Goal: Task Accomplishment & Management: Use online tool/utility

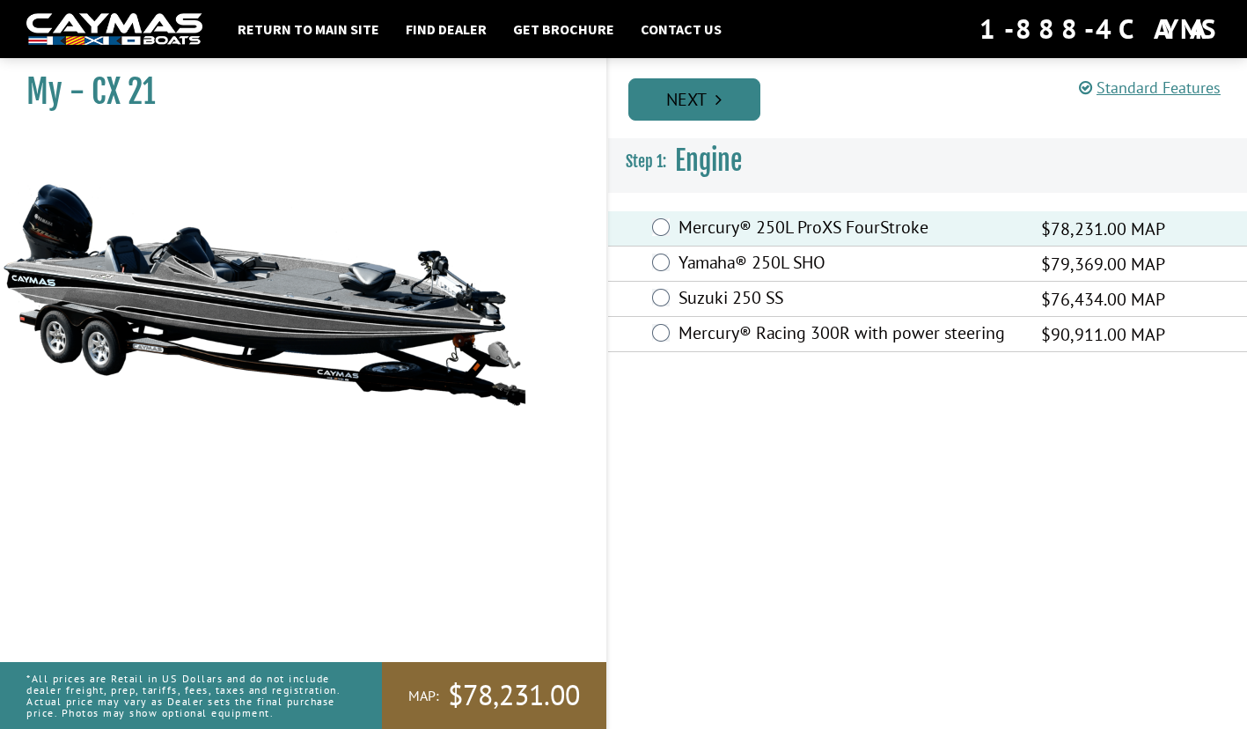
click at [701, 99] on link "Next" at bounding box center [694, 99] width 132 height 42
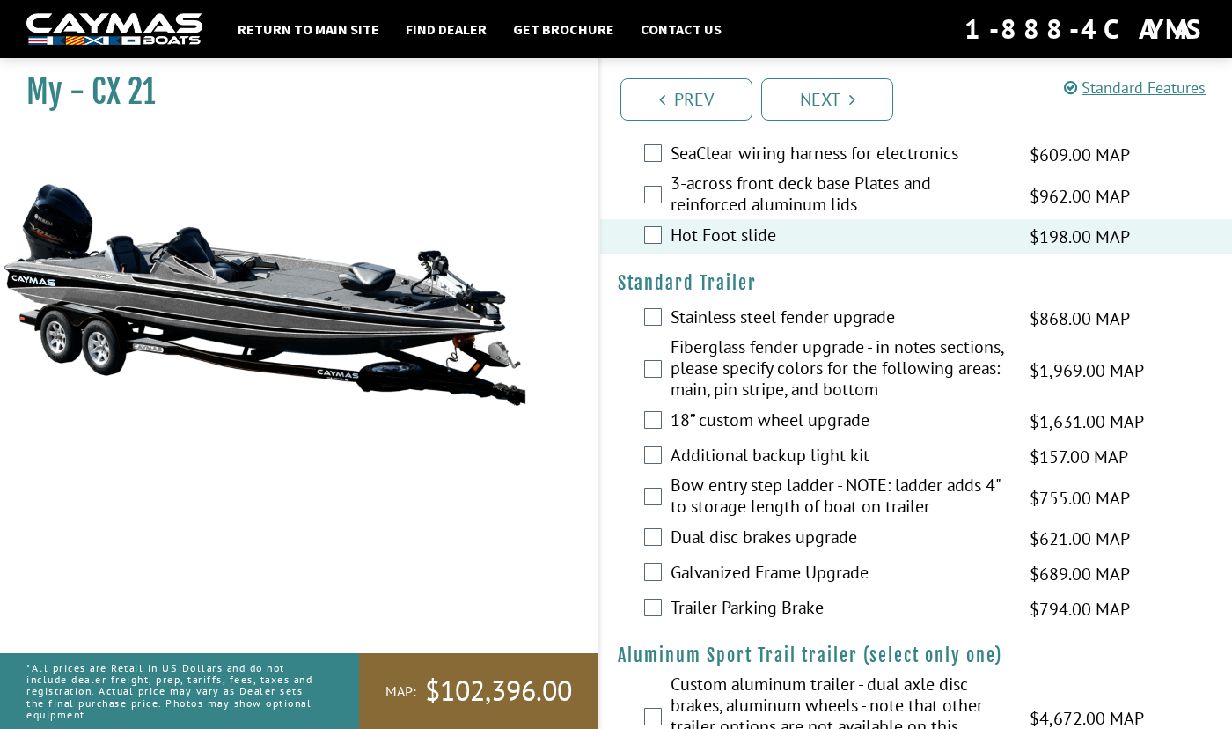
scroll to position [2698, 0]
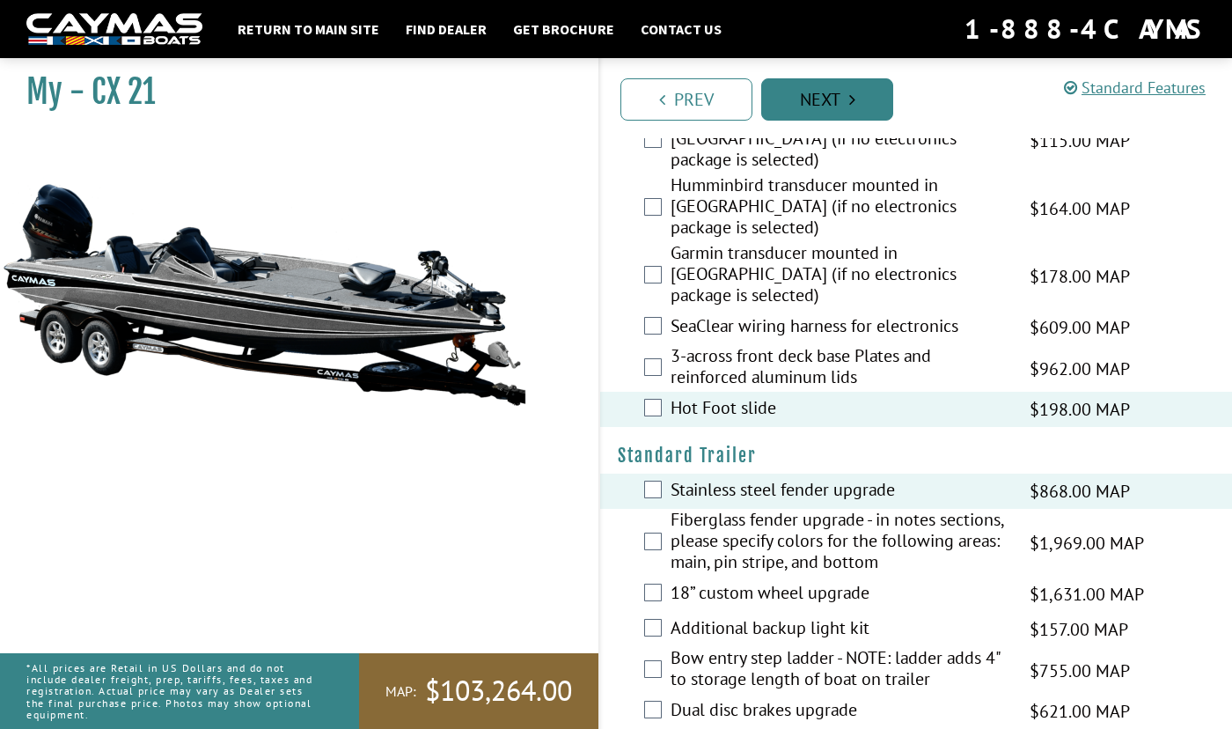
click at [831, 88] on link "Next" at bounding box center [827, 99] width 132 height 42
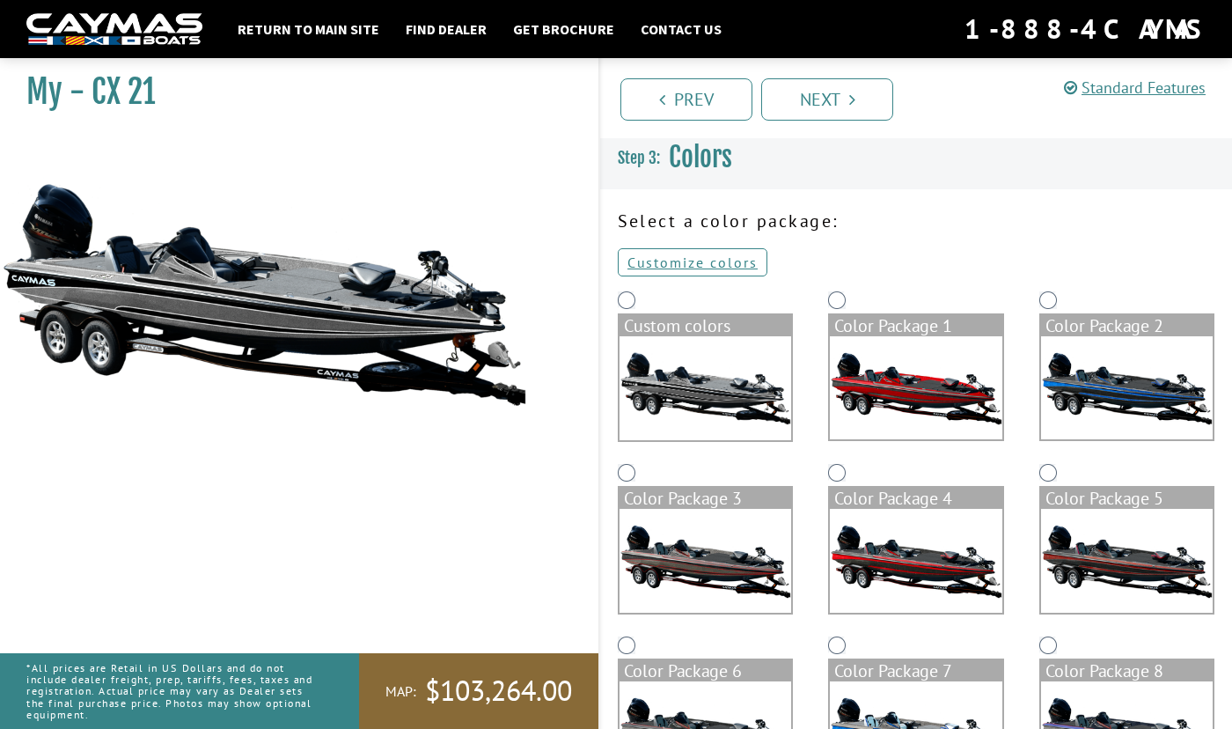
scroll to position [0, 0]
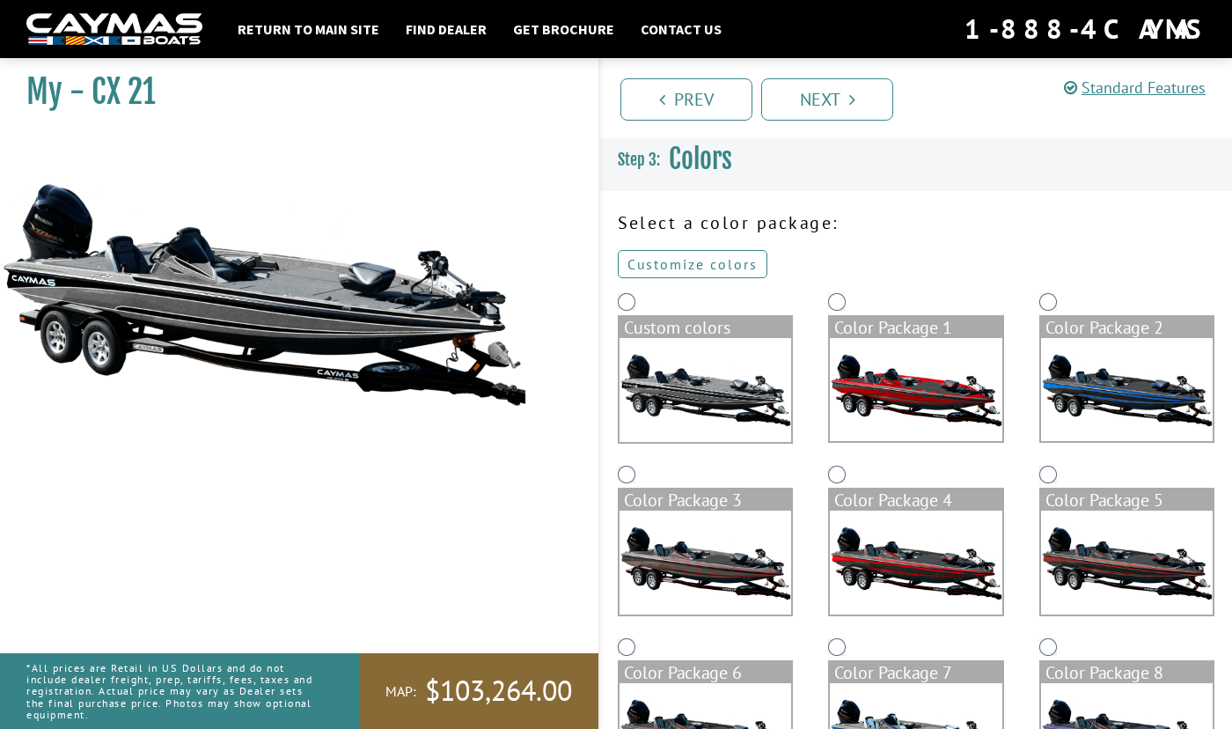
click at [695, 270] on link "Customize colors" at bounding box center [693, 264] width 150 height 28
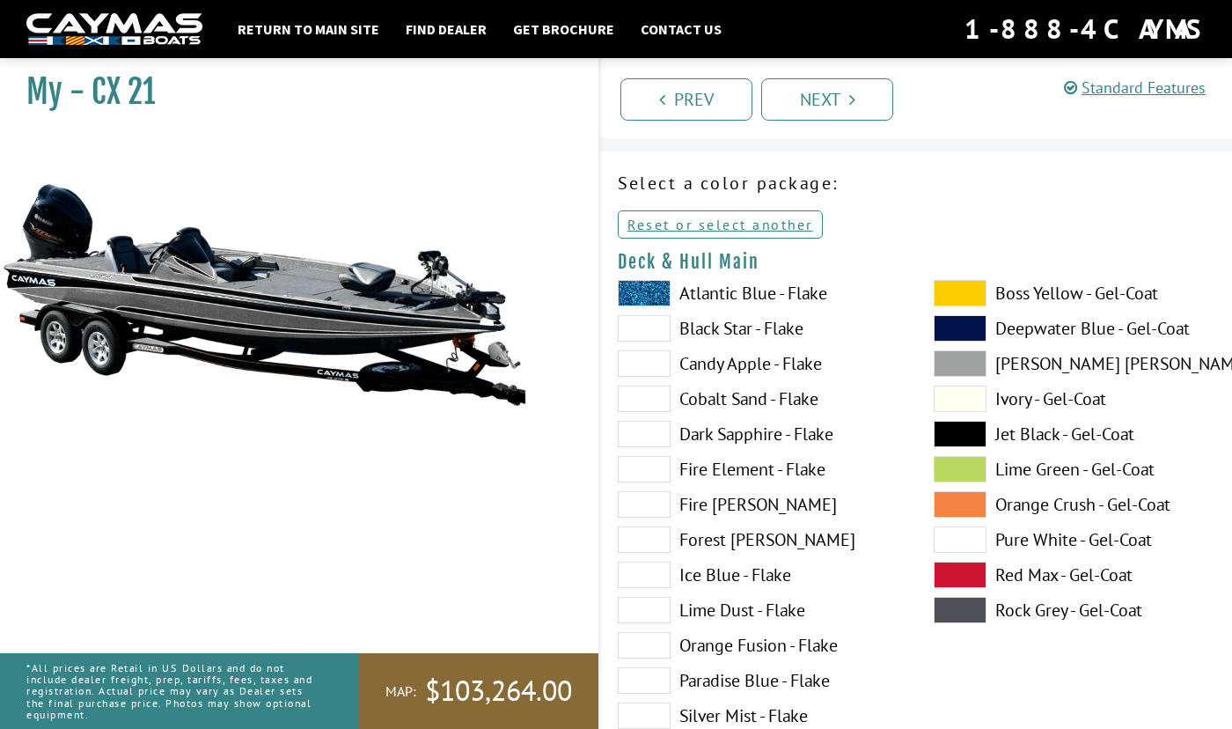
scroll to position [88, 0]
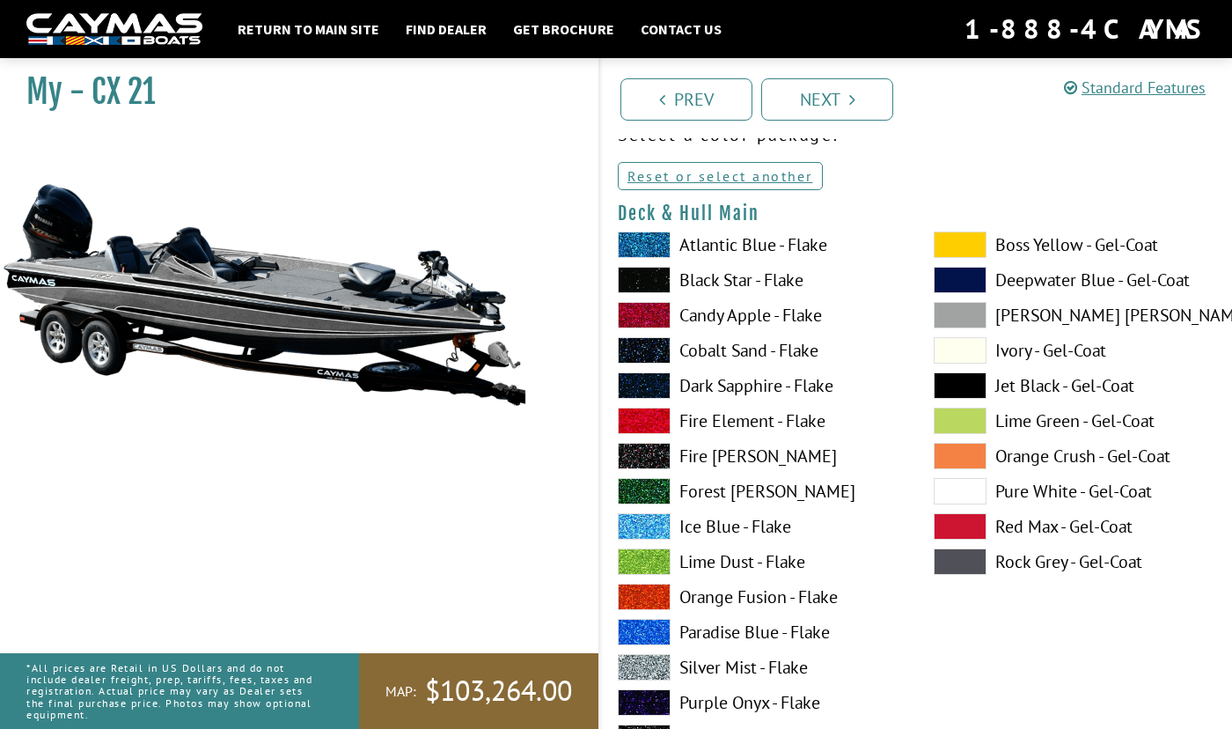
click at [1013, 382] on label "Jet Black - Gel-Coat" at bounding box center [1074, 385] width 281 height 26
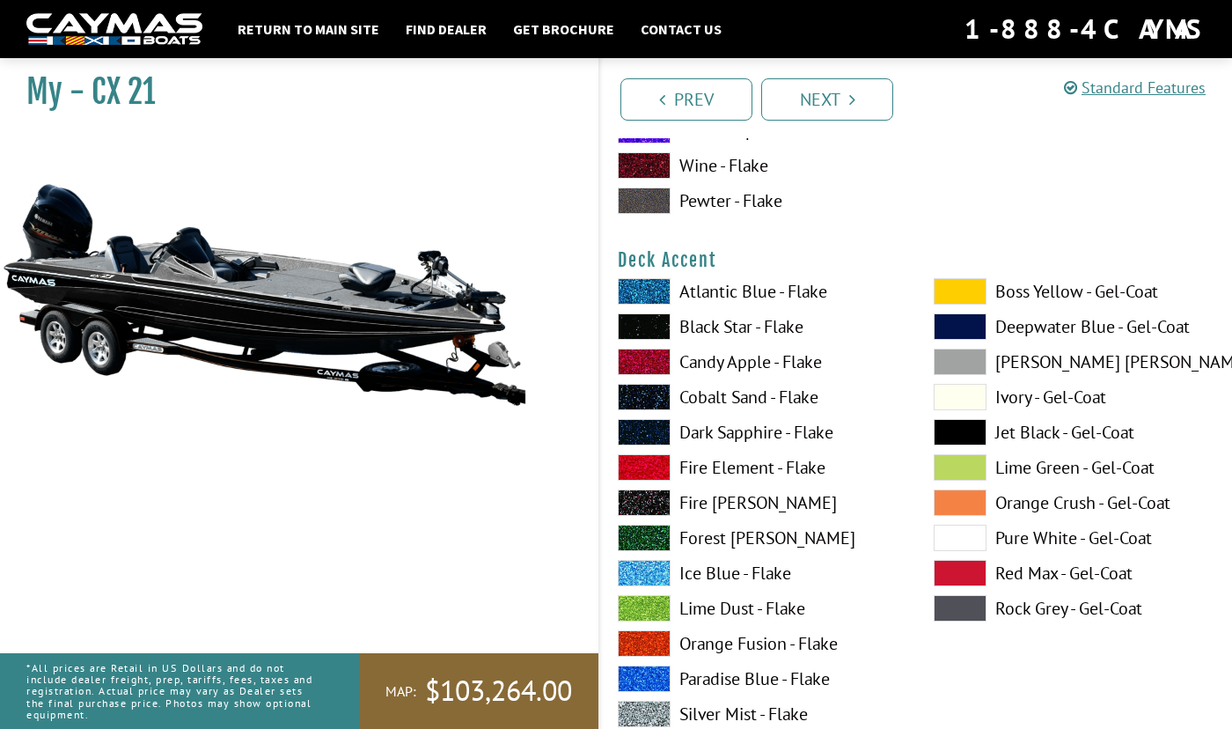
scroll to position [792, 0]
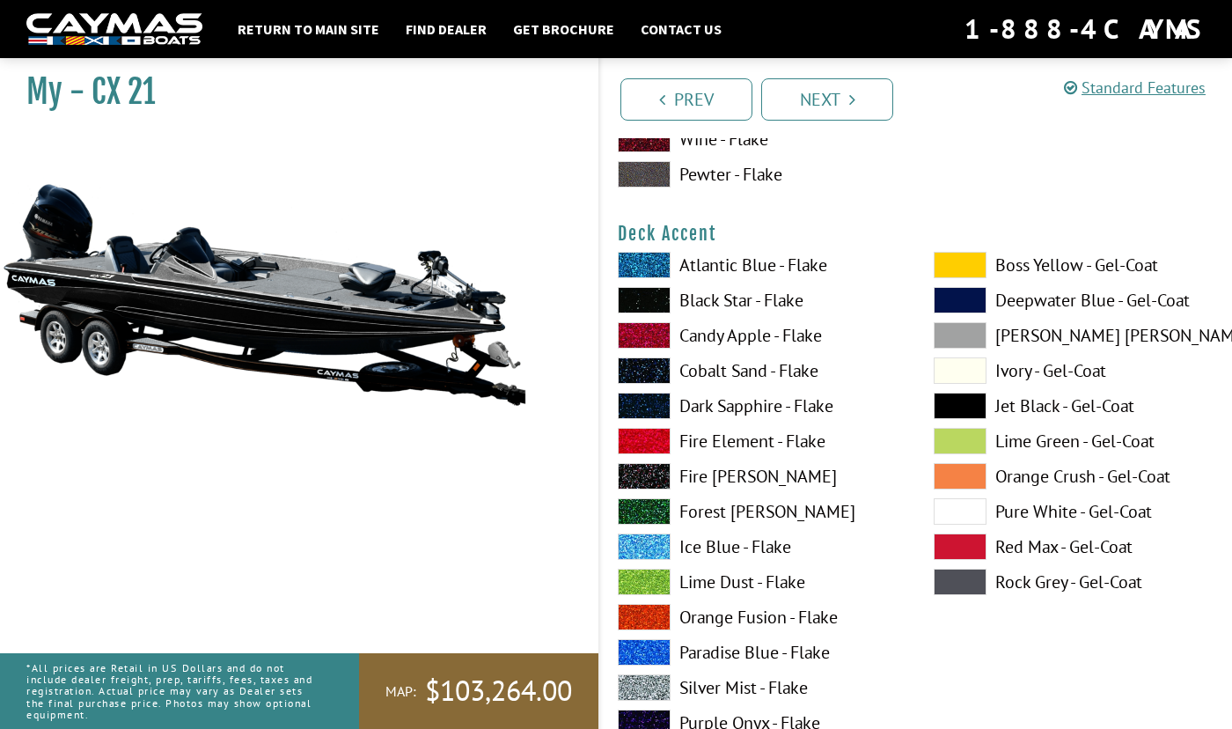
click at [1014, 399] on label "Jet Black - Gel-Coat" at bounding box center [1074, 405] width 281 height 26
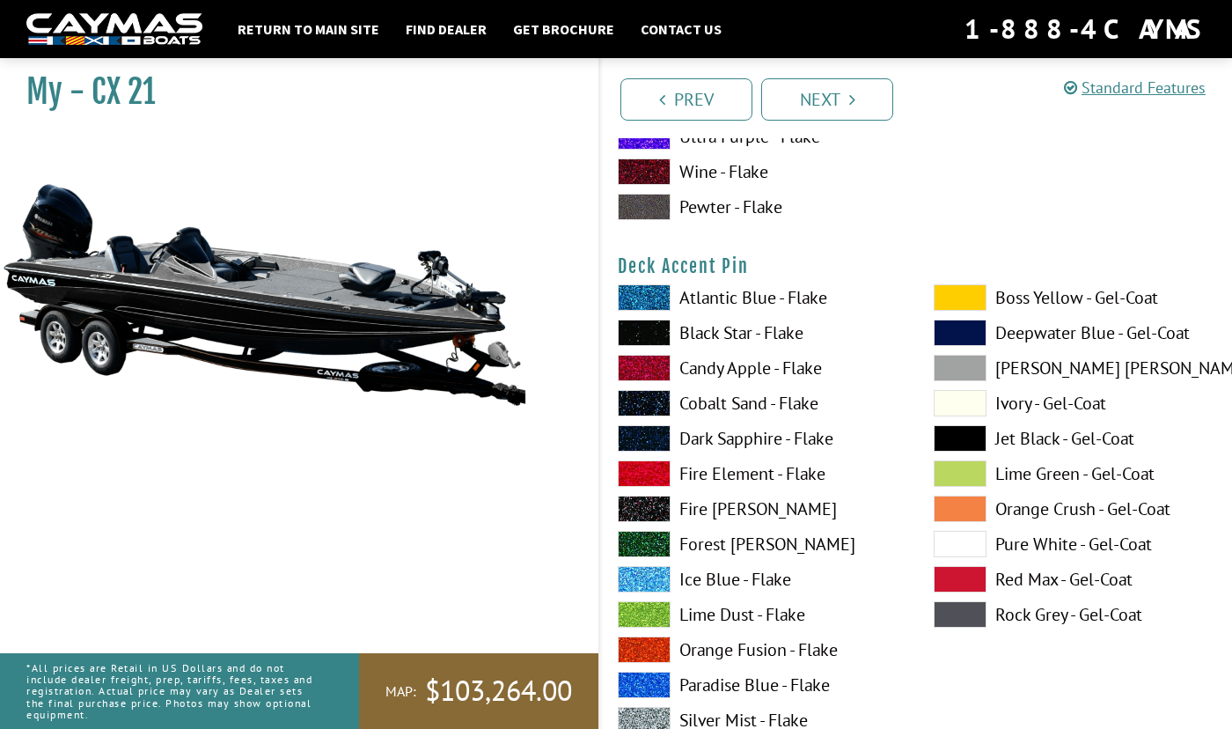
scroll to position [1496, 0]
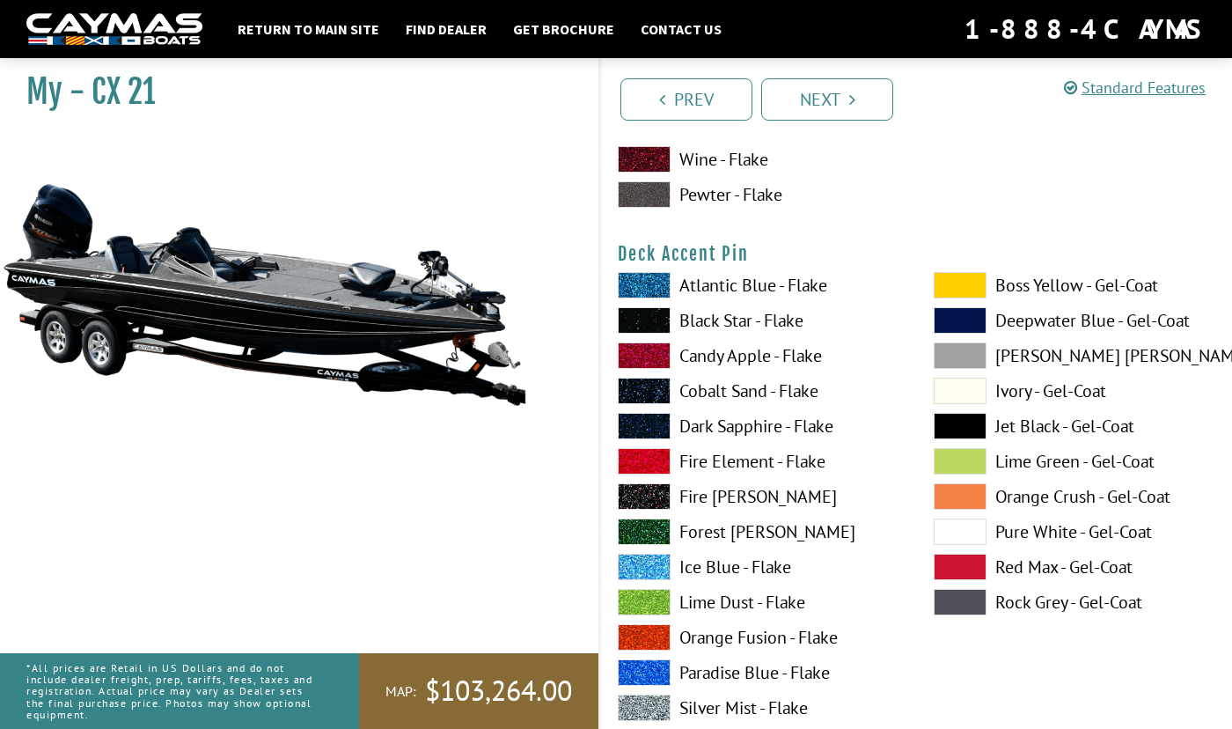
click at [1025, 421] on label "Jet Black - Gel-Coat" at bounding box center [1074, 426] width 281 height 26
click at [1027, 395] on label "Ivory - Gel-Coat" at bounding box center [1074, 390] width 281 height 26
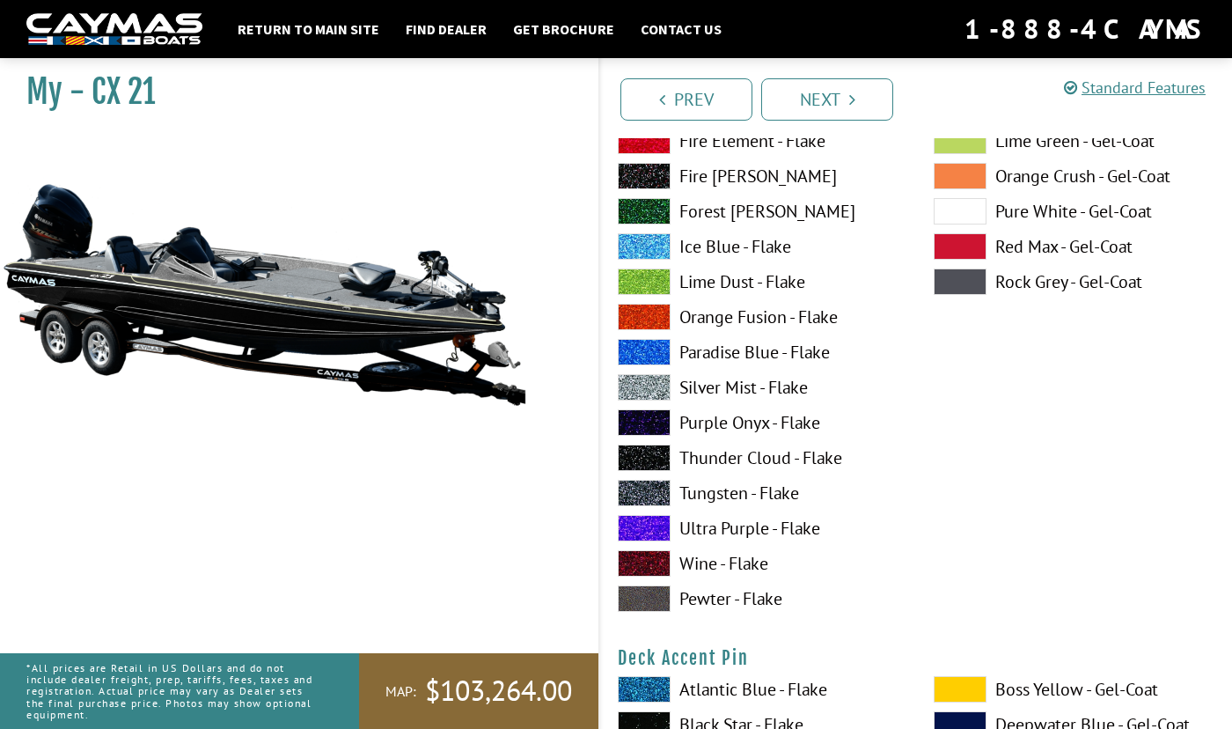
scroll to position [968, 0]
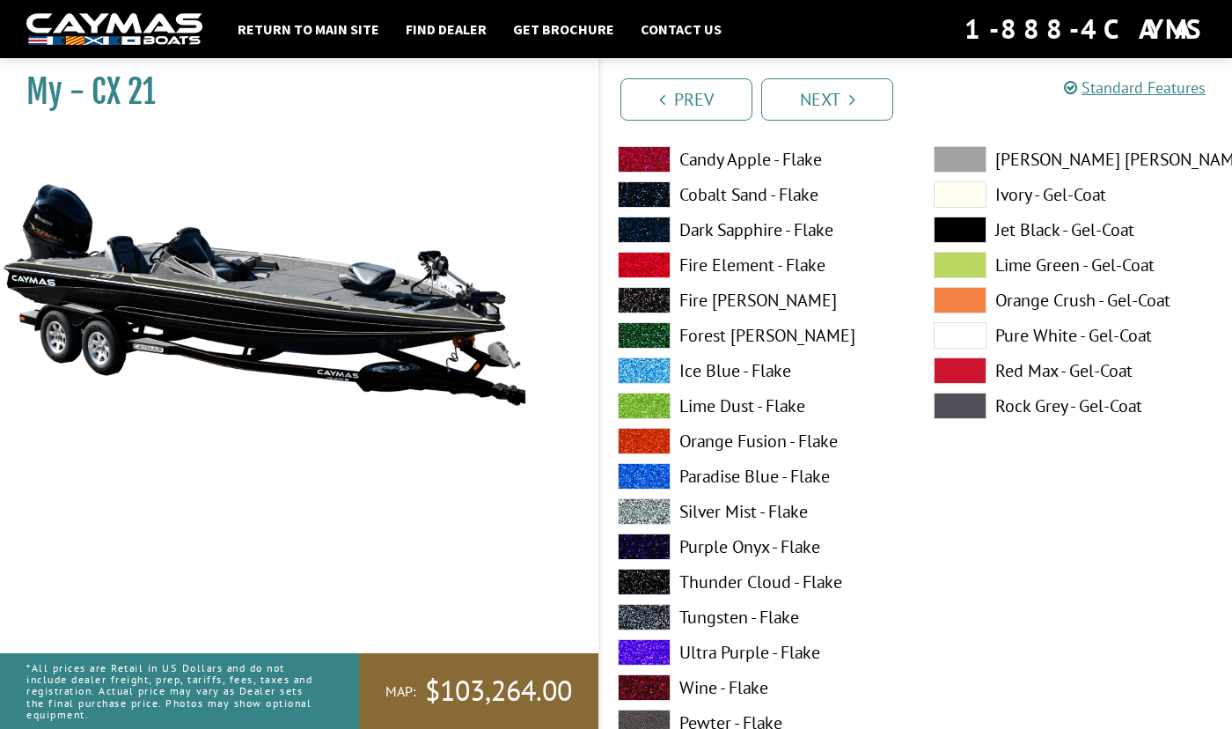
click at [1020, 196] on label "Ivory - Gel-Coat" at bounding box center [1074, 194] width 281 height 26
click at [1029, 226] on label "Jet Black - Gel-Coat" at bounding box center [1074, 229] width 281 height 26
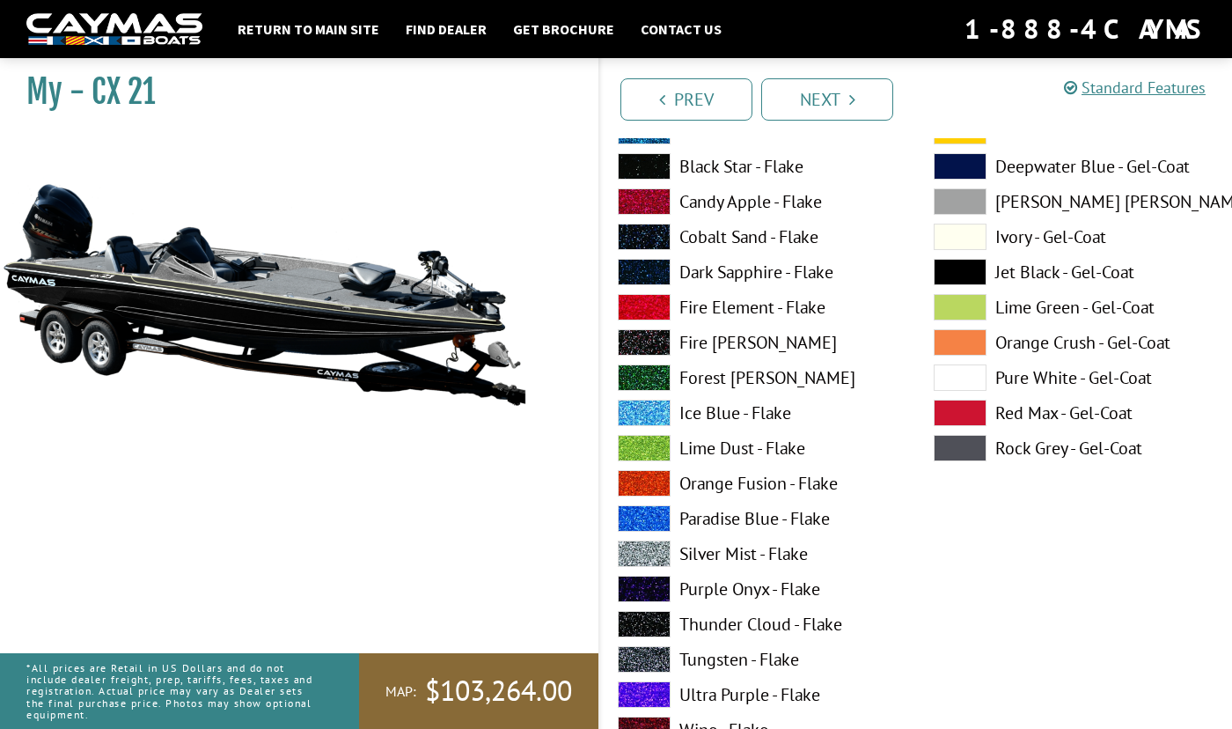
scroll to position [176, 0]
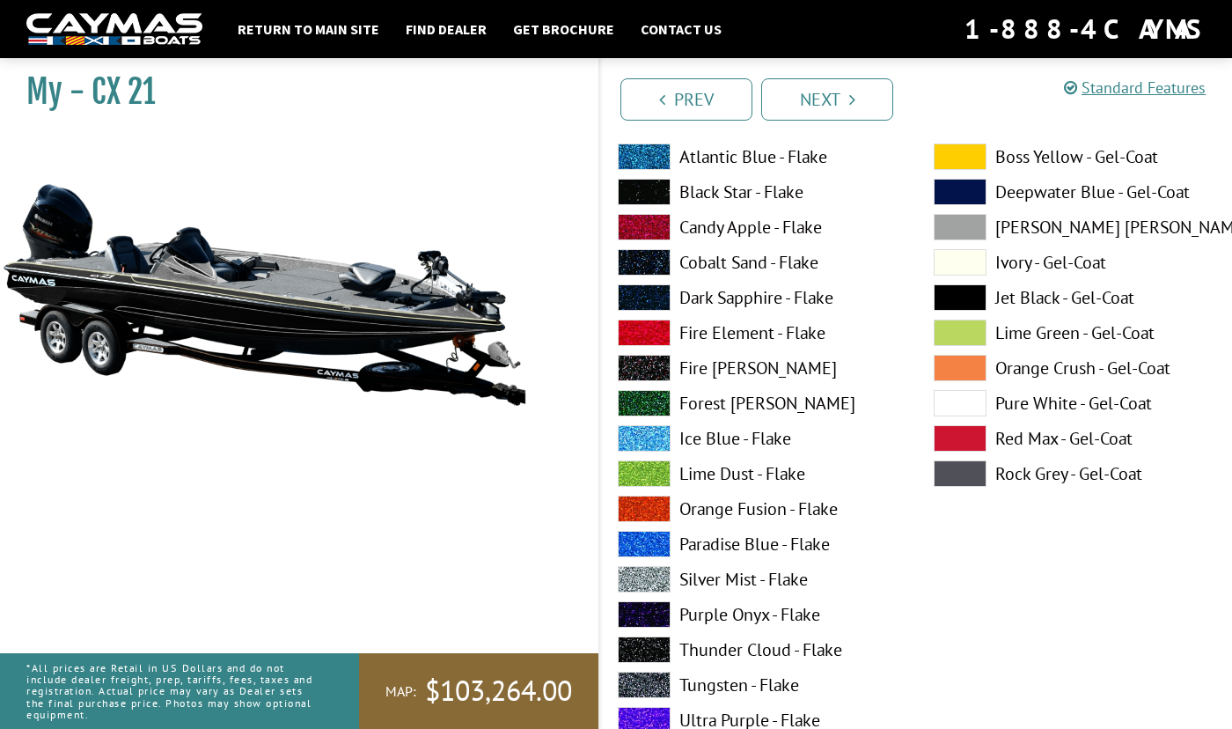
click at [1024, 259] on label "Ivory - Gel-Coat" at bounding box center [1074, 262] width 281 height 26
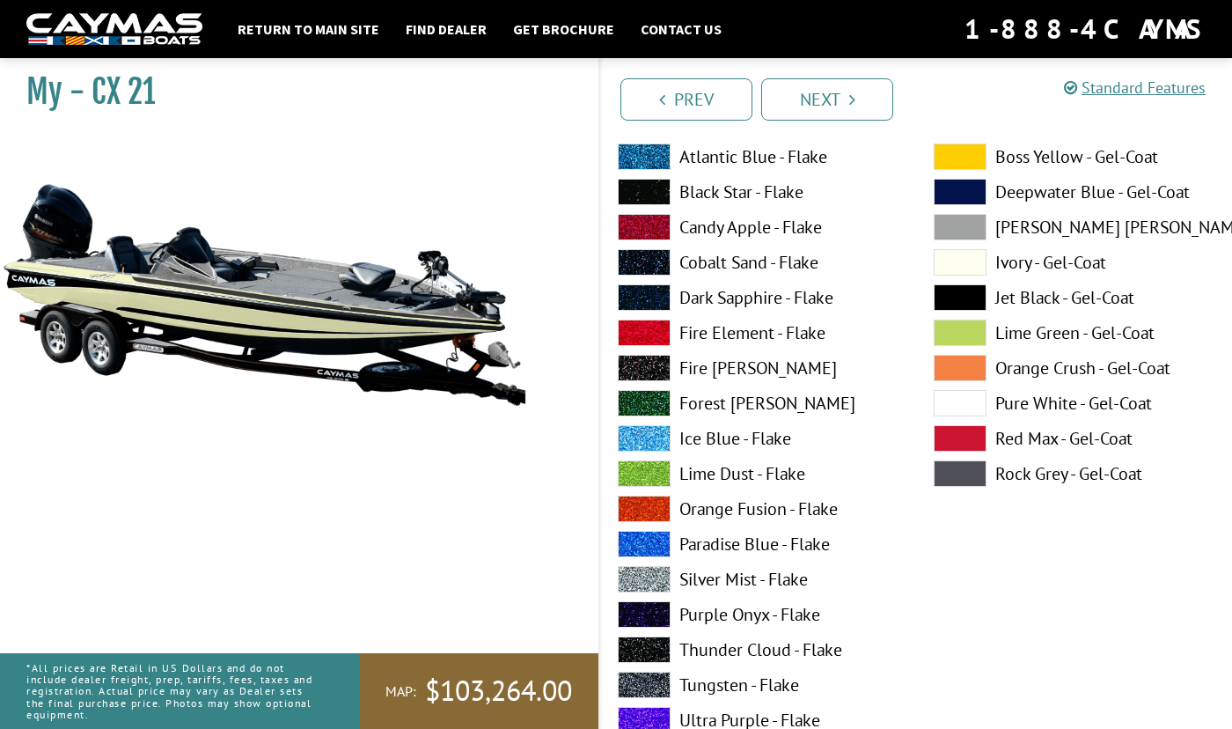
click at [1025, 296] on label "Jet Black - Gel-Coat" at bounding box center [1074, 297] width 281 height 26
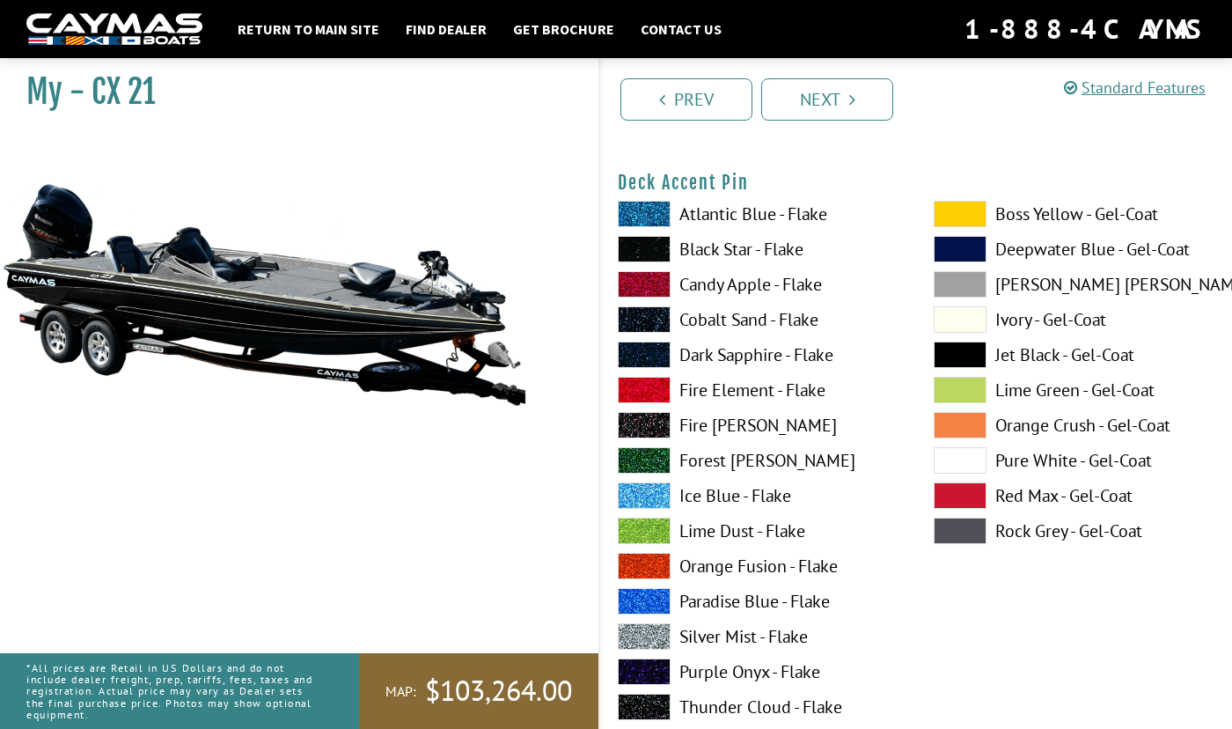
scroll to position [1584, 0]
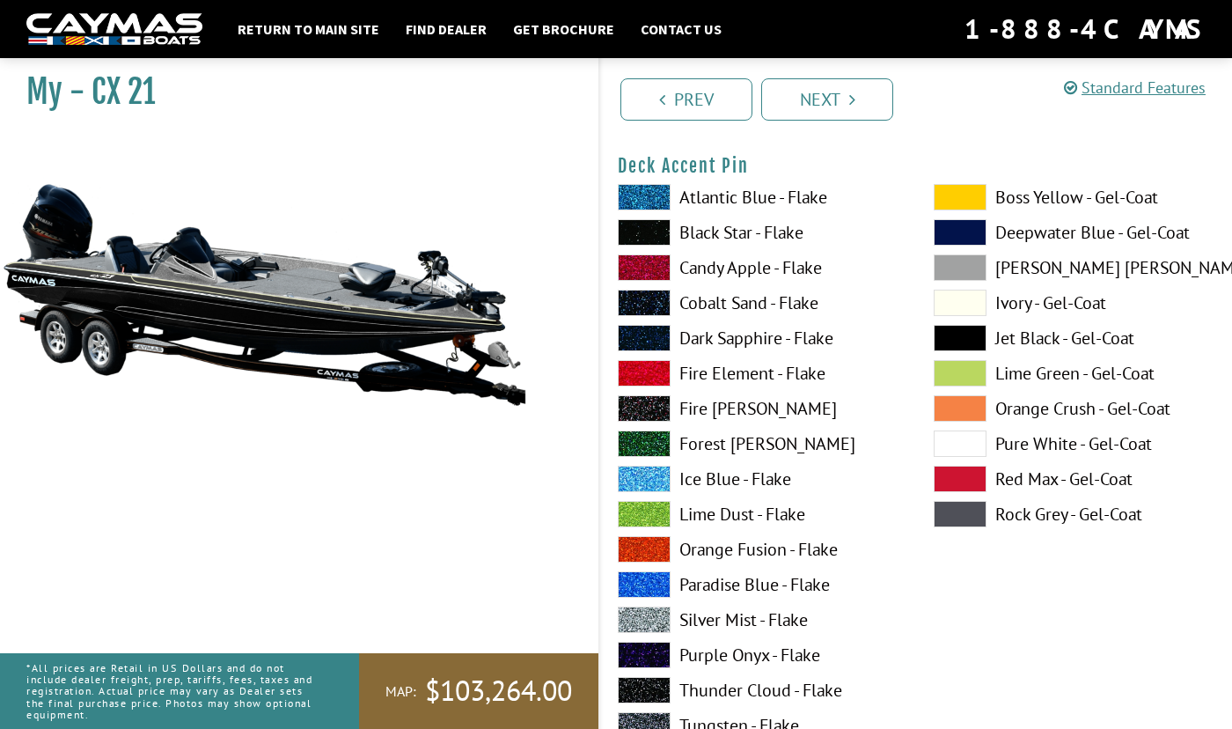
click at [1014, 303] on label "Ivory - Gel-Coat" at bounding box center [1074, 302] width 281 height 26
click at [1016, 302] on label "Ivory - Gel-Coat" at bounding box center [1074, 302] width 281 height 26
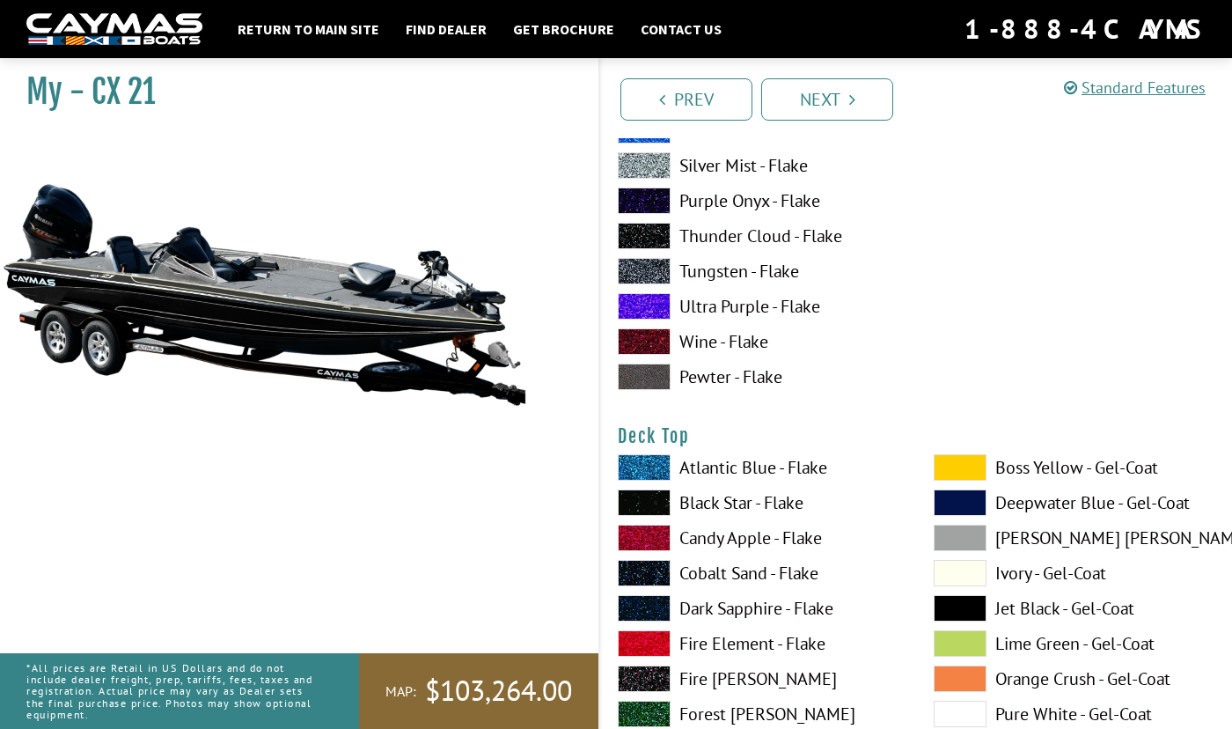
scroll to position [2200, 0]
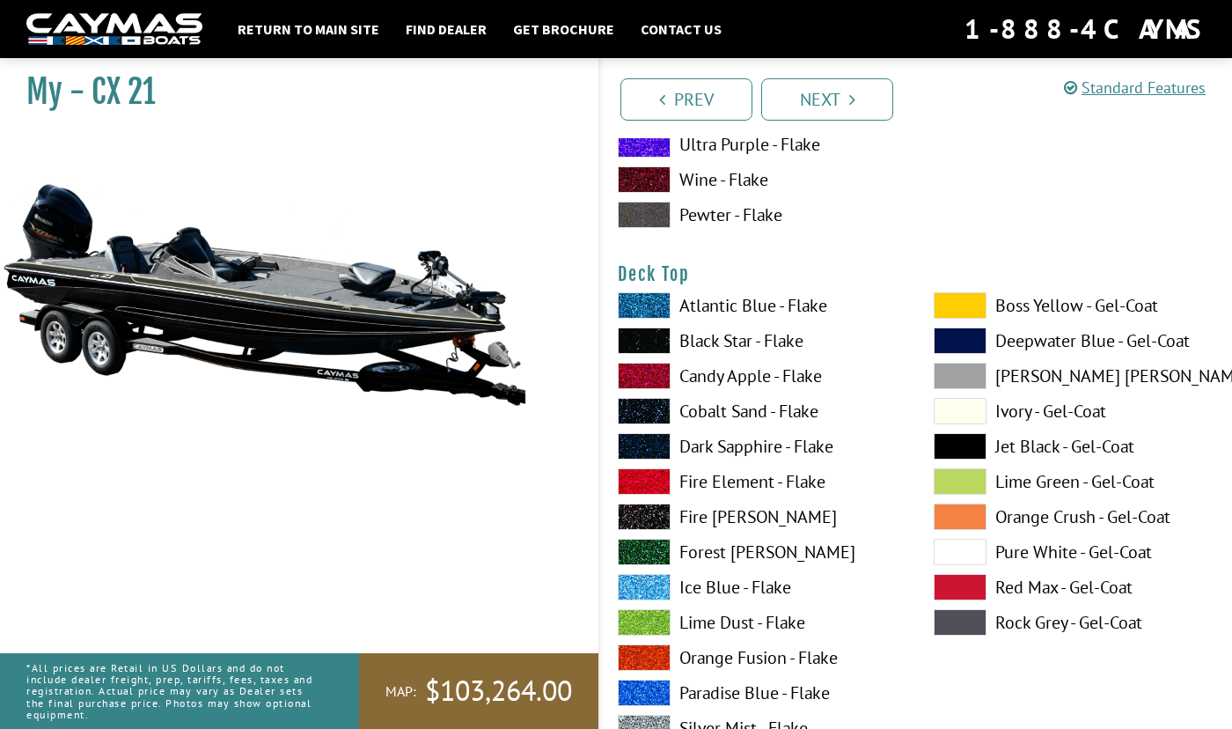
click at [1034, 411] on label "Ivory - Gel-Coat" at bounding box center [1074, 411] width 281 height 26
click at [1035, 442] on label "Jet Black - Gel-Coat" at bounding box center [1074, 446] width 281 height 26
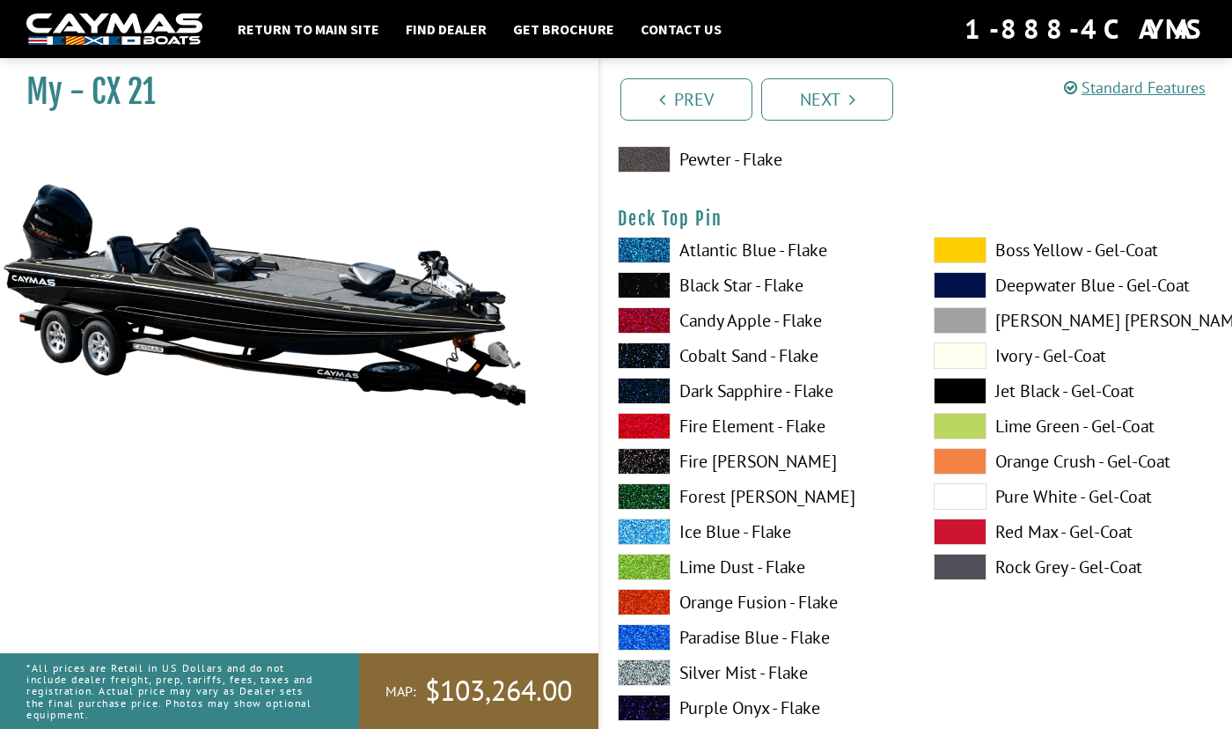
scroll to position [2992, 0]
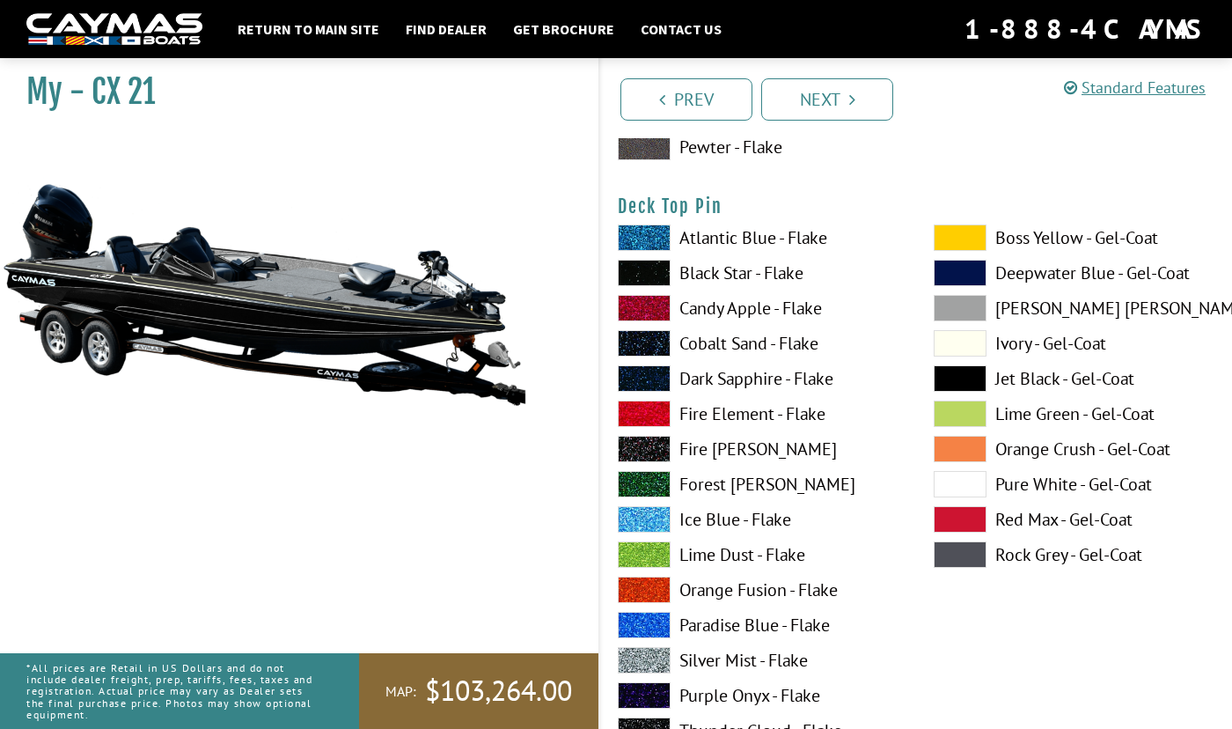
click at [1035, 345] on label "Ivory - Gel-Coat" at bounding box center [1074, 343] width 281 height 26
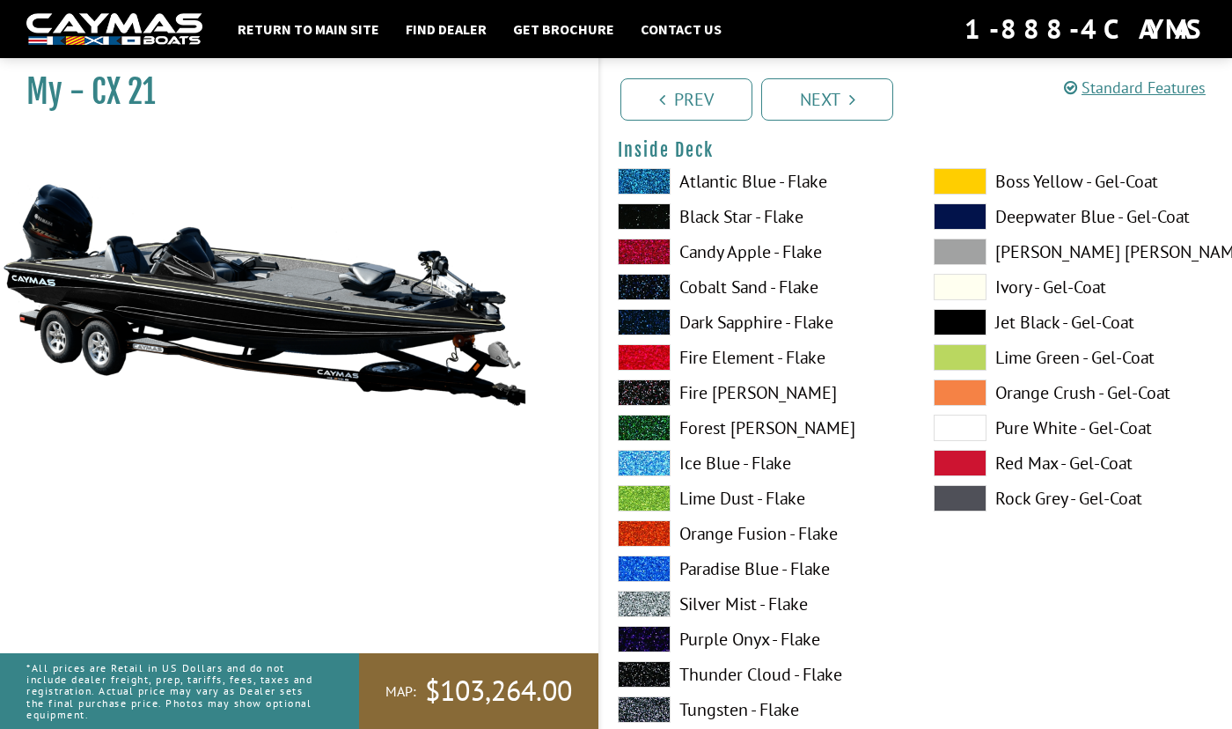
scroll to position [3783, 0]
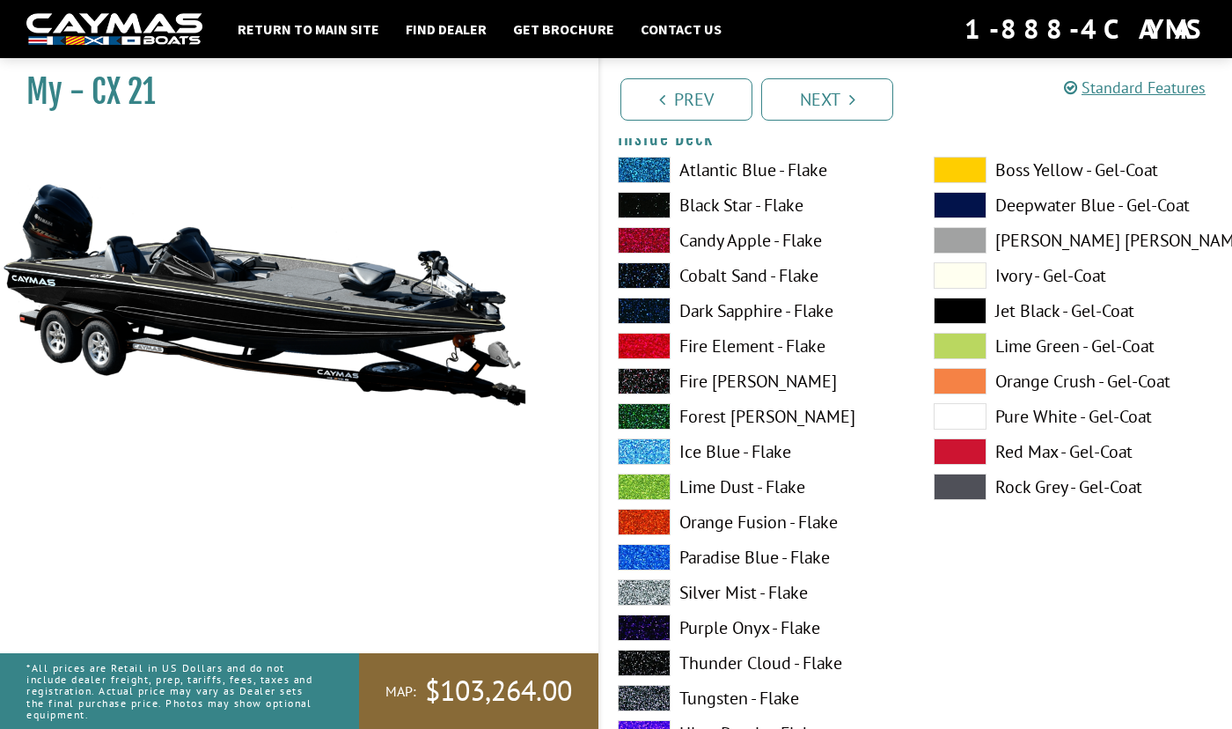
click at [1036, 280] on label "Ivory - Gel-Coat" at bounding box center [1074, 275] width 281 height 26
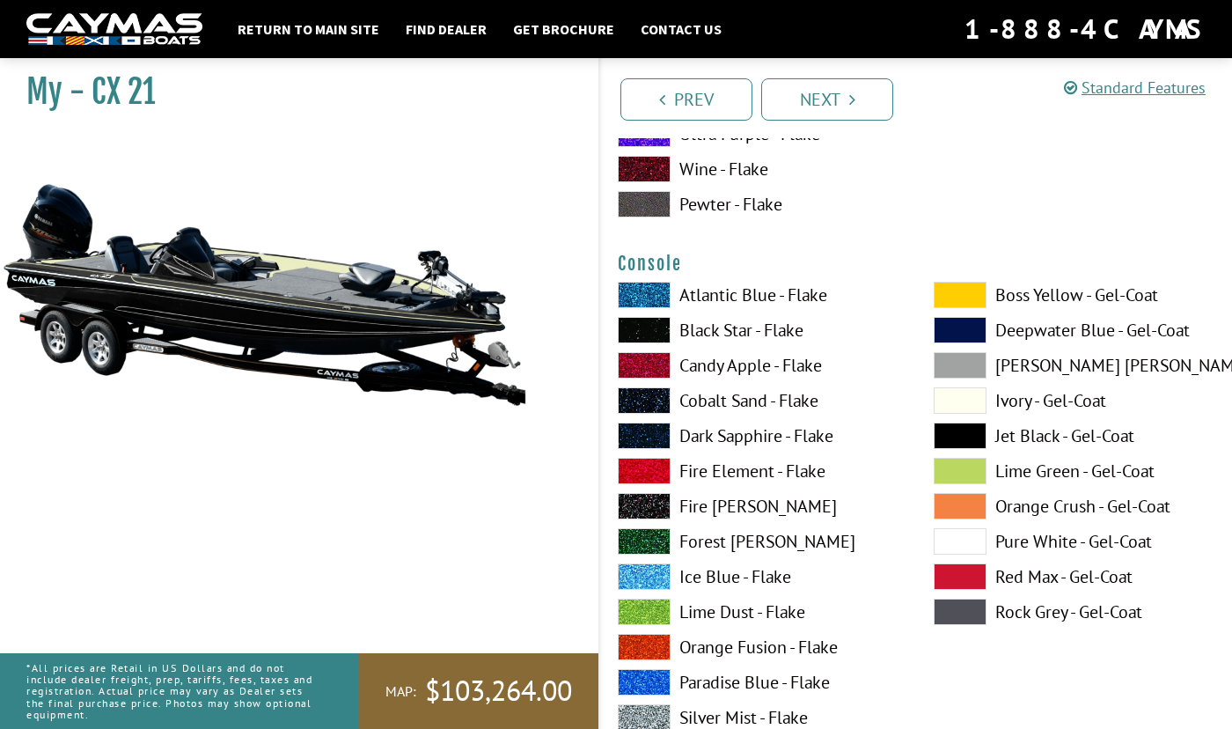
scroll to position [4399, 0]
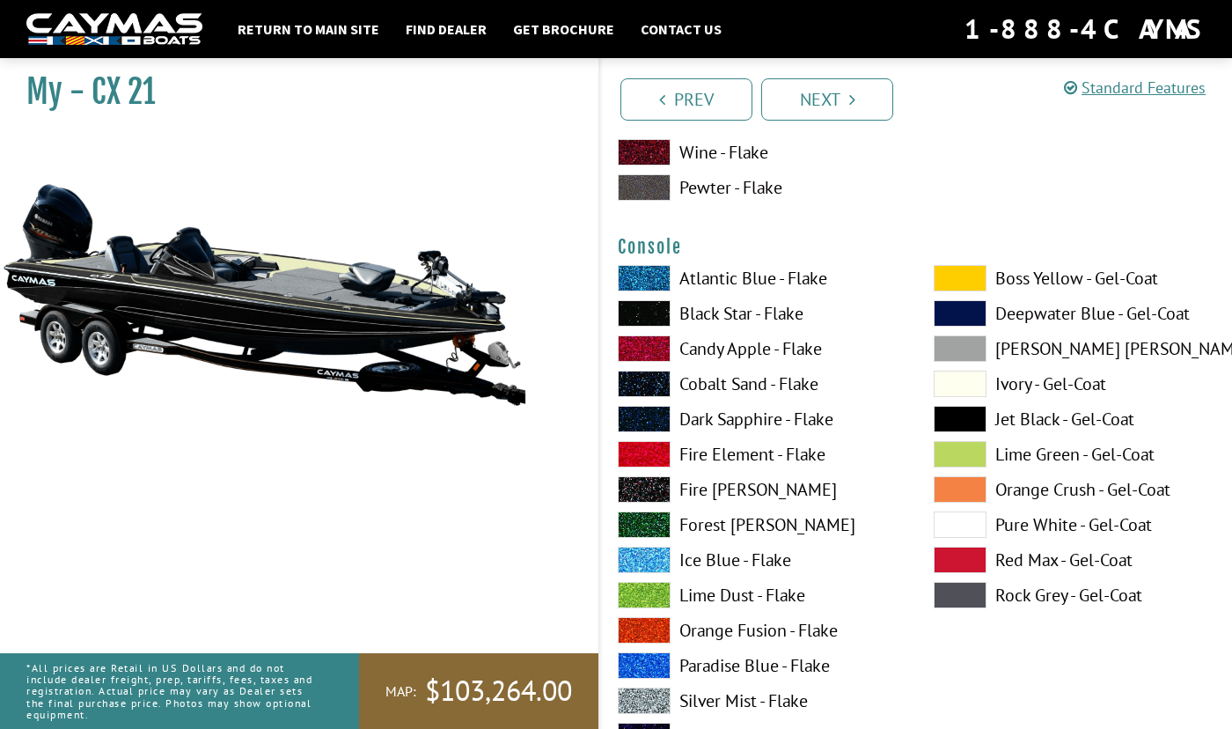
click at [1042, 385] on label "Ivory - Gel-Coat" at bounding box center [1074, 383] width 281 height 26
click at [1030, 422] on label "Jet Black - Gel-Coat" at bounding box center [1074, 419] width 281 height 26
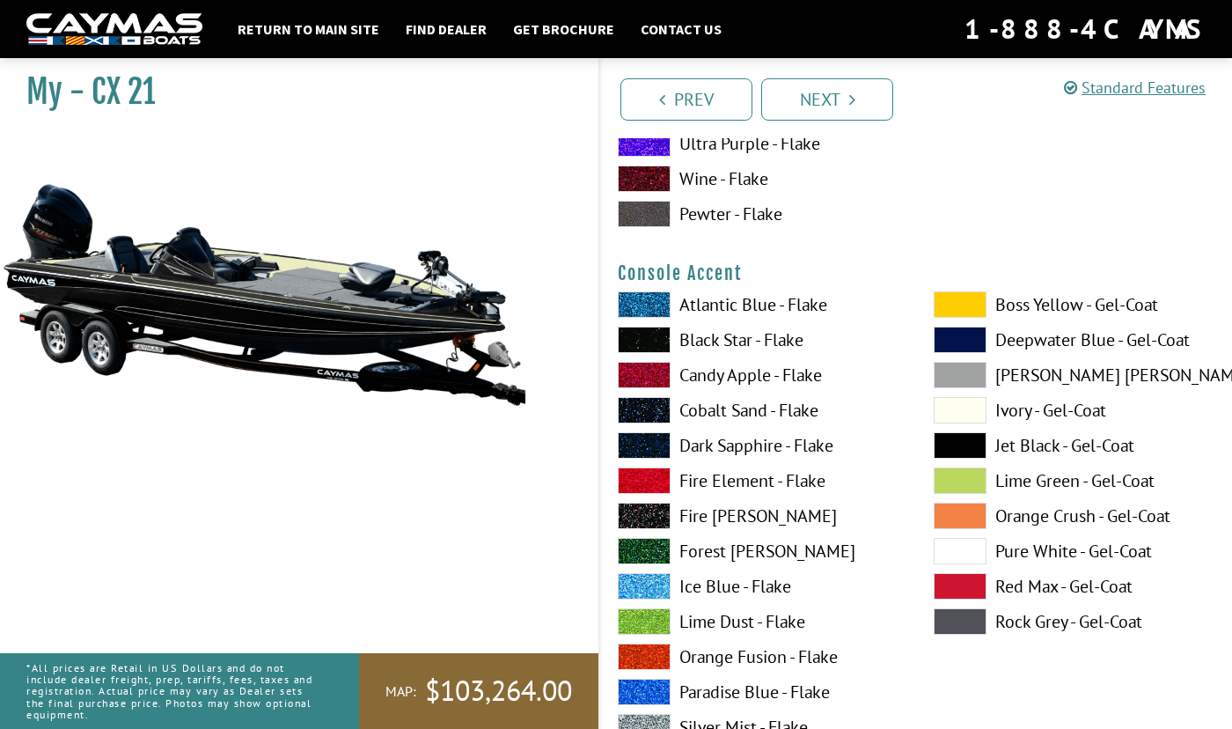
scroll to position [5103, 0]
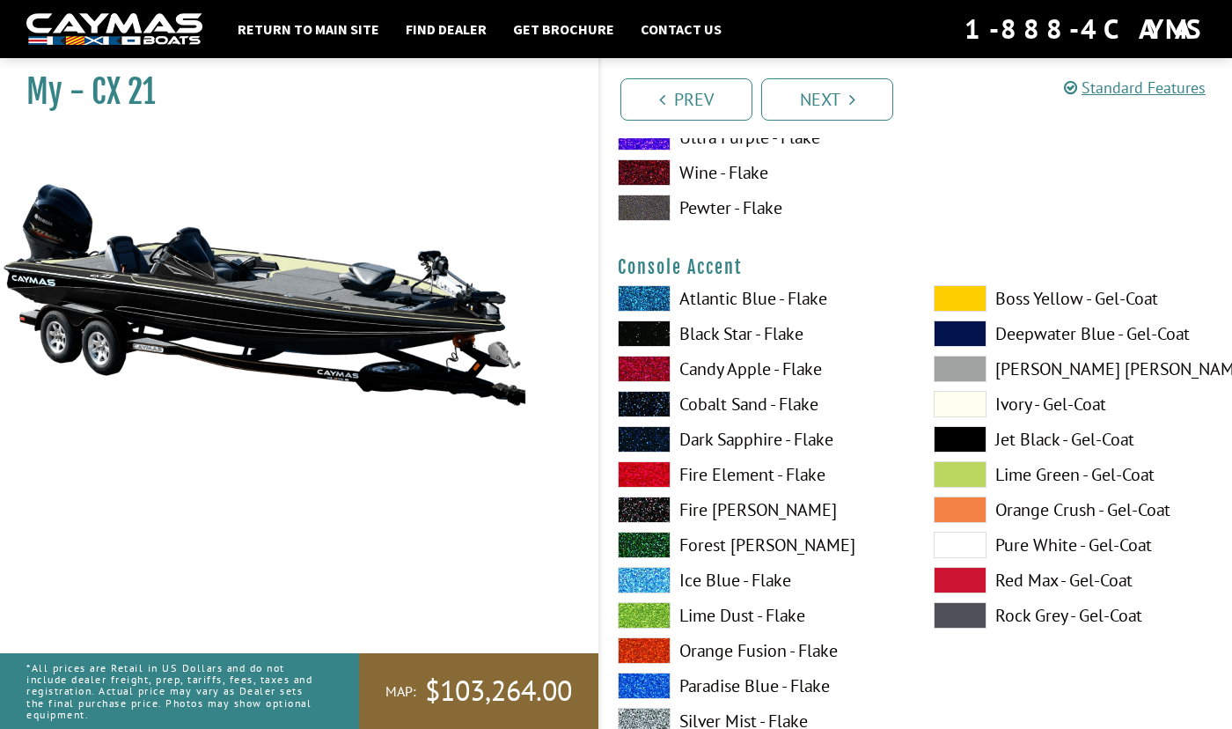
click at [1023, 407] on label "Ivory - Gel-Coat" at bounding box center [1074, 404] width 281 height 26
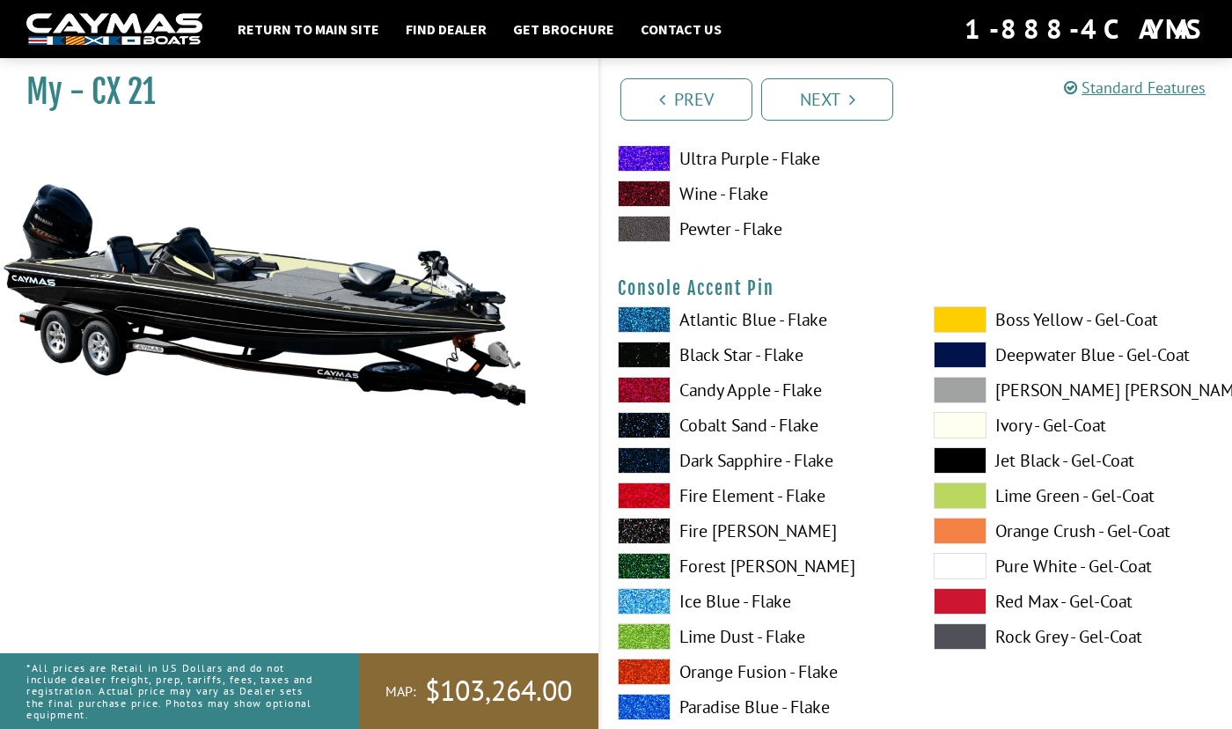
scroll to position [5807, 0]
click at [1018, 421] on label "Ivory - Gel-Coat" at bounding box center [1074, 424] width 281 height 26
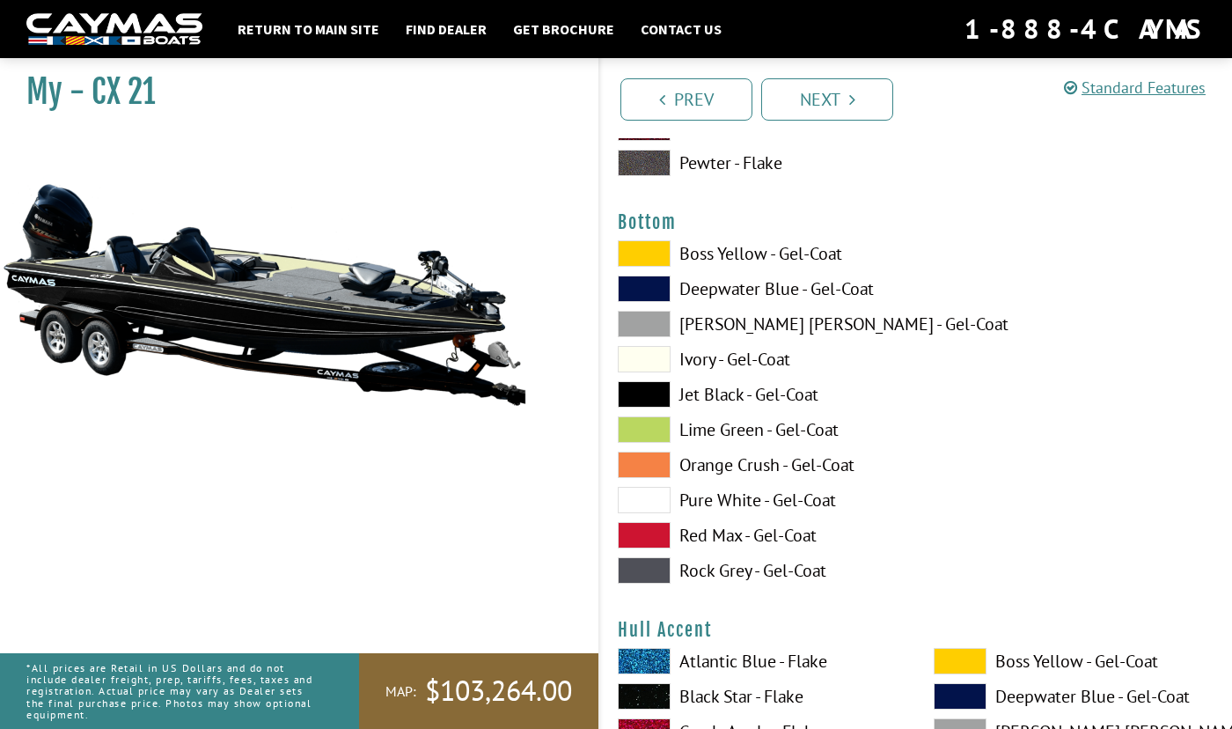
scroll to position [6599, 0]
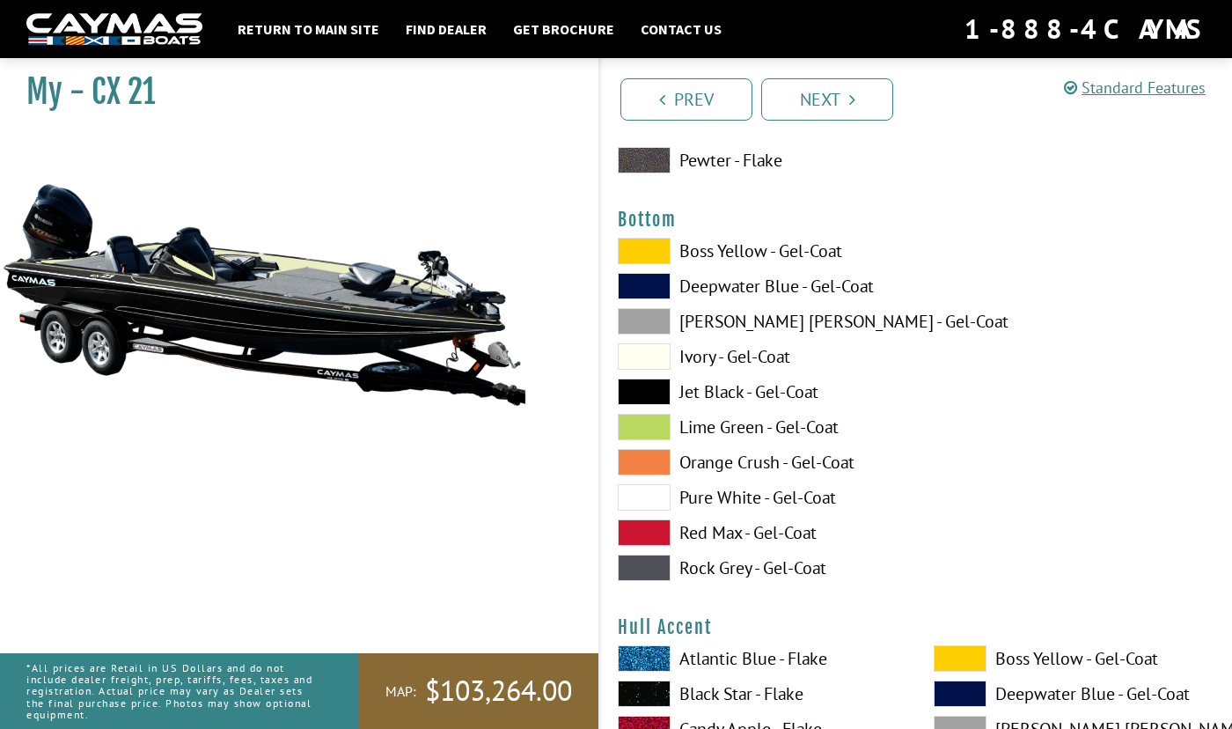
click at [726, 390] on label "Jet Black - Gel-Coat" at bounding box center [758, 391] width 281 height 26
click at [762, 420] on label "Lime Green - Gel-Coat" at bounding box center [758, 427] width 281 height 26
click at [717, 359] on label "Ivory - Gel-Coat" at bounding box center [758, 356] width 281 height 26
click at [729, 393] on label "Jet Black - Gel-Coat" at bounding box center [758, 391] width 281 height 26
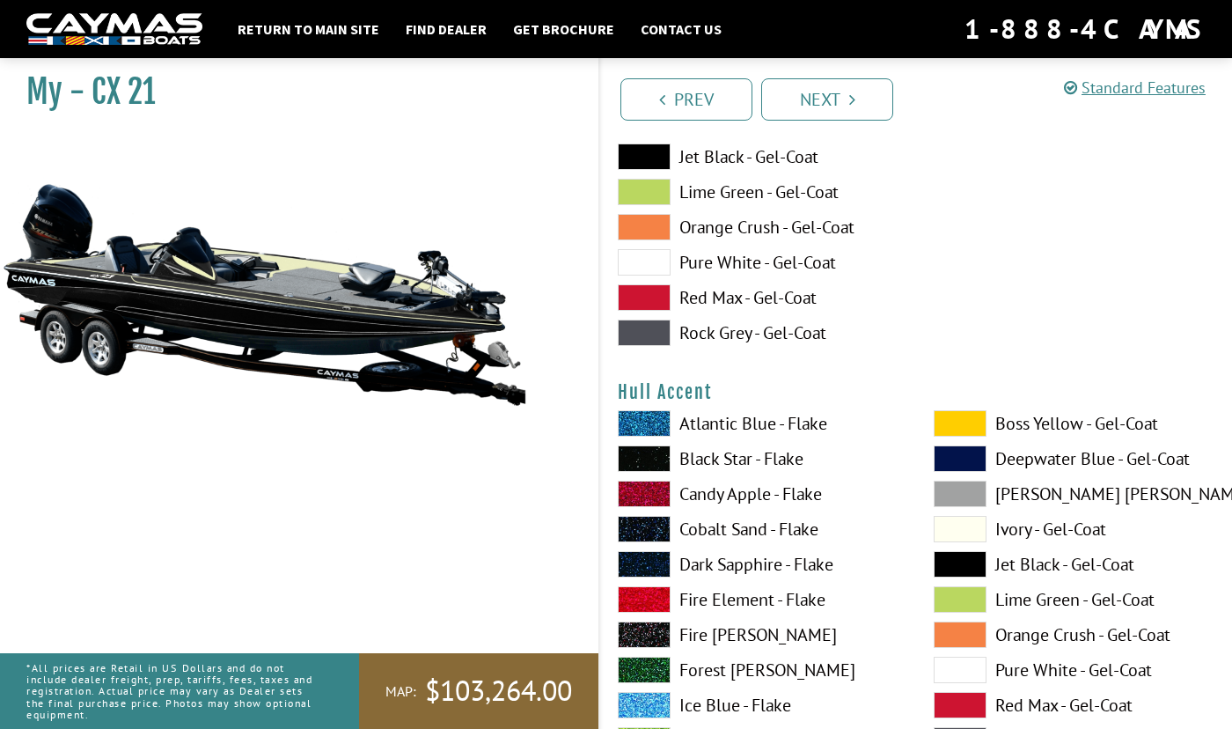
scroll to position [6863, 0]
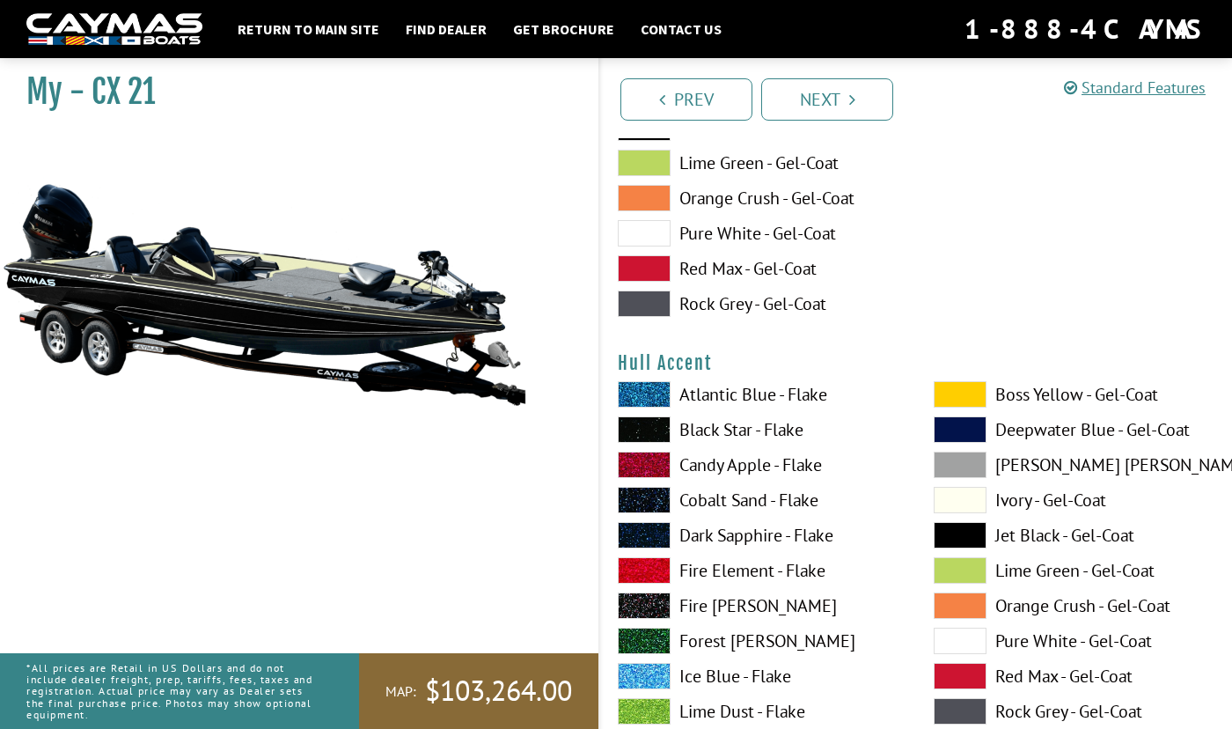
click at [735, 230] on label "Pure White - Gel-Coat" at bounding box center [758, 233] width 281 height 26
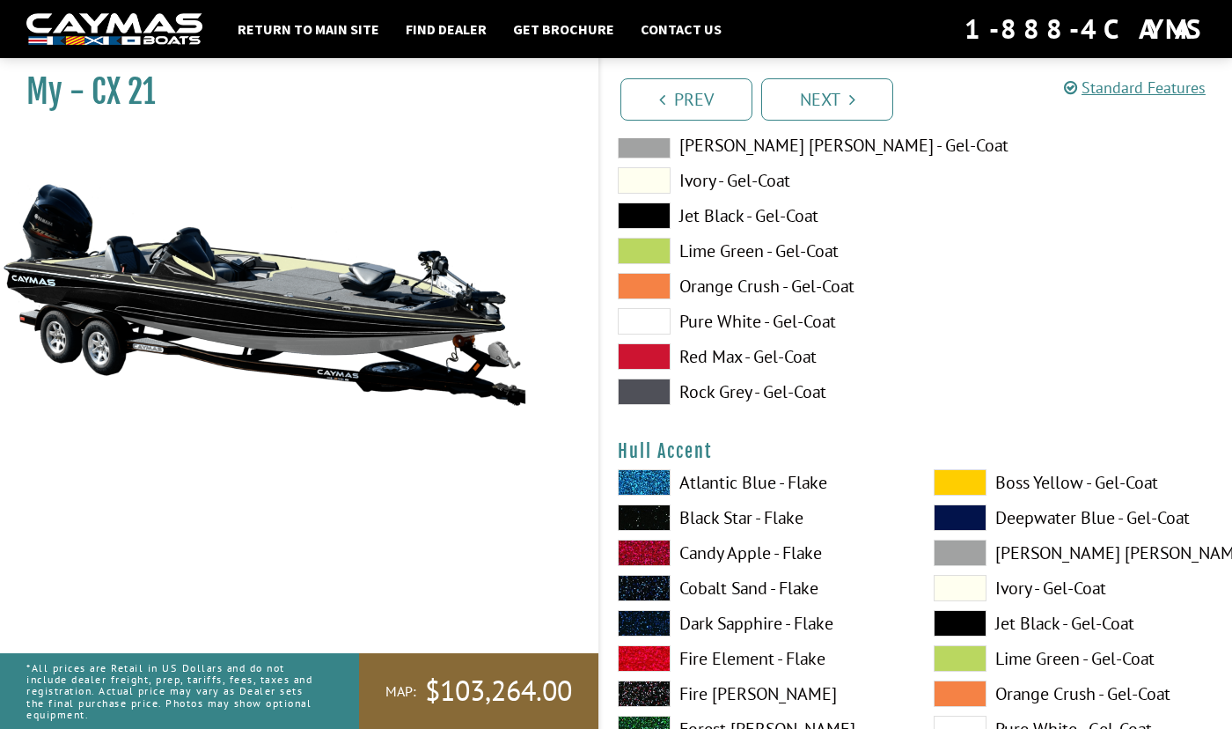
click at [733, 222] on label "Jet Black - Gel-Coat" at bounding box center [758, 215] width 281 height 26
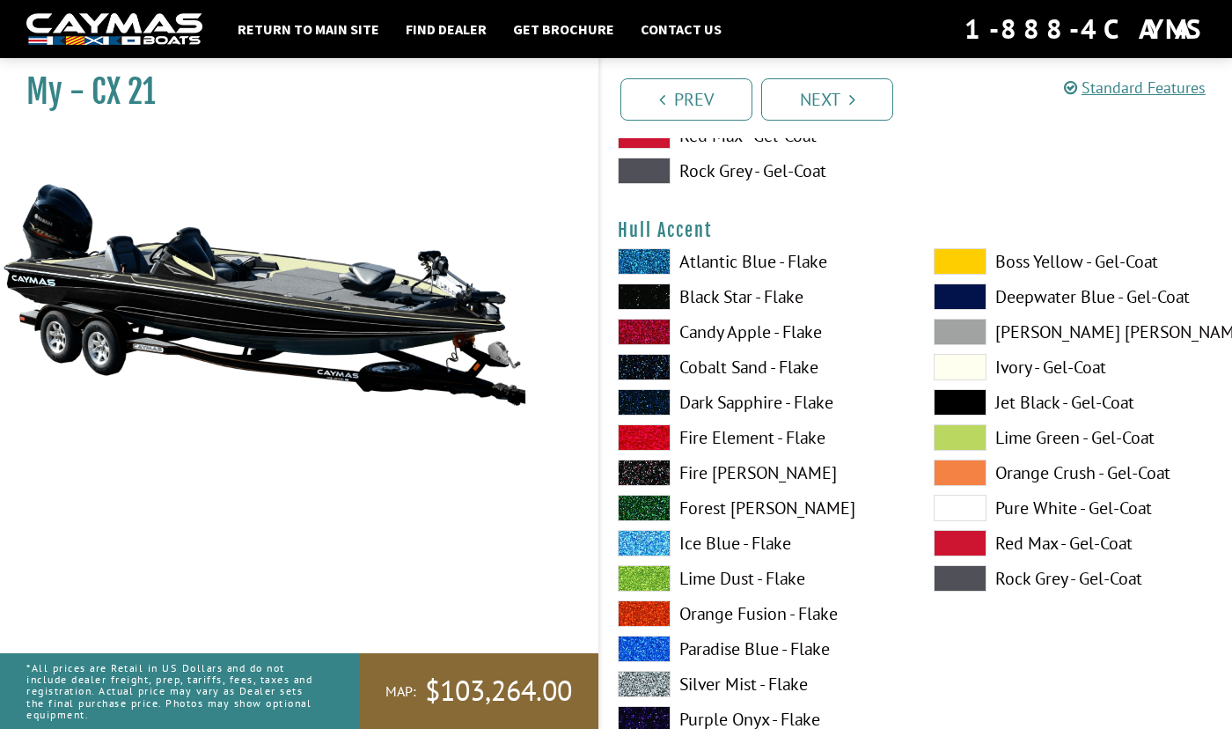
scroll to position [7039, 0]
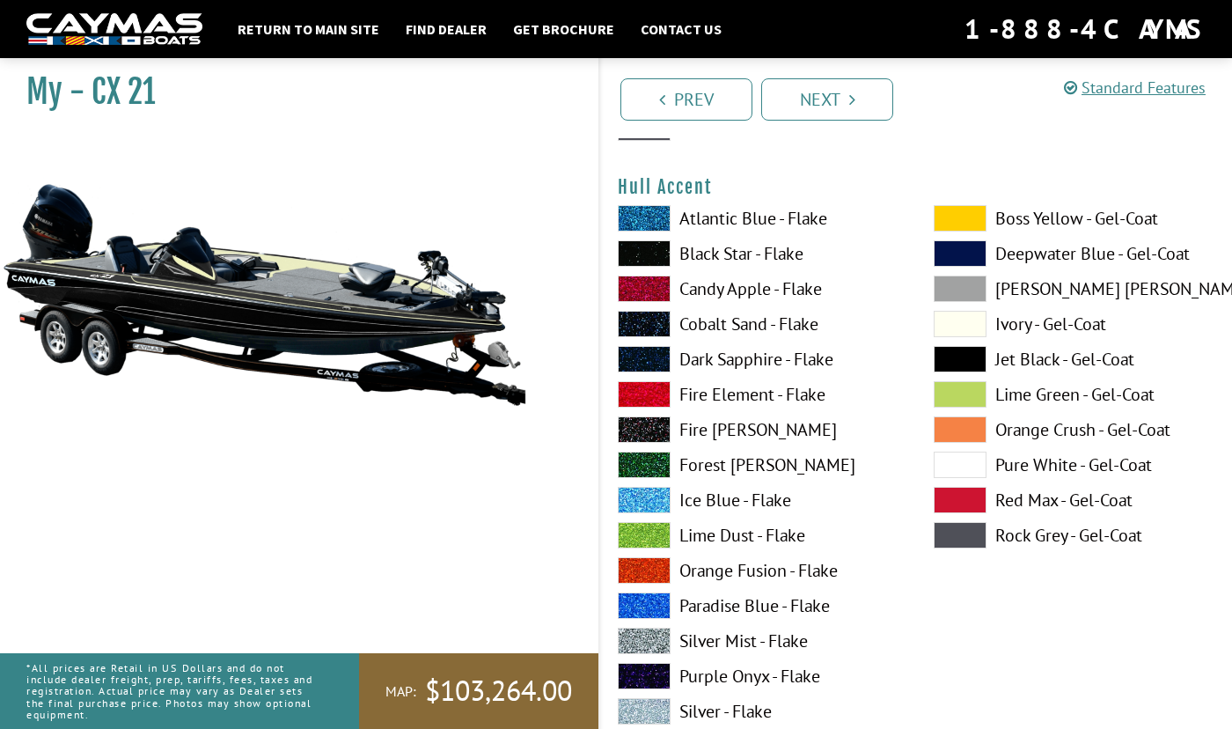
click at [1024, 363] on label "Jet Black - Gel-Coat" at bounding box center [1074, 359] width 281 height 26
click at [1024, 324] on label "Ivory - Gel-Coat" at bounding box center [1074, 324] width 281 height 26
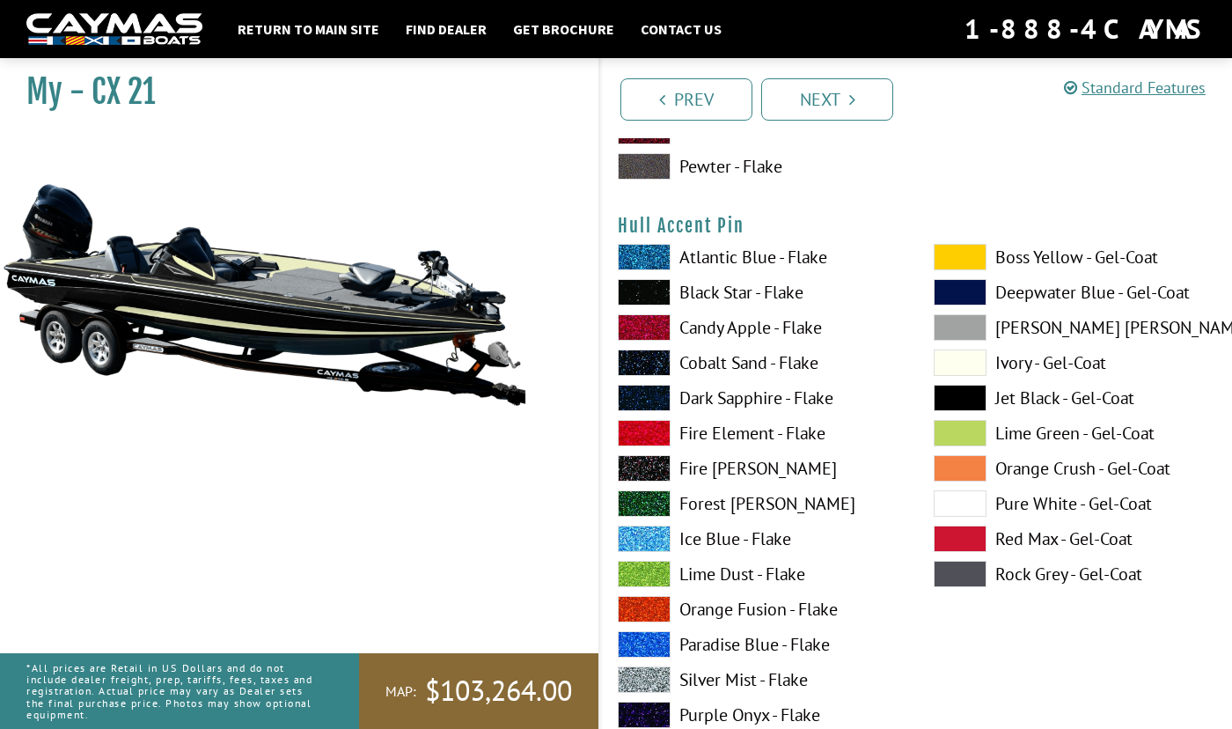
scroll to position [7831, 0]
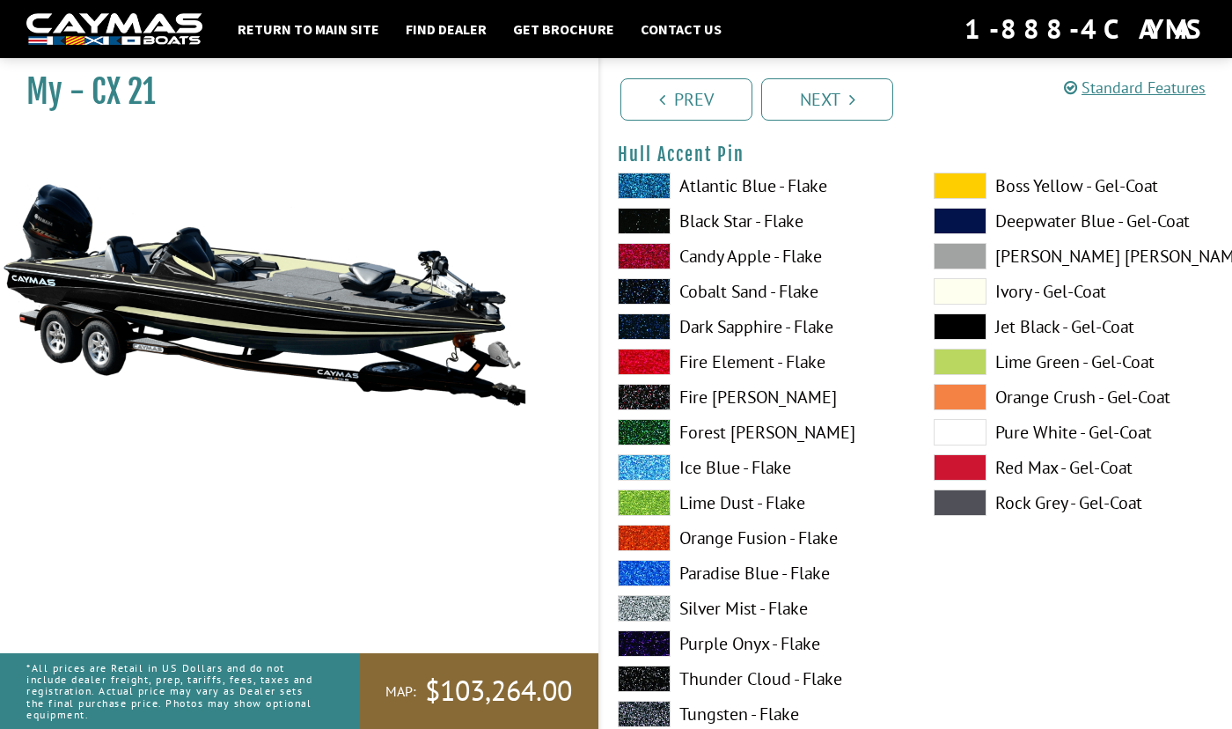
click at [1039, 286] on label "Ivory - Gel-Coat" at bounding box center [1074, 291] width 281 height 26
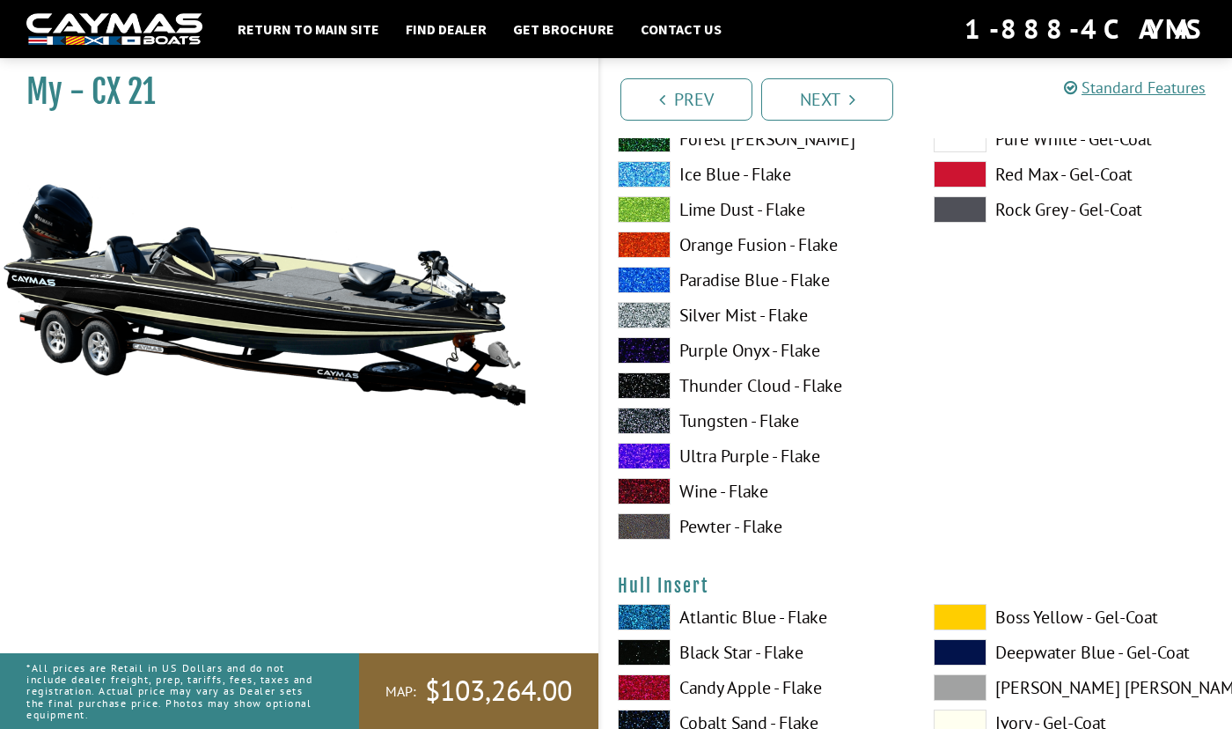
scroll to position [8447, 0]
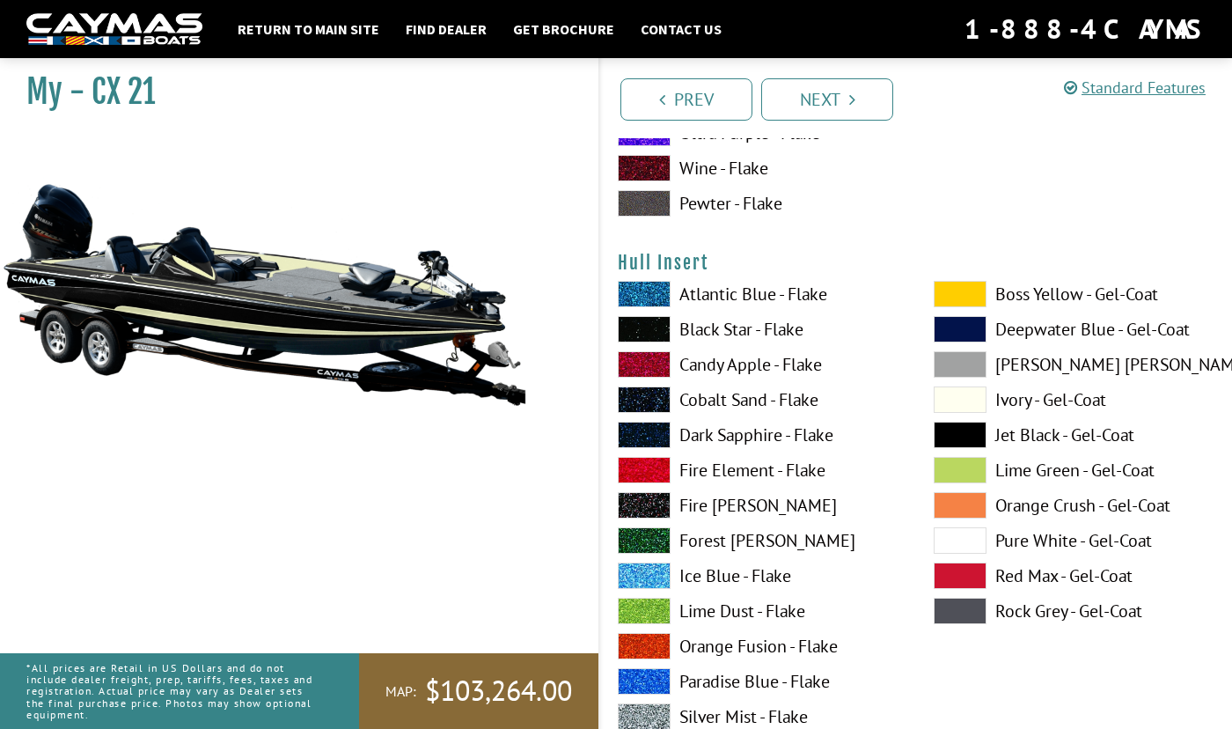
click at [1025, 429] on label "Jet Black - Gel-Coat" at bounding box center [1074, 434] width 281 height 26
click at [1029, 399] on label "Ivory - Gel-Coat" at bounding box center [1074, 399] width 281 height 26
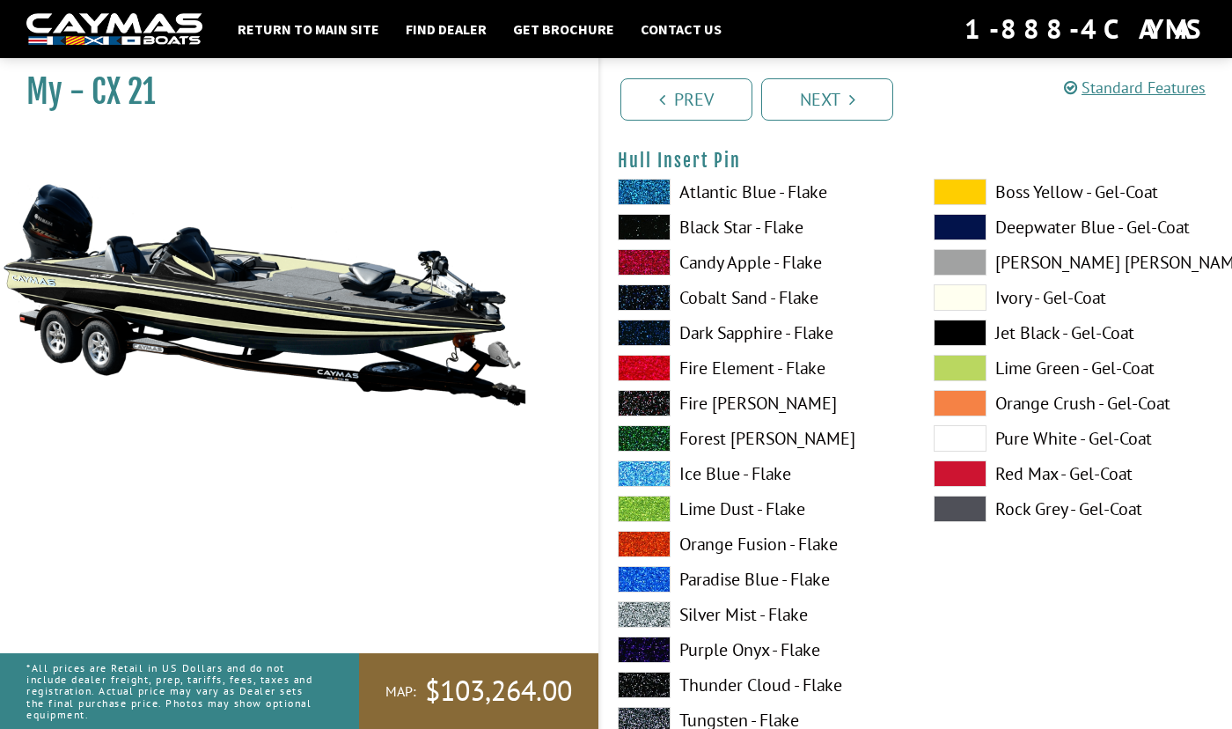
scroll to position [9327, 0]
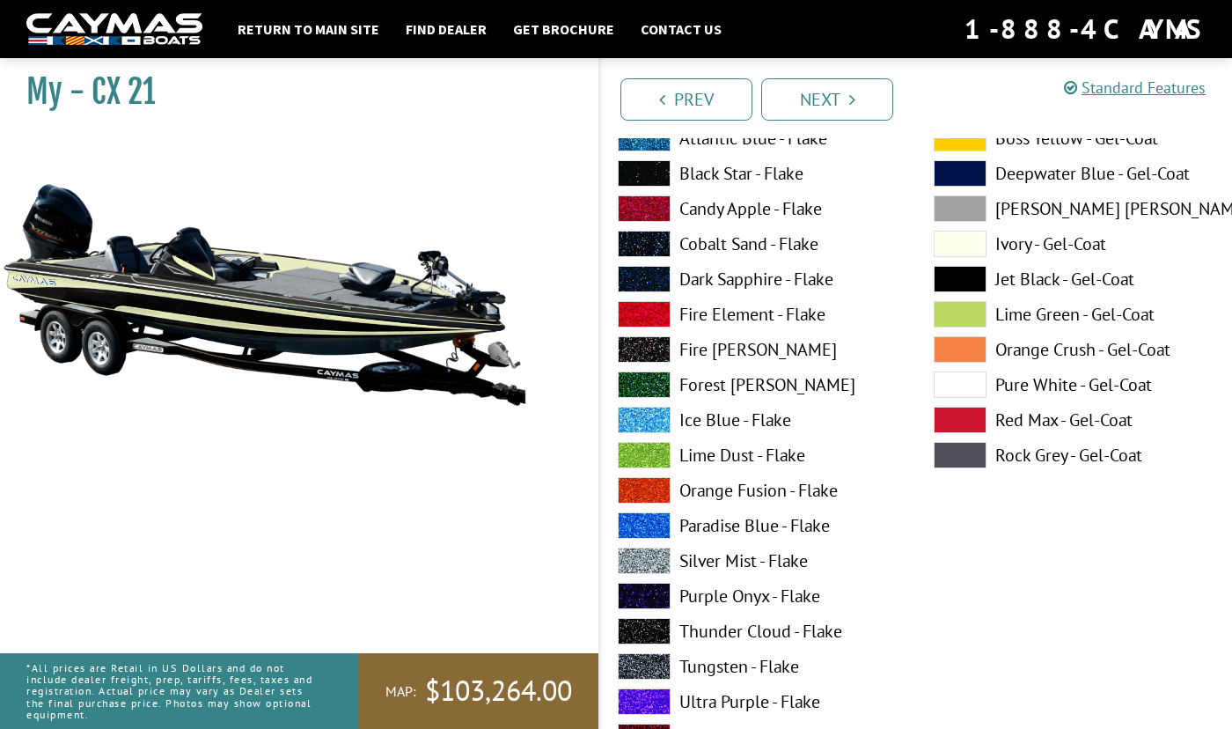
click at [1026, 245] on label "Ivory - Gel-Coat" at bounding box center [1074, 244] width 281 height 26
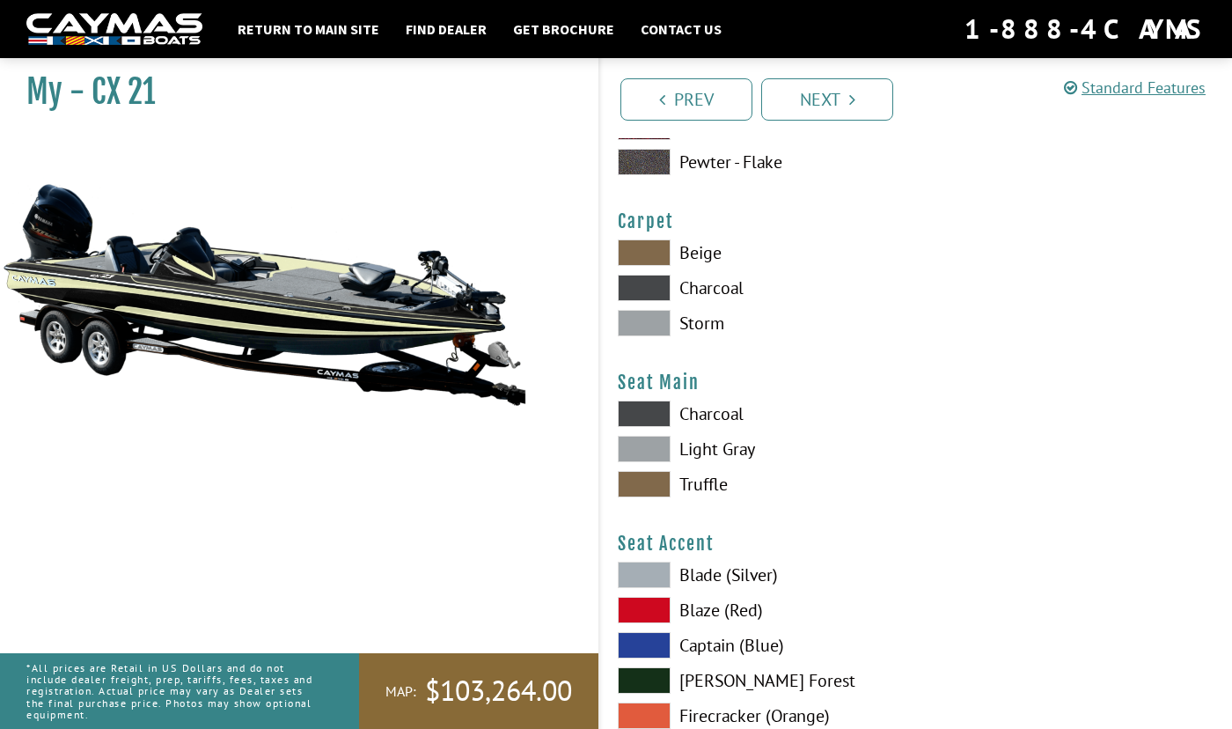
scroll to position [9943, 0]
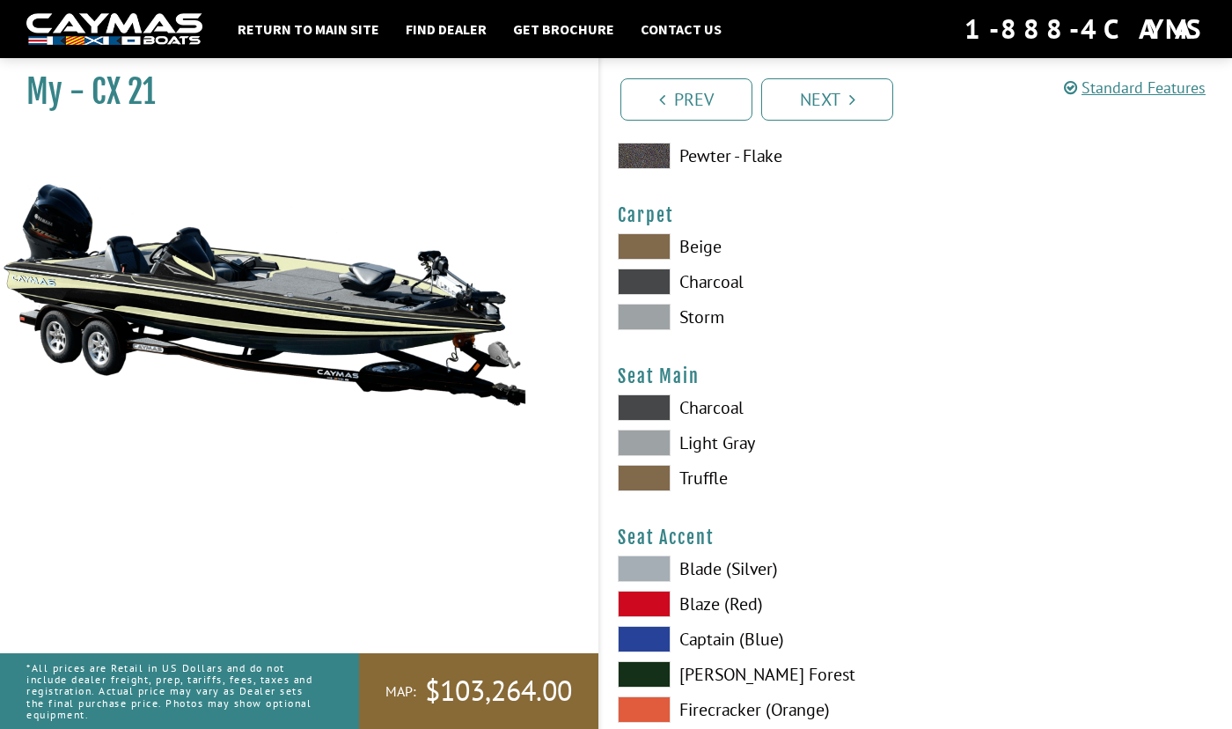
click at [700, 284] on label "Charcoal" at bounding box center [758, 281] width 281 height 26
click at [696, 312] on label "Storm" at bounding box center [758, 317] width 281 height 26
click at [696, 247] on label "Beige" at bounding box center [758, 246] width 281 height 26
click at [704, 480] on label "Truffle" at bounding box center [758, 478] width 281 height 26
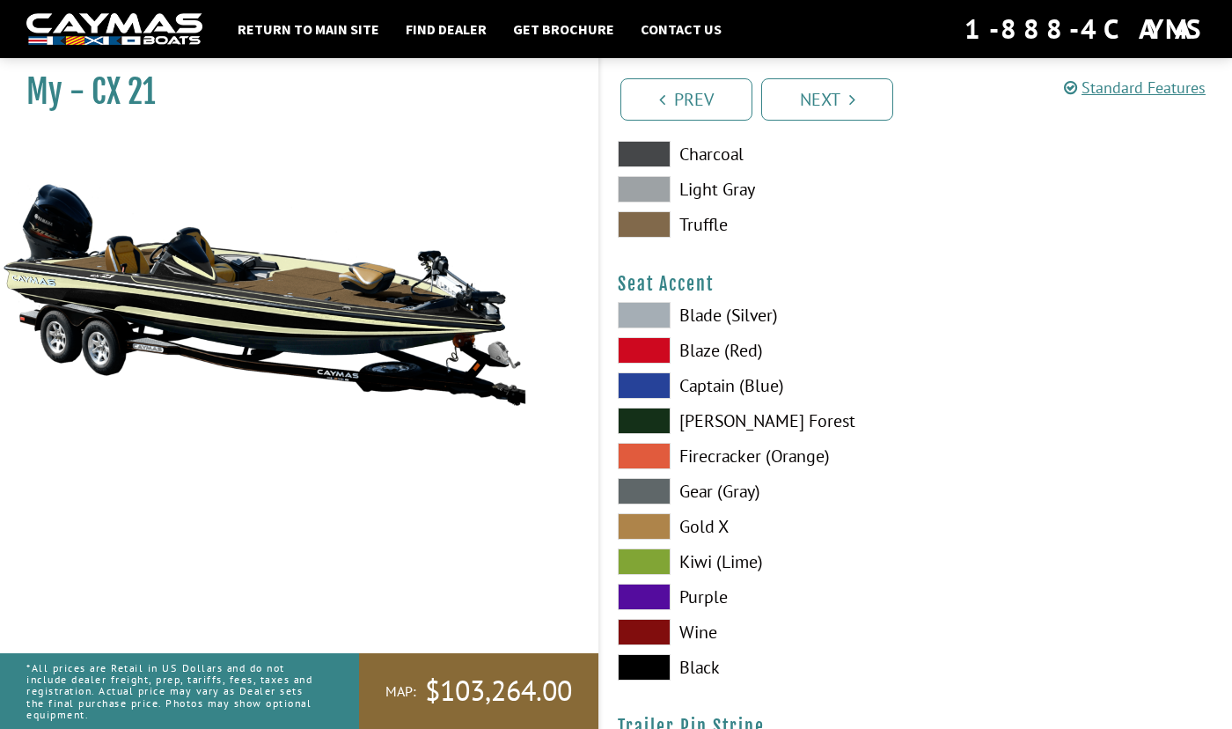
scroll to position [10207, 0]
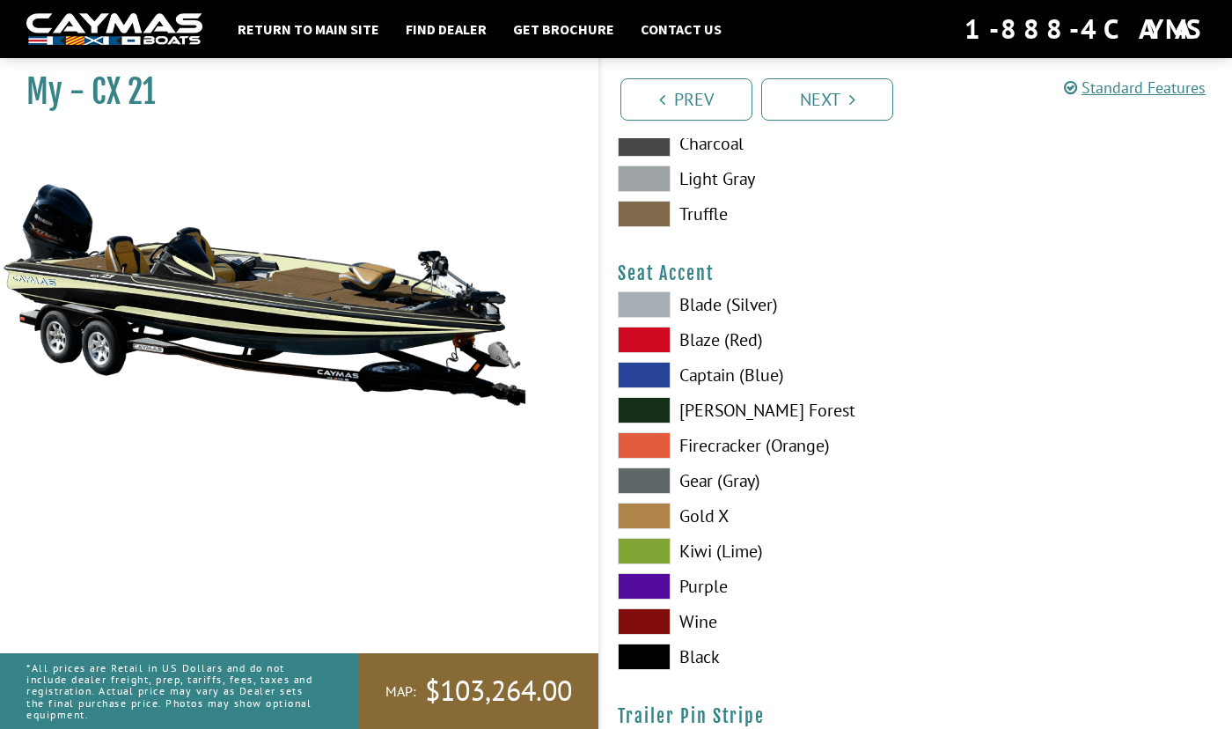
click at [697, 661] on label "Black" at bounding box center [758, 656] width 281 height 26
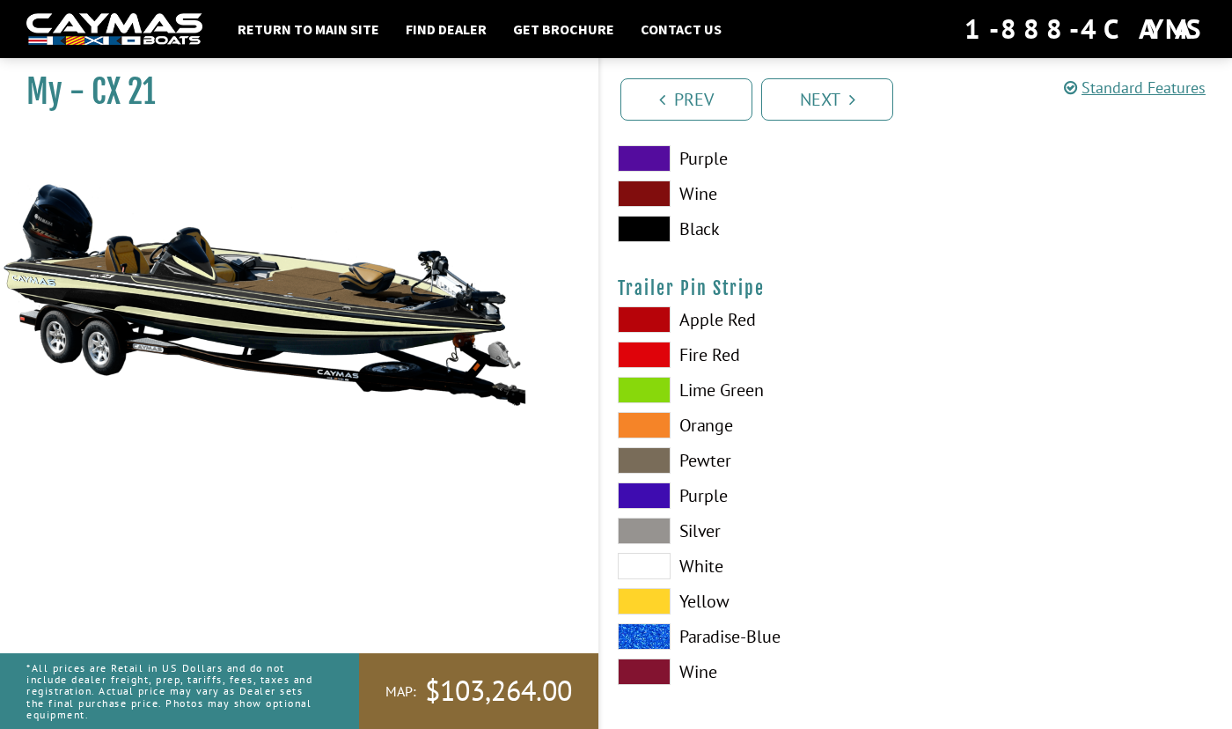
scroll to position [10642, 0]
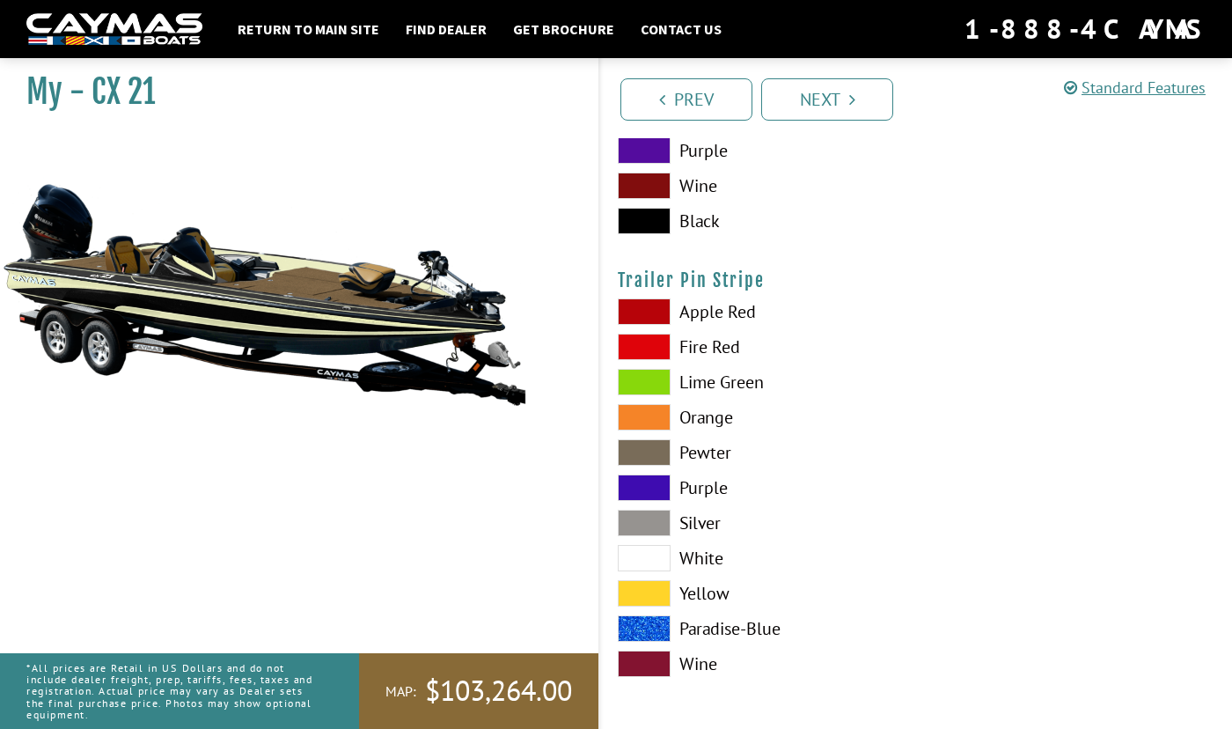
click at [701, 451] on label "Pewter" at bounding box center [758, 452] width 281 height 26
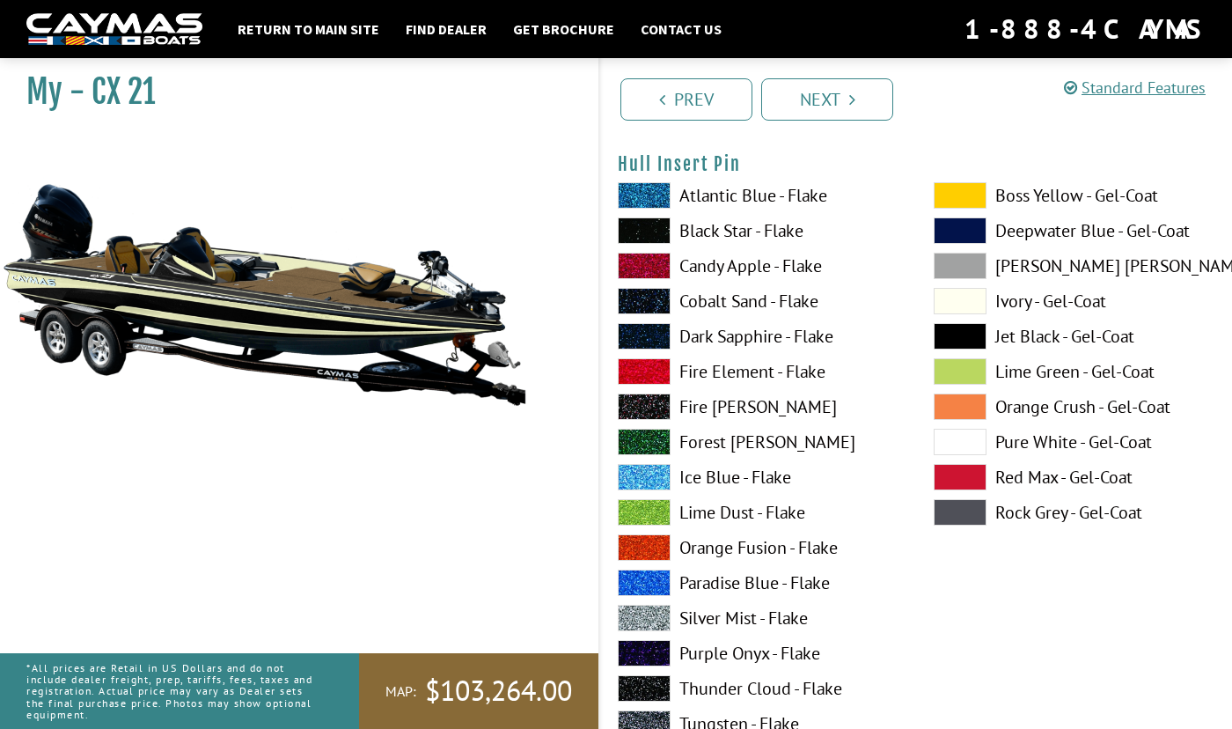
scroll to position [9234, 0]
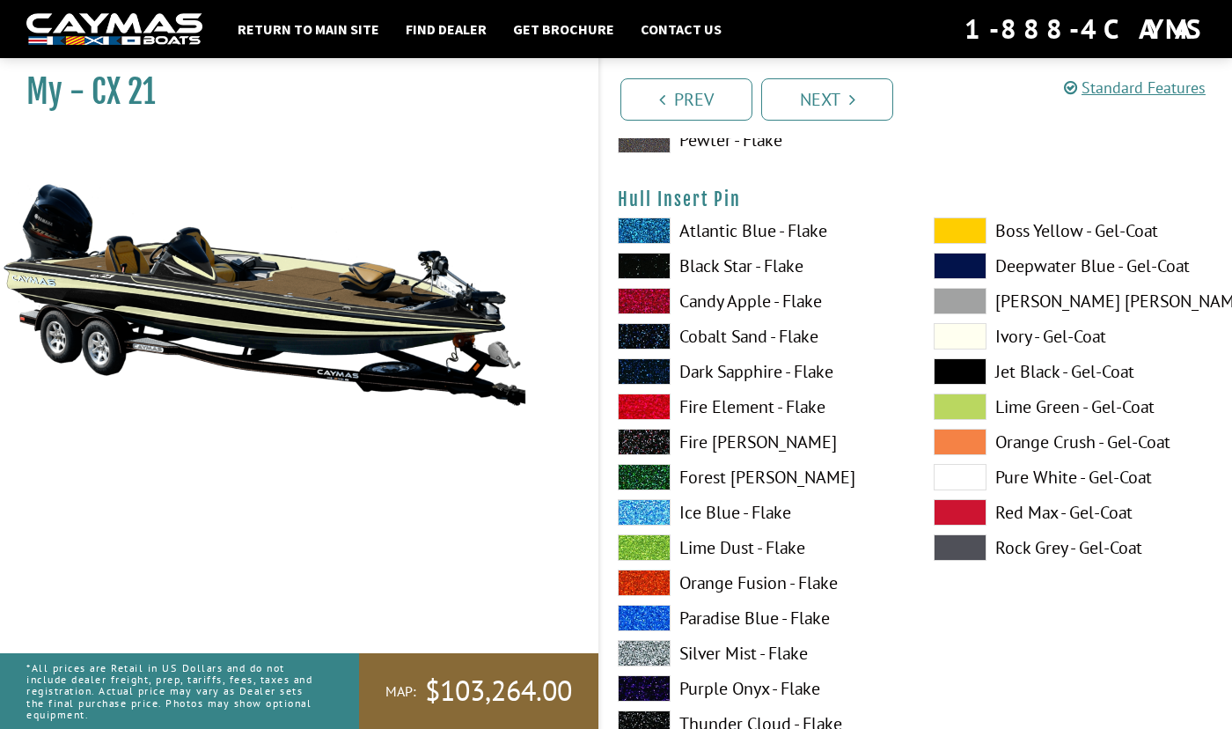
click at [1025, 376] on label "Jet Black - Gel-Coat" at bounding box center [1074, 371] width 281 height 26
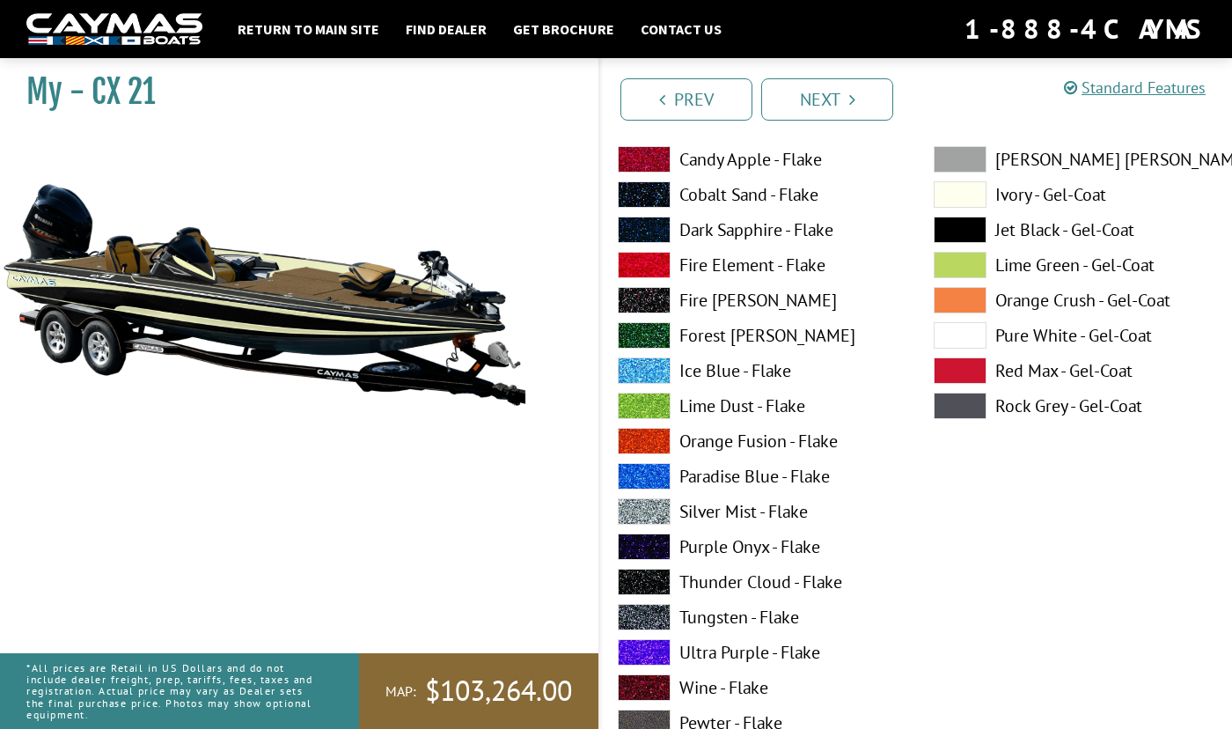
scroll to position [8618, 0]
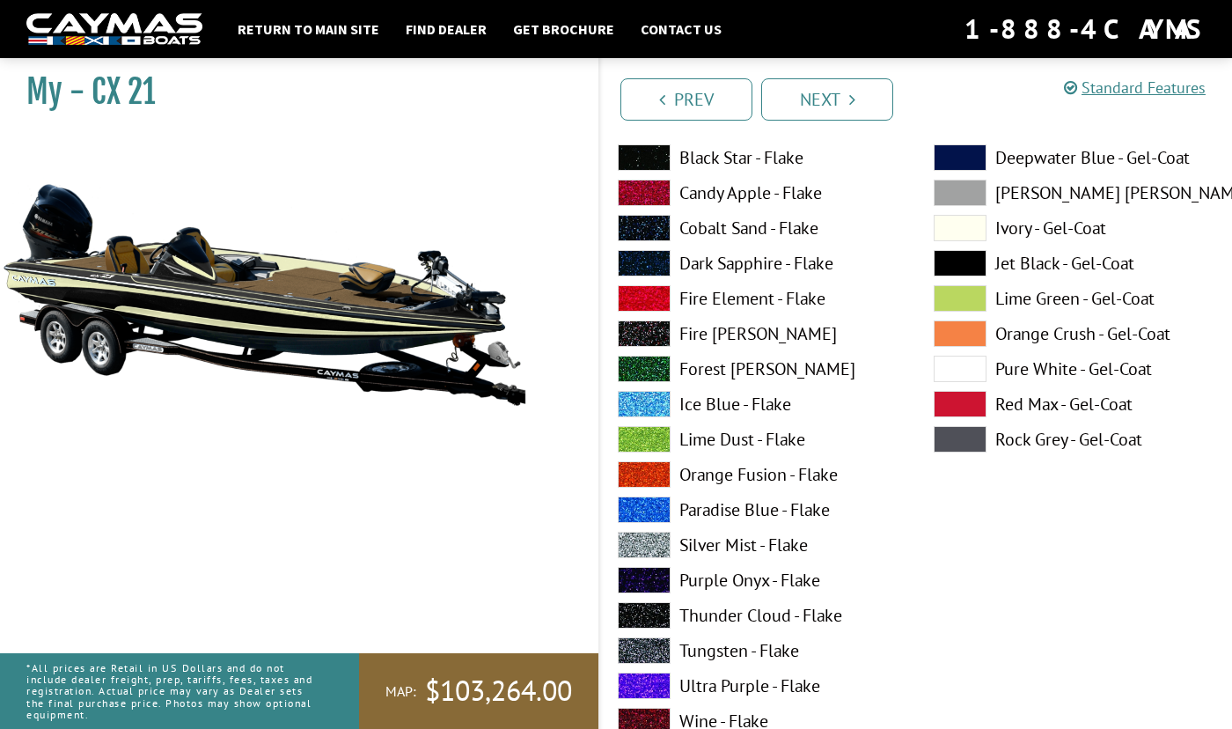
click at [1016, 259] on label "Jet Black - Gel-Coat" at bounding box center [1074, 263] width 281 height 26
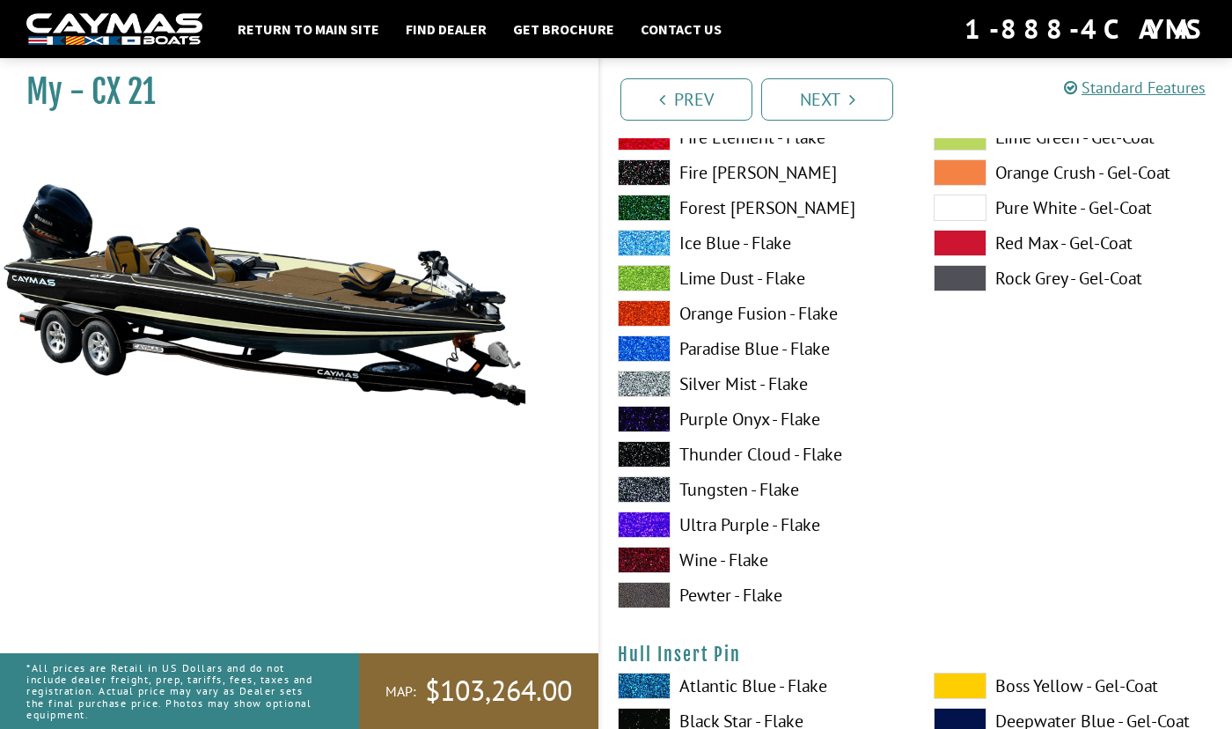
scroll to position [8794, 0]
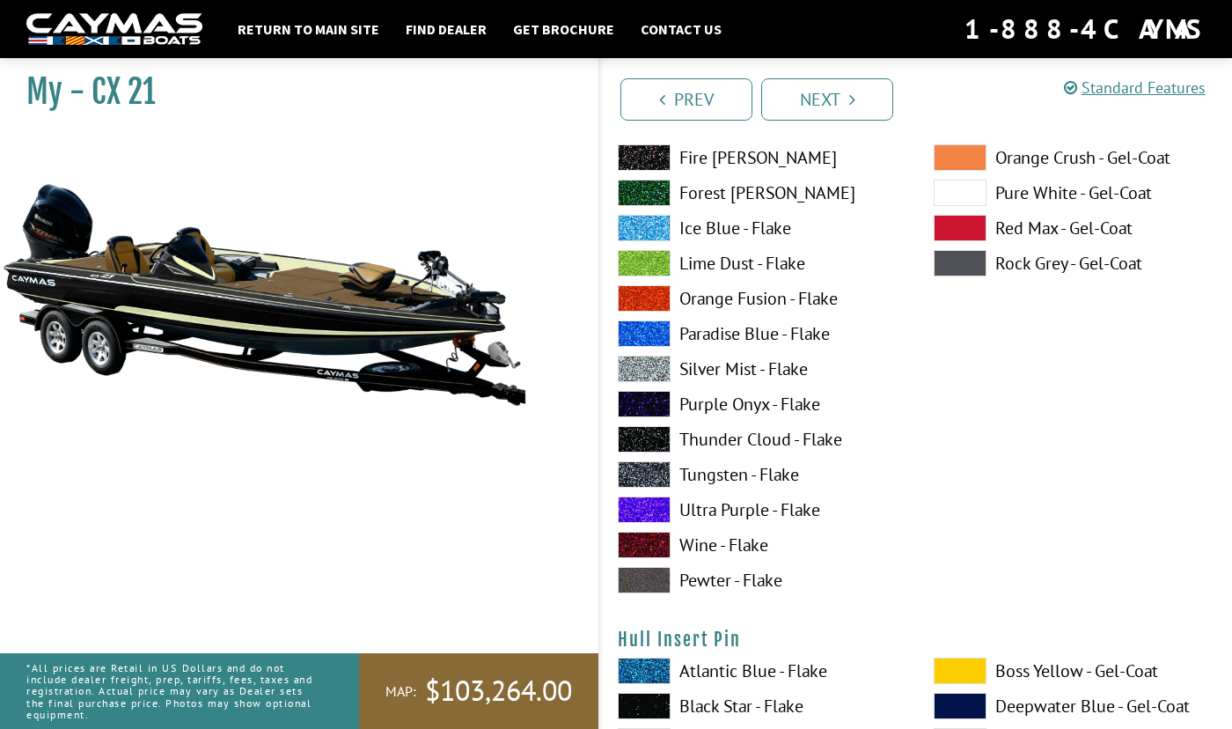
click at [721, 582] on label "Pewter - Flake" at bounding box center [758, 580] width 281 height 26
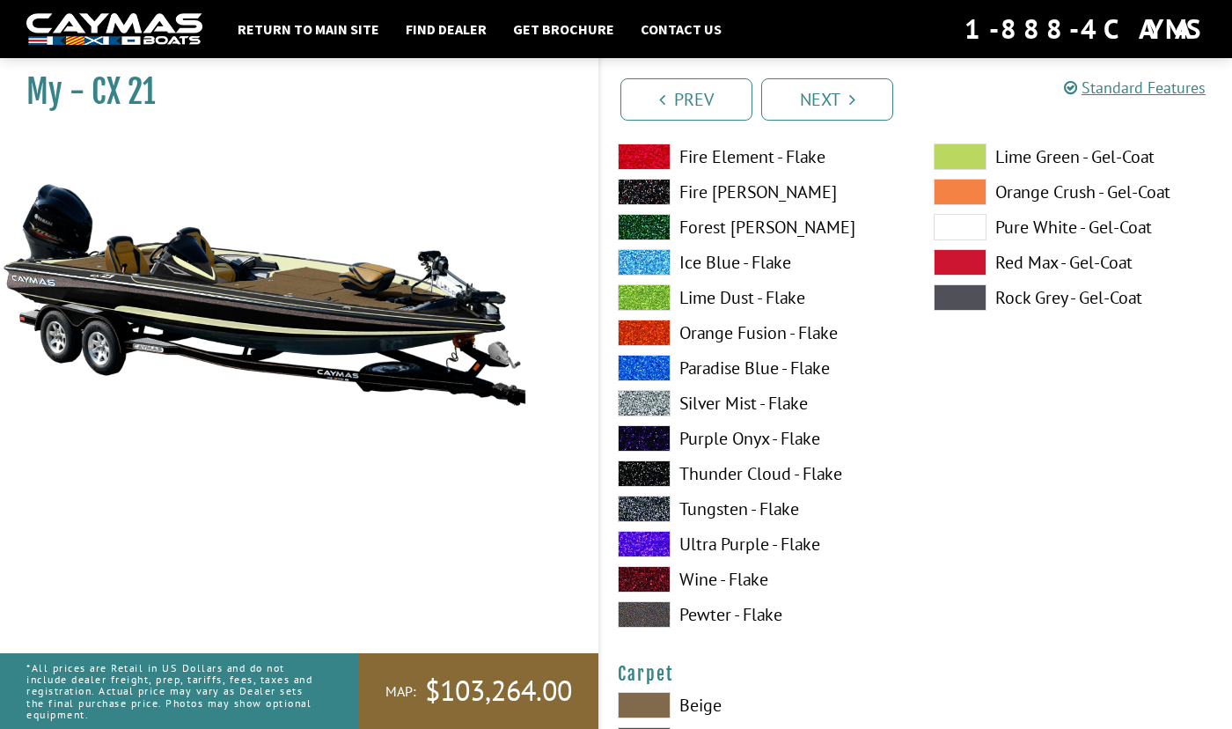
scroll to position [9498, 0]
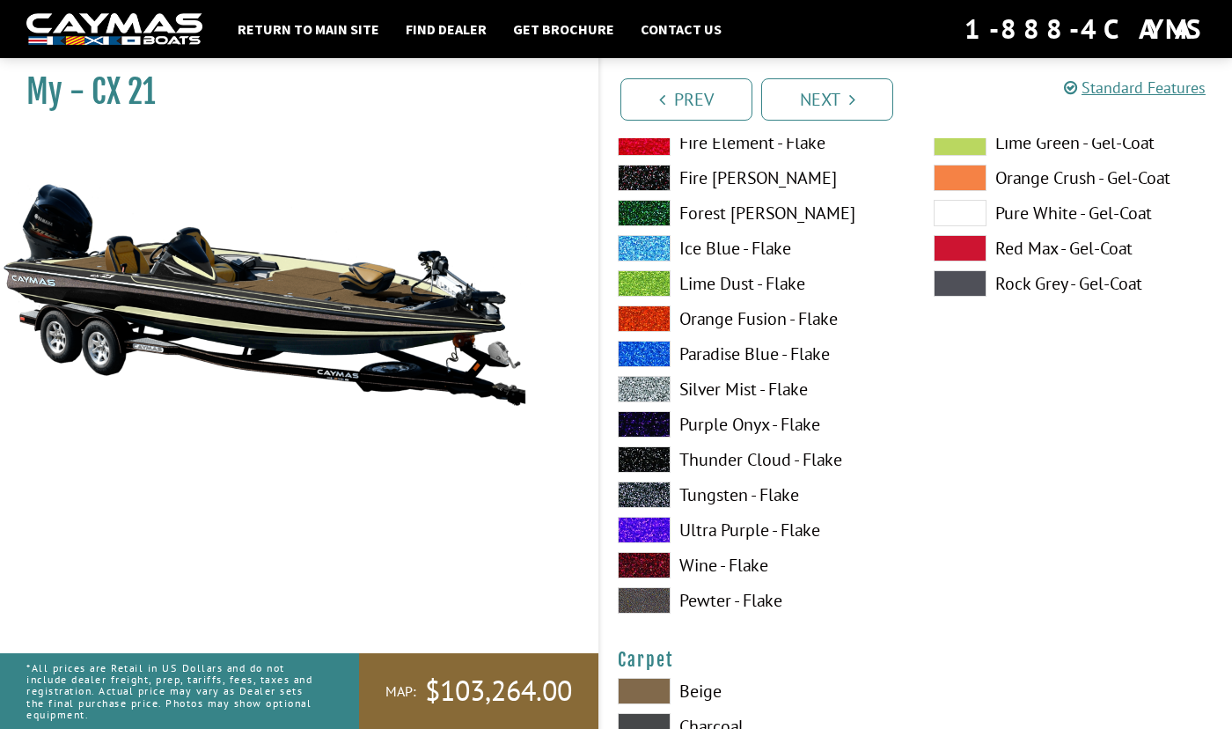
click at [708, 598] on label "Pewter - Flake" at bounding box center [758, 600] width 281 height 26
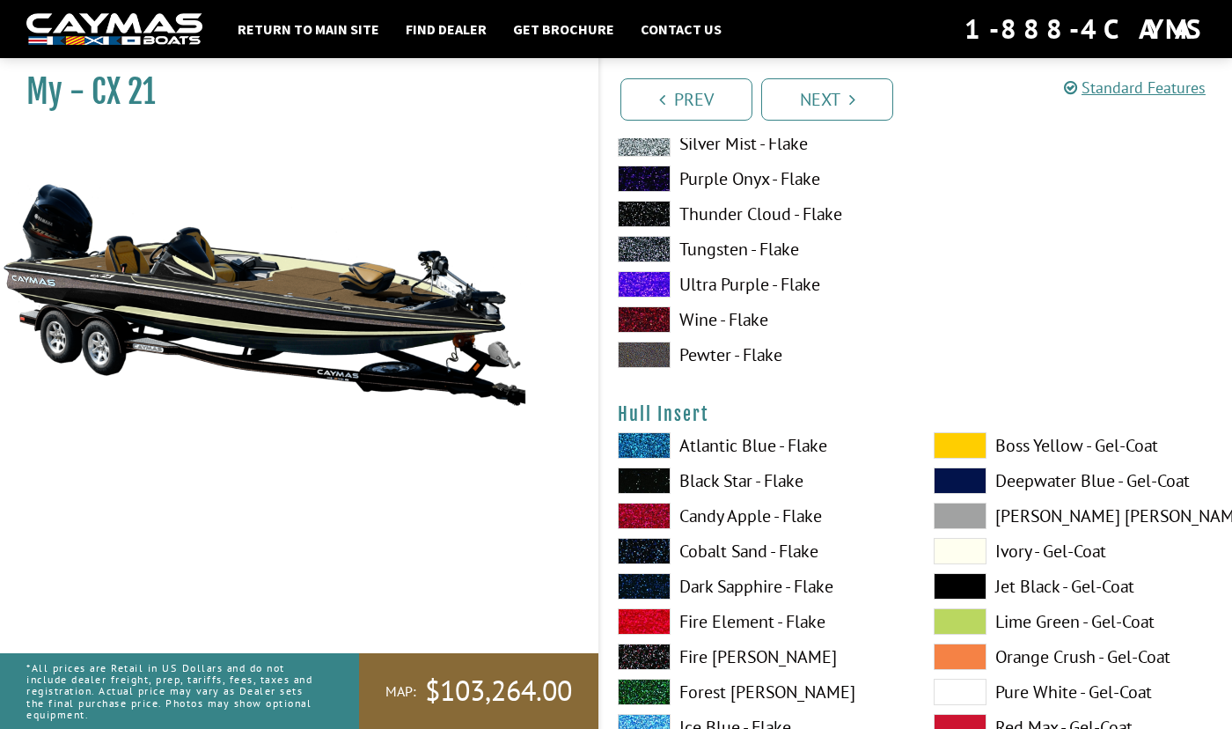
scroll to position [8266, 0]
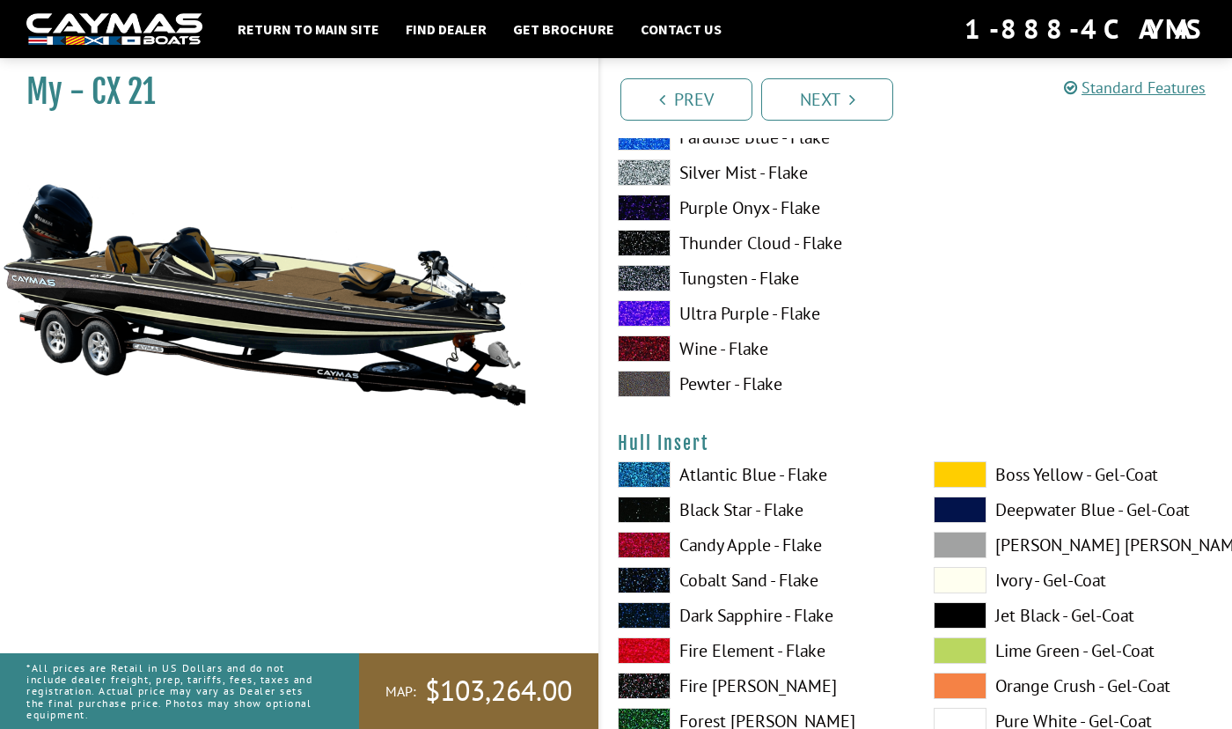
click at [721, 386] on label "Pewter - Flake" at bounding box center [758, 383] width 281 height 26
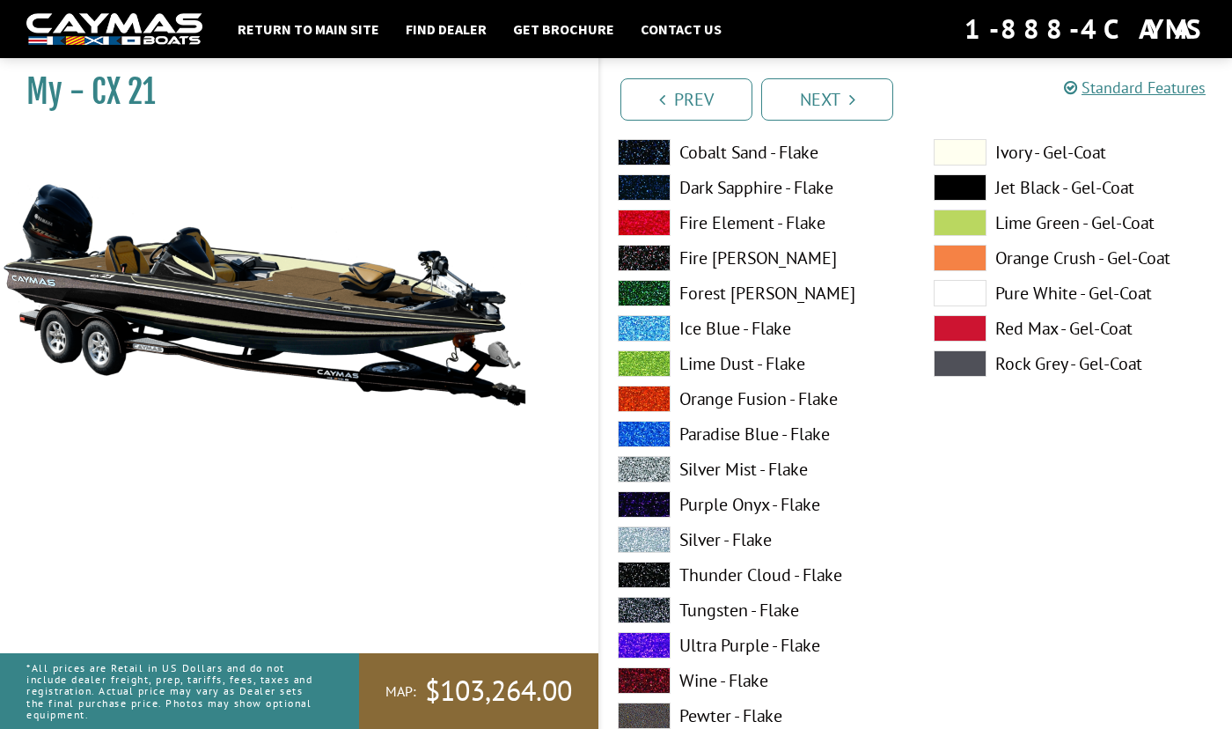
scroll to position [7299, 0]
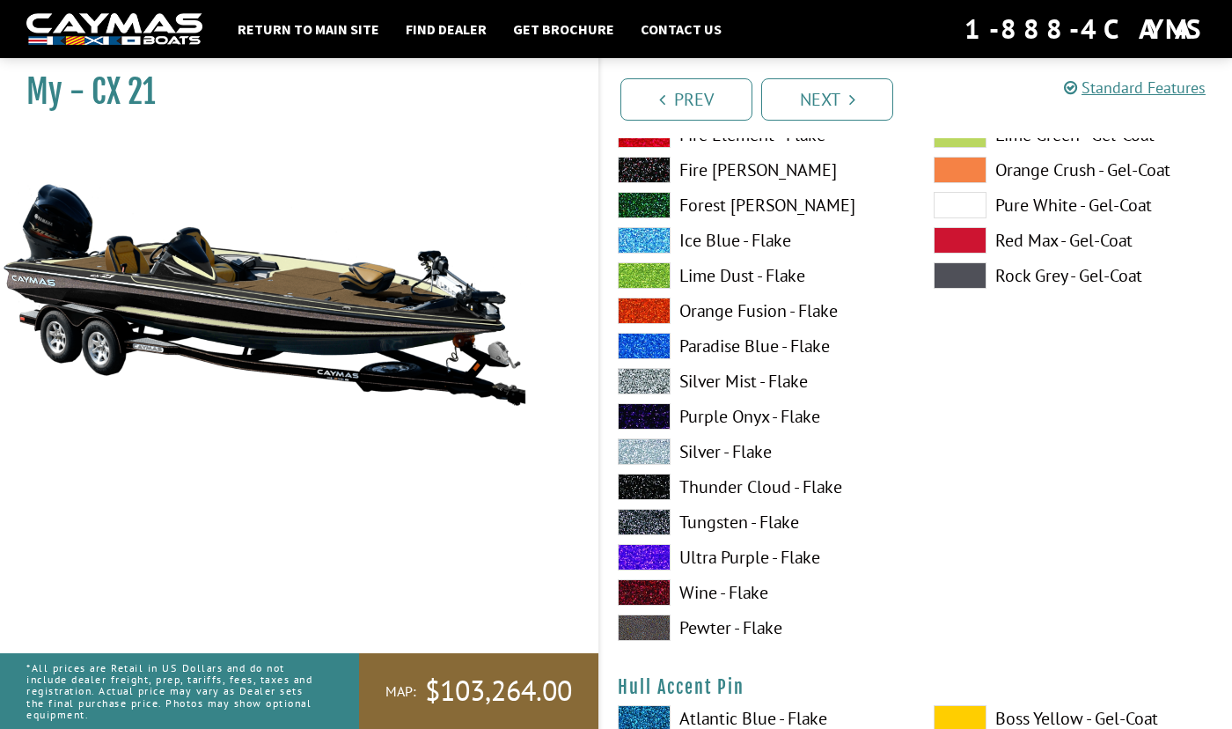
click at [715, 627] on label "Pewter - Flake" at bounding box center [758, 627] width 281 height 26
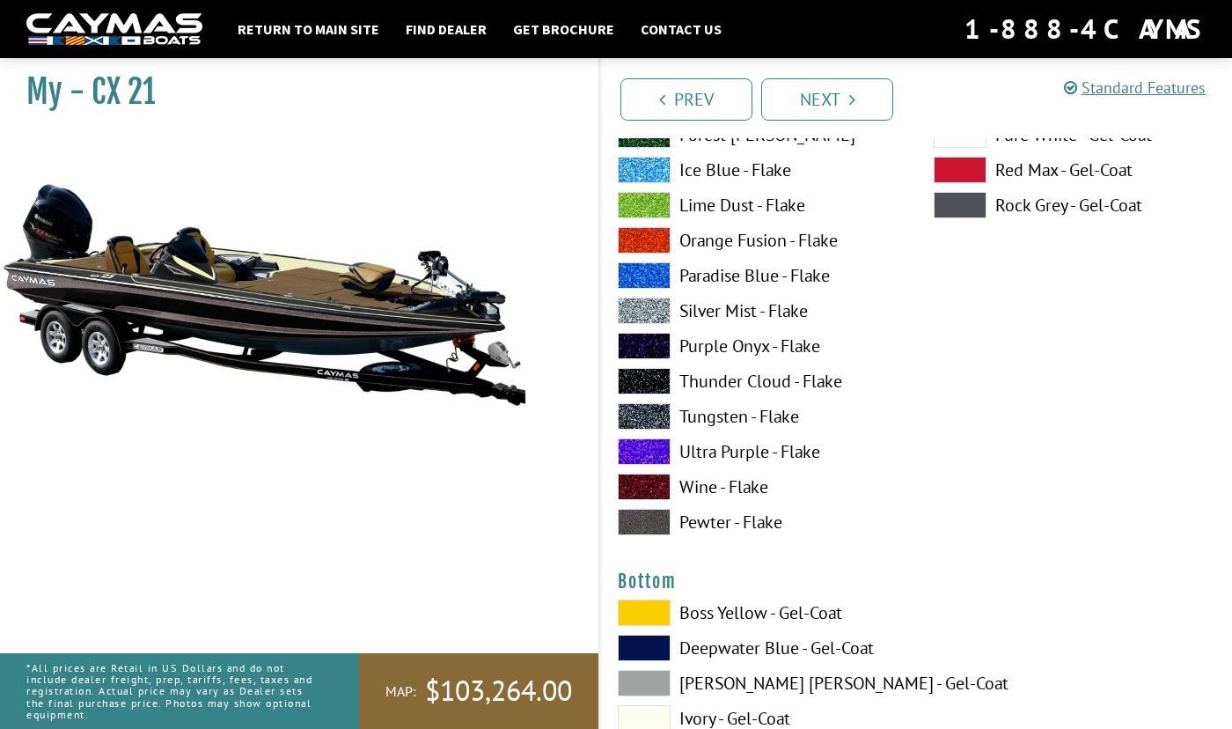
scroll to position [6243, 0]
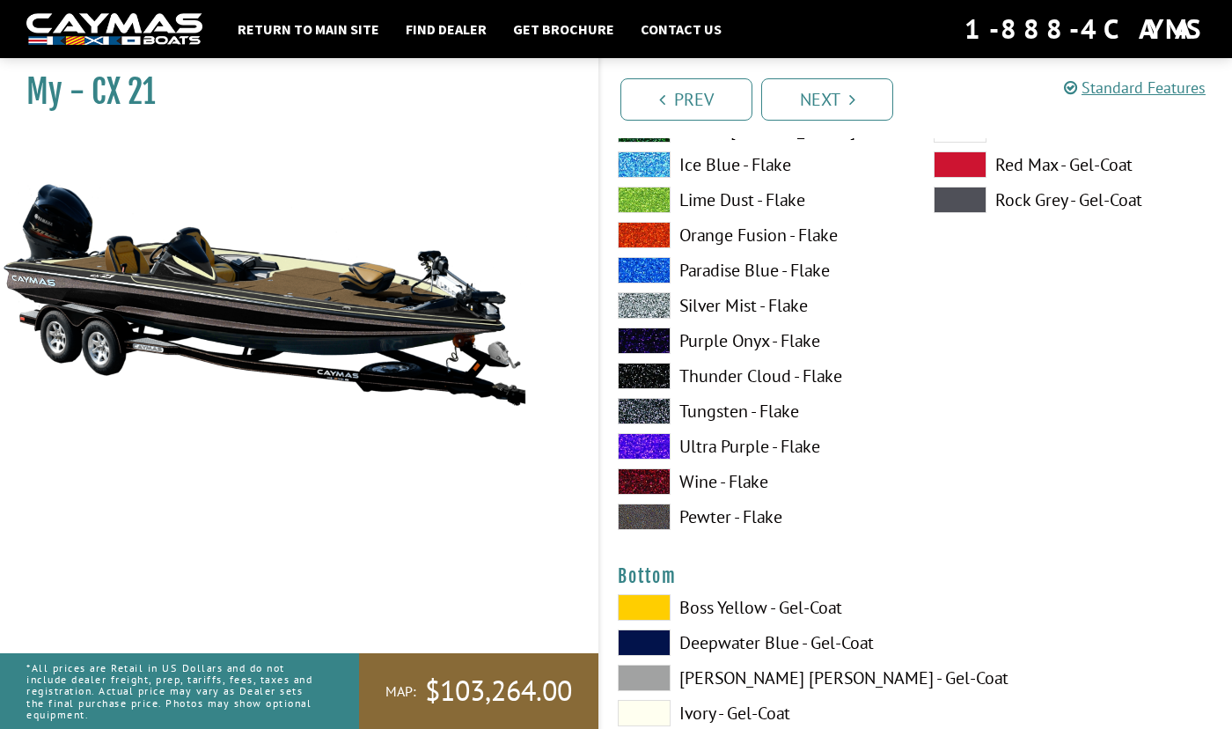
click at [731, 514] on label "Pewter - Flake" at bounding box center [758, 516] width 281 height 26
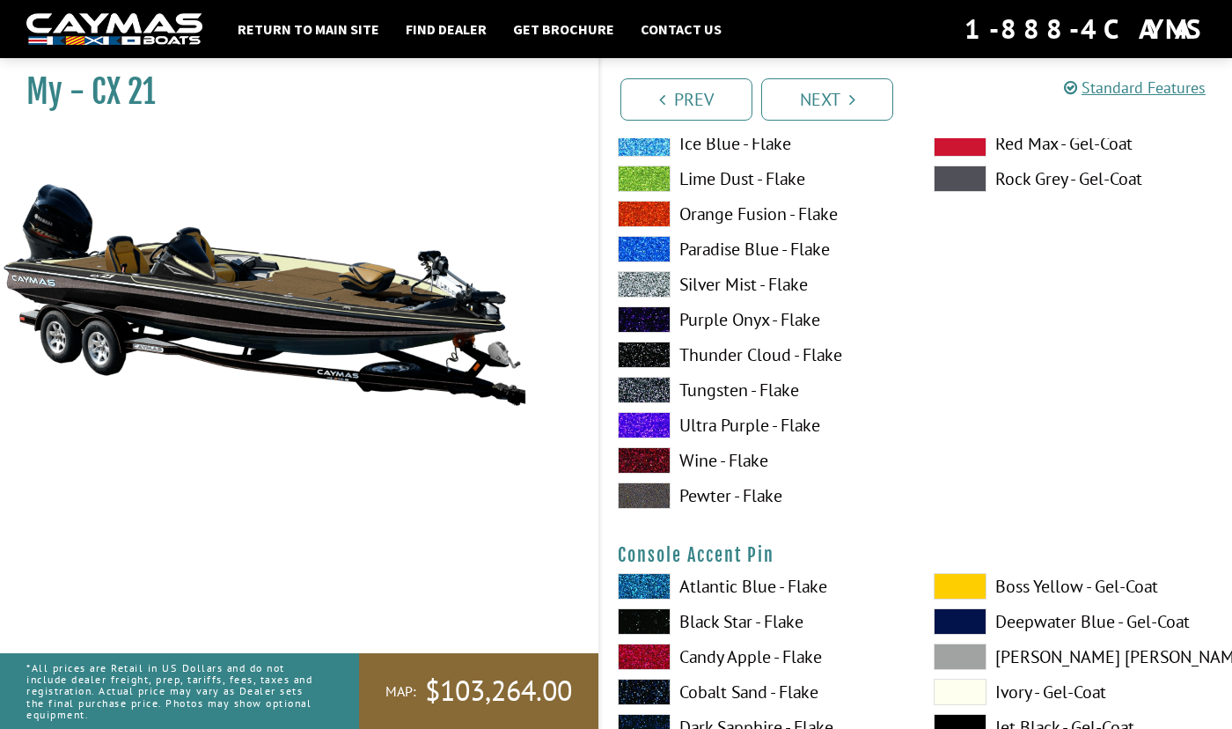
scroll to position [5539, 0]
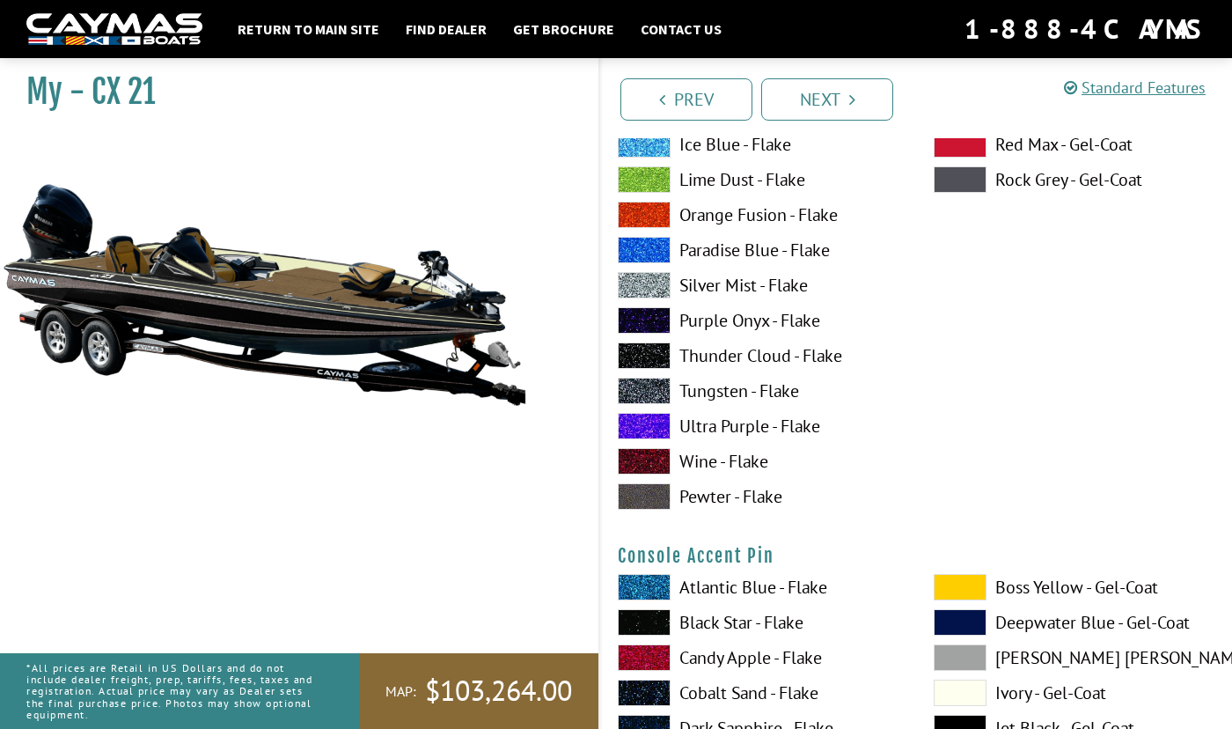
click at [732, 500] on label "Pewter - Flake" at bounding box center [758, 496] width 281 height 26
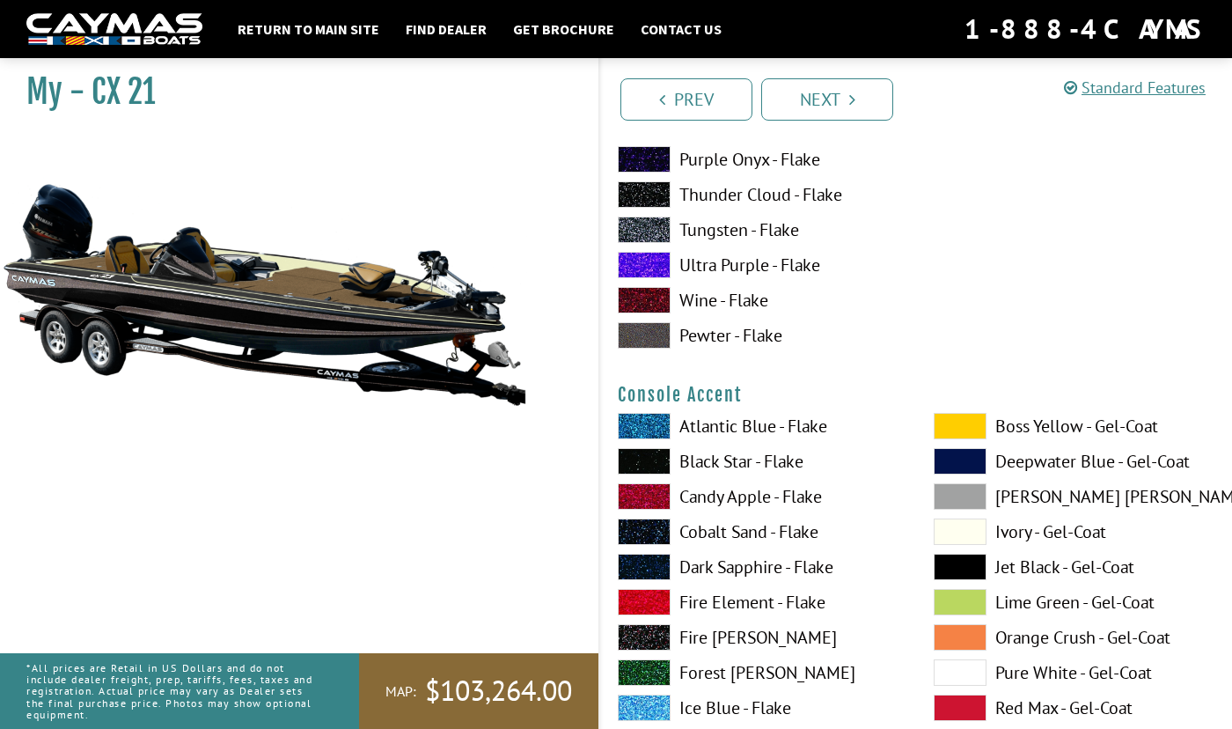
scroll to position [4923, 0]
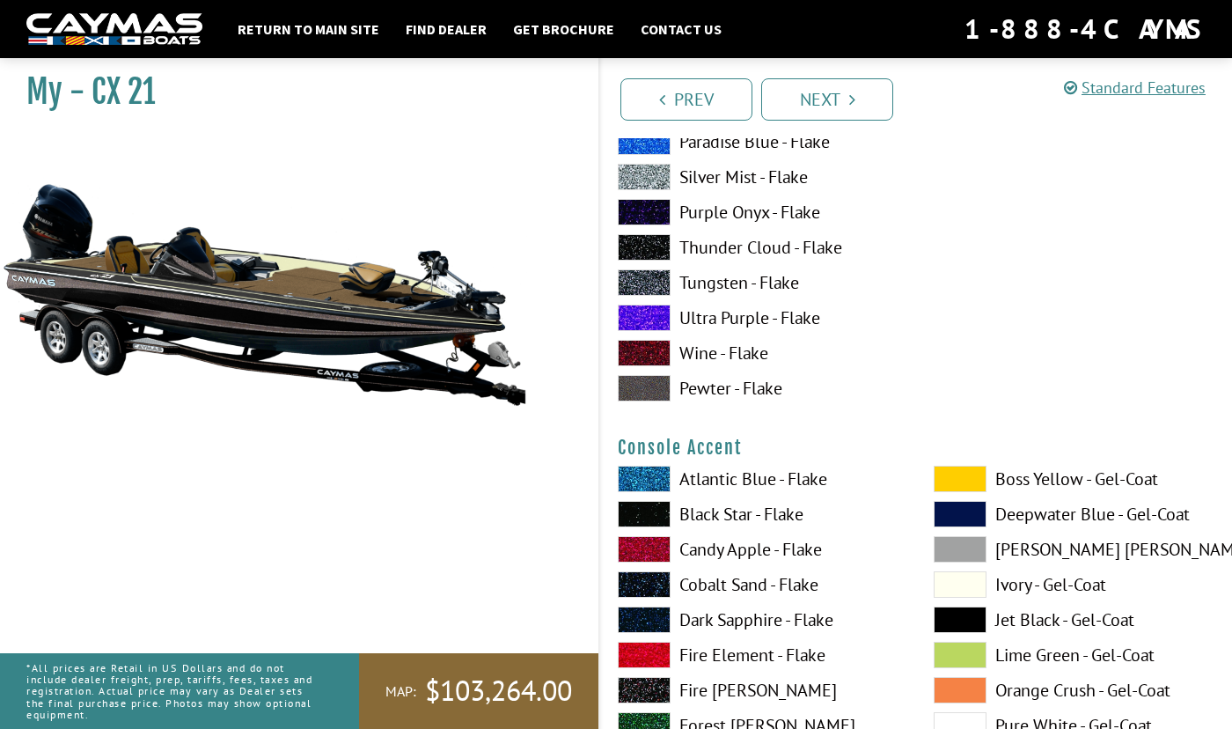
click at [725, 385] on label "Pewter - Flake" at bounding box center [758, 388] width 281 height 26
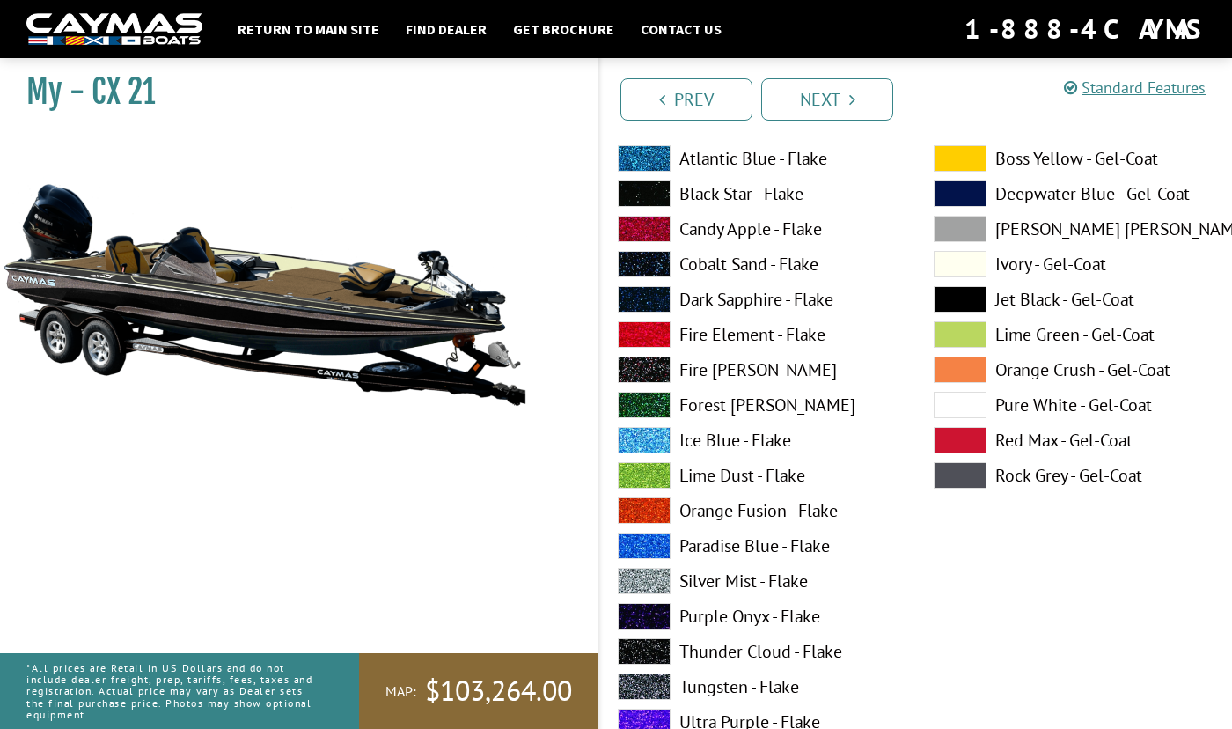
scroll to position [4483, 0]
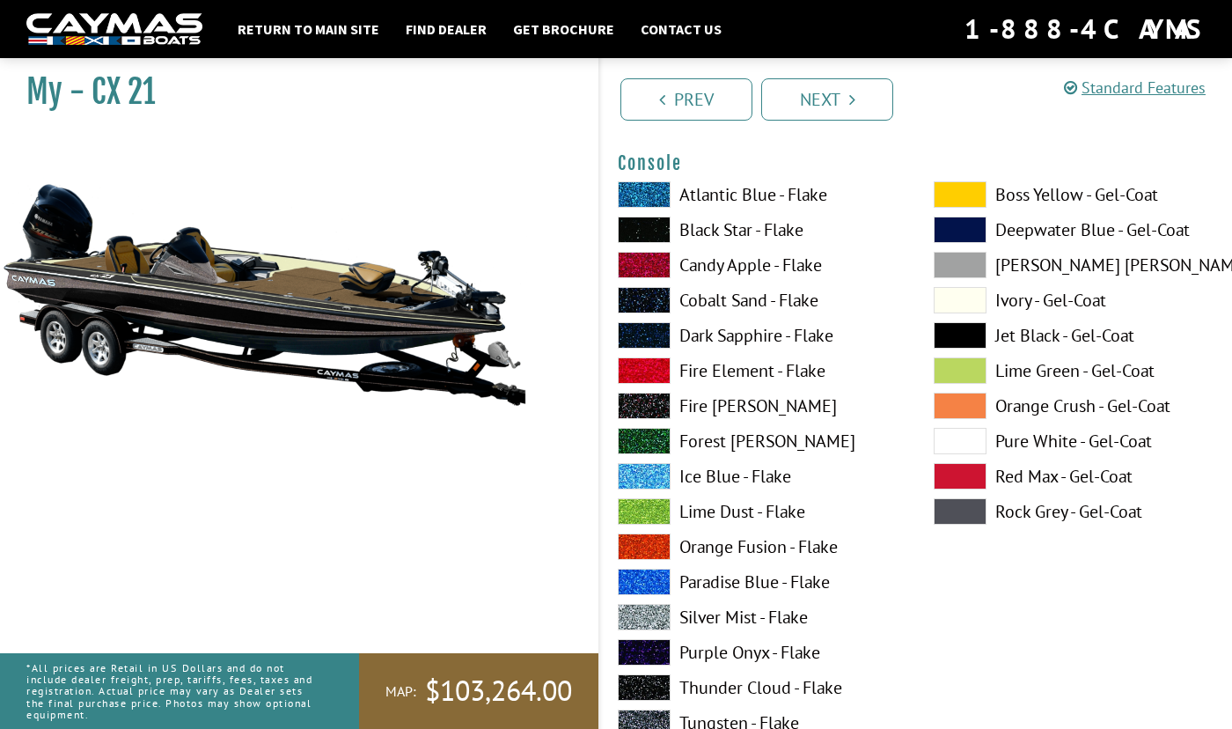
click at [1043, 337] on label "Jet Black - Gel-Coat" at bounding box center [1074, 335] width 281 height 26
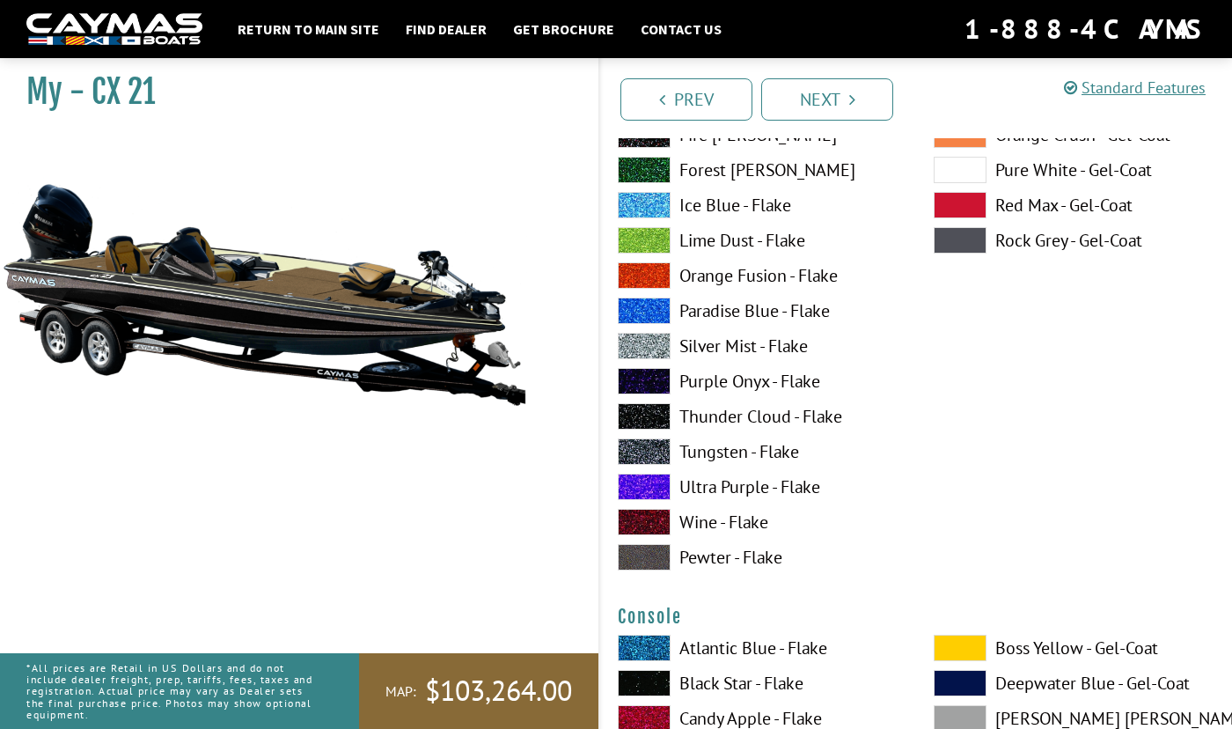
scroll to position [4043, 0]
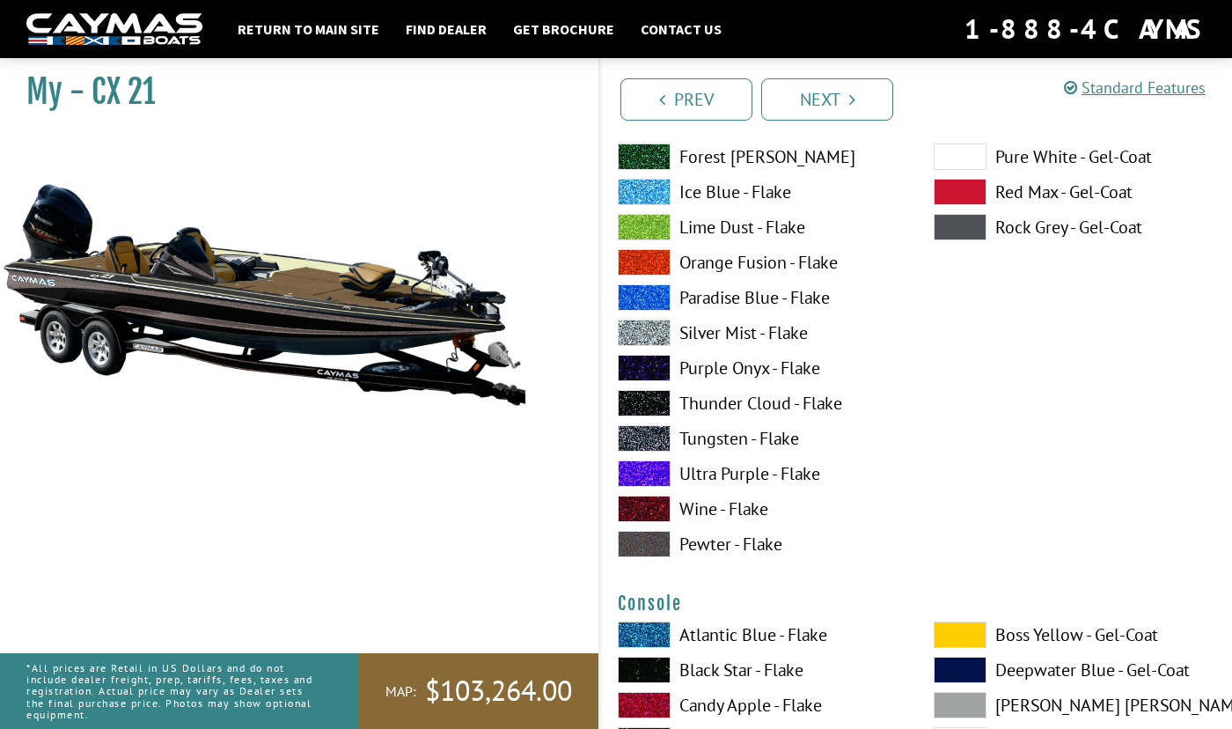
click at [733, 544] on label "Pewter - Flake" at bounding box center [758, 544] width 281 height 26
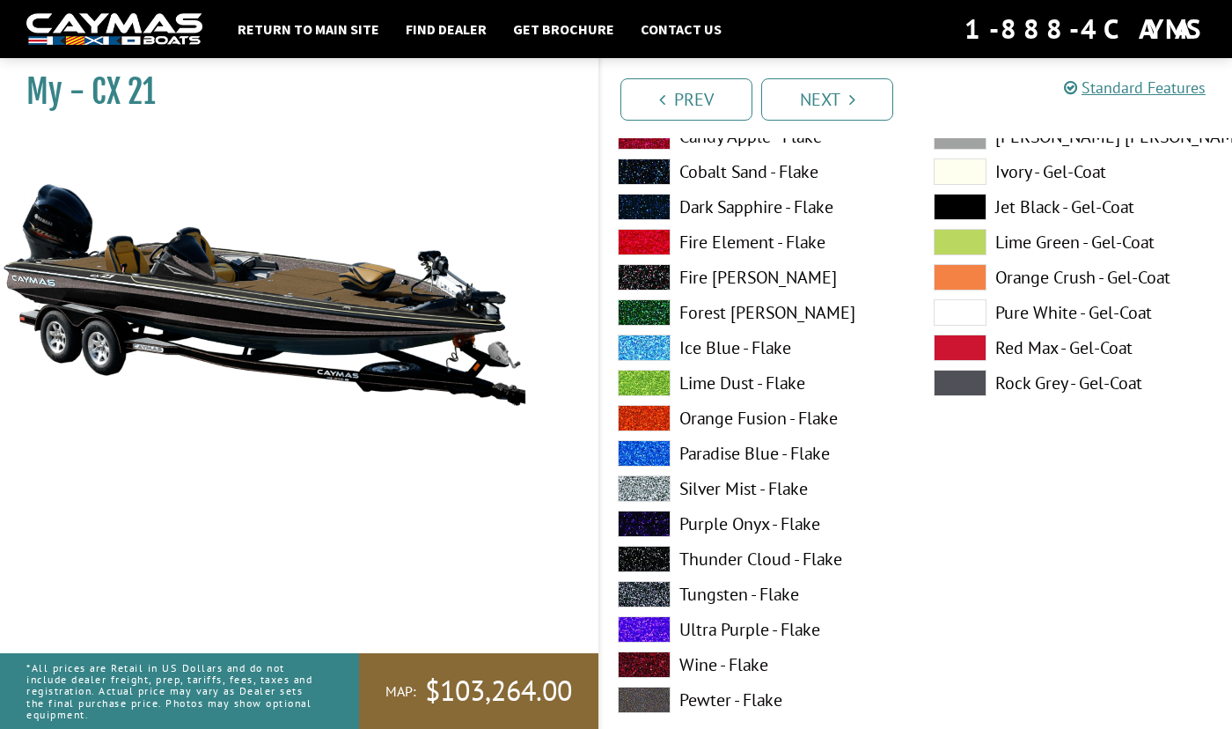
scroll to position [3251, 0]
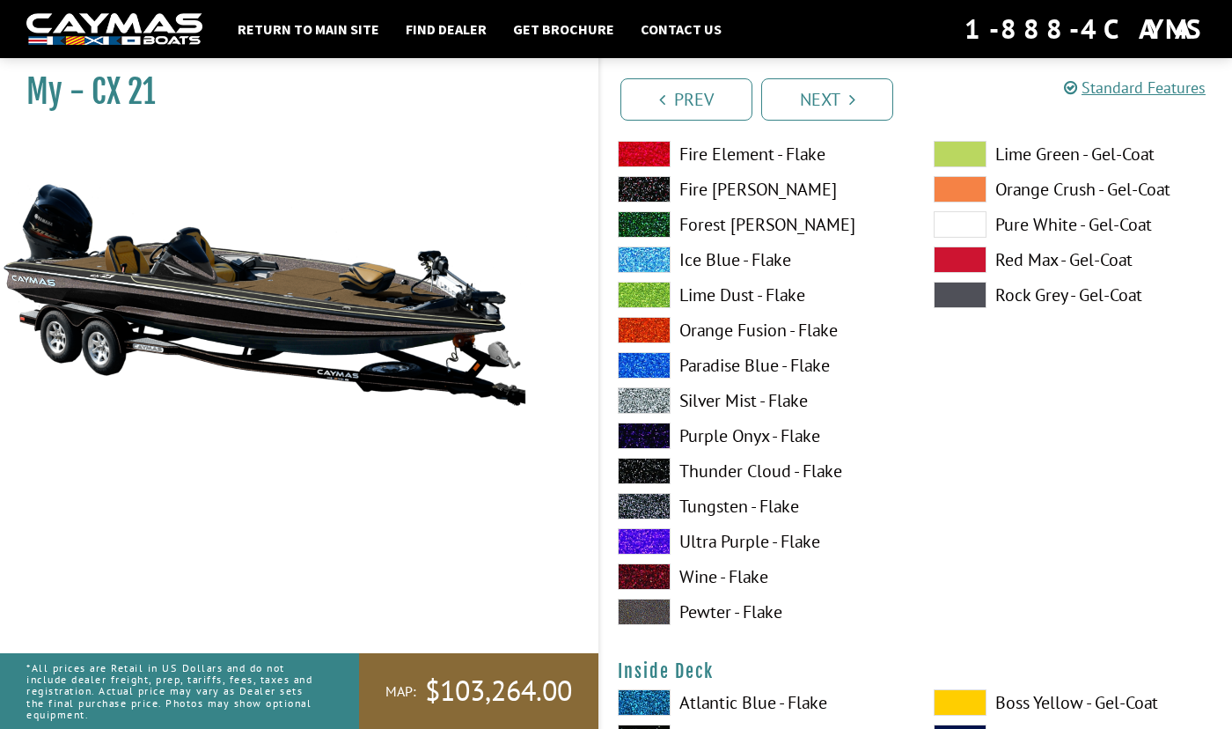
click at [716, 612] on label "Pewter - Flake" at bounding box center [758, 611] width 281 height 26
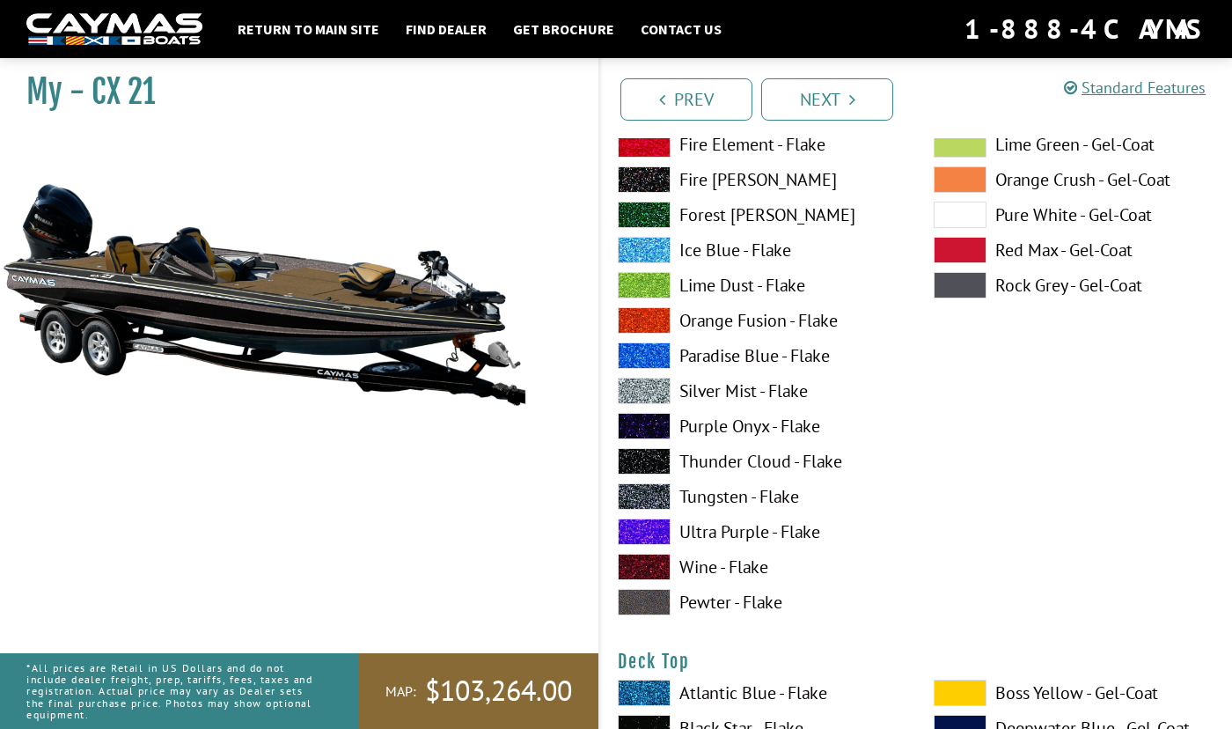
scroll to position [1843, 0]
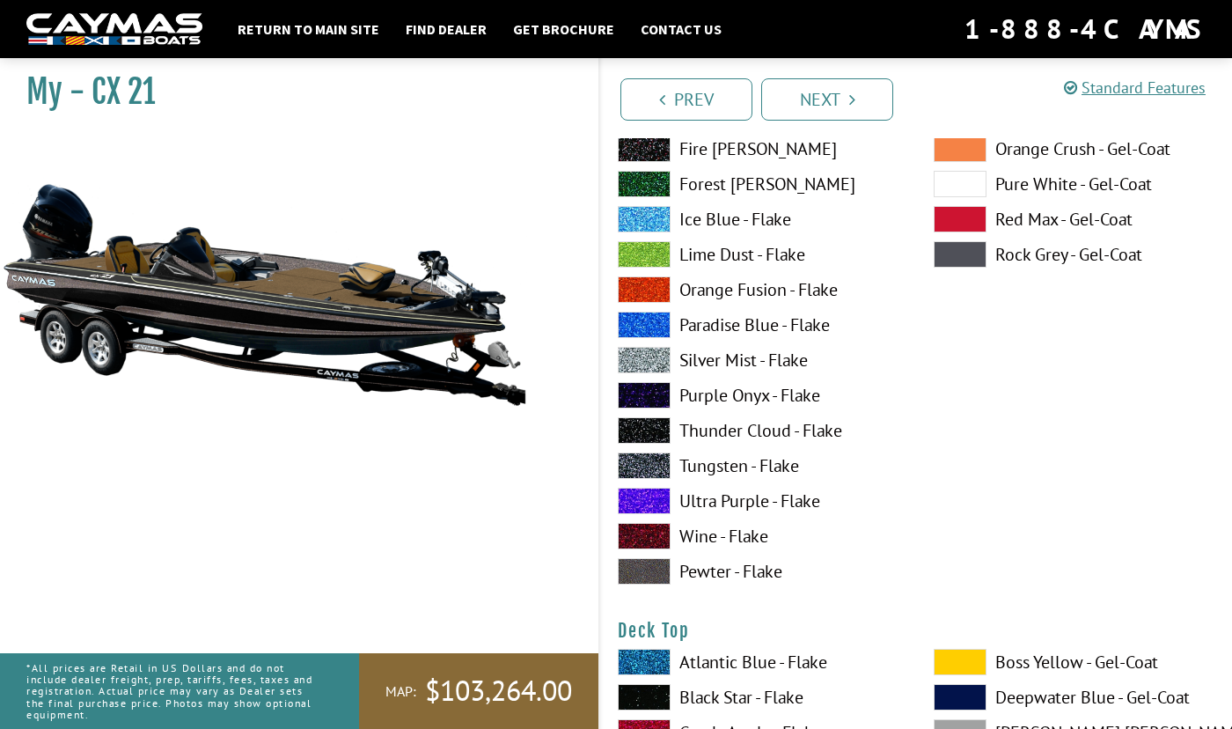
click at [737, 568] on label "Pewter - Flake" at bounding box center [758, 571] width 281 height 26
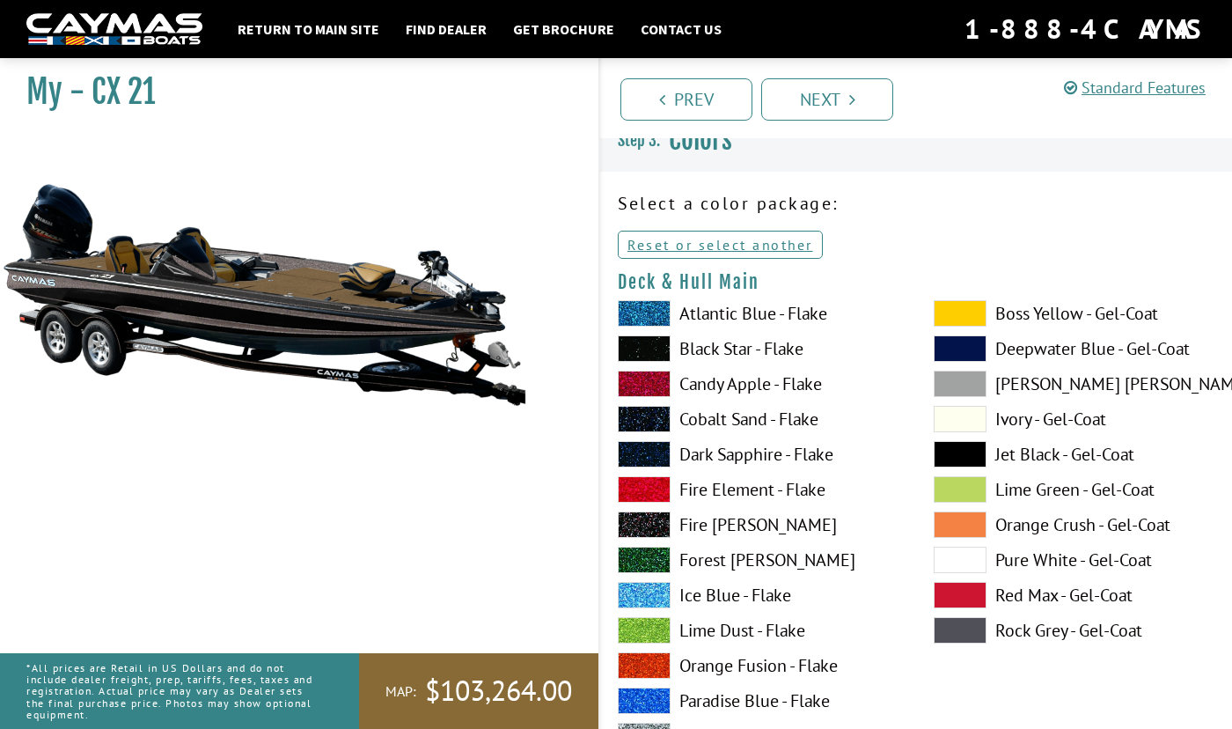
scroll to position [0, 0]
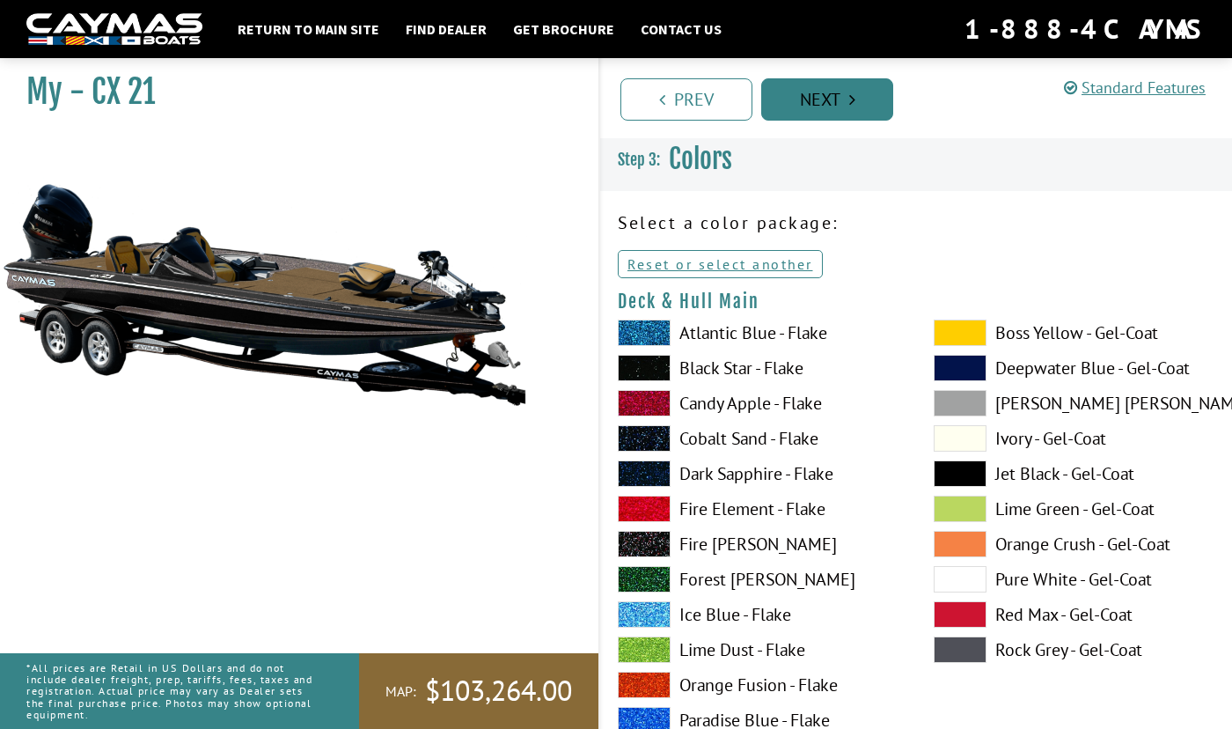
click at [826, 99] on link "Next" at bounding box center [827, 99] width 132 height 42
